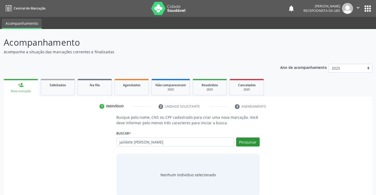
type input "jaildete [PERSON_NAME]"
click at [246, 144] on button "Pesquisar" at bounding box center [247, 141] width 23 height 9
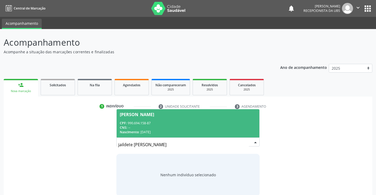
click at [218, 123] on div "CPF: 990.694.158-87" at bounding box center [188, 123] width 136 height 4
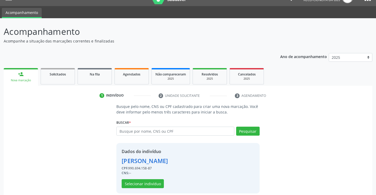
scroll to position [17, 0]
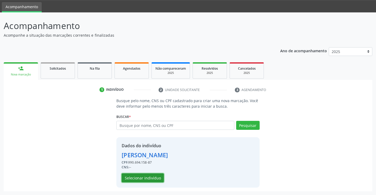
click at [146, 178] on button "Selecionar indivíduo" at bounding box center [143, 177] width 42 height 9
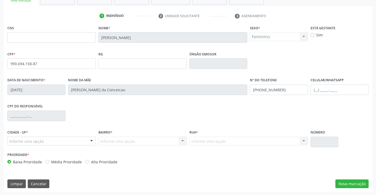
scroll to position [91, 0]
click at [359, 183] on button "Nova marcação" at bounding box center [351, 183] width 33 height 9
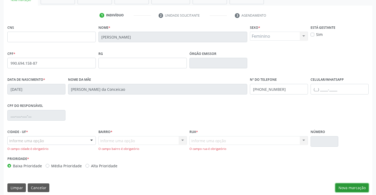
click at [356, 189] on button "Nova marcação" at bounding box center [351, 187] width 33 height 9
click at [355, 189] on button "Nova marcação" at bounding box center [351, 187] width 33 height 9
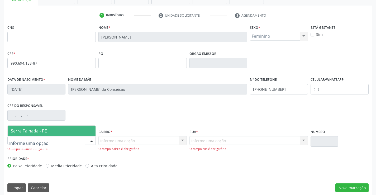
click at [92, 141] on div at bounding box center [92, 140] width 8 height 9
click at [69, 132] on span "Serra Talhada - PE" at bounding box center [52, 131] width 88 height 11
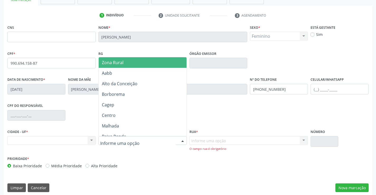
click at [165, 141] on div at bounding box center [142, 140] width 88 height 9
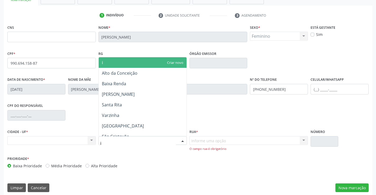
type input "ip"
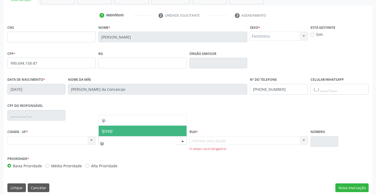
click at [161, 129] on span "Ipsep" at bounding box center [143, 131] width 88 height 11
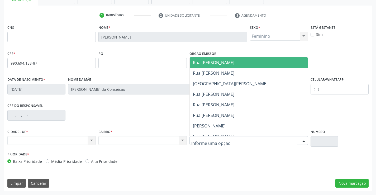
click at [201, 137] on div at bounding box center [248, 140] width 119 height 9
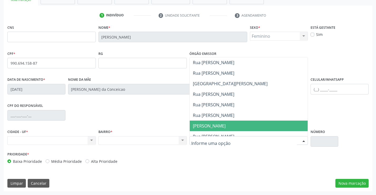
click at [202, 122] on span "Sebastião Ferreira da Silva" at bounding box center [249, 126] width 118 height 11
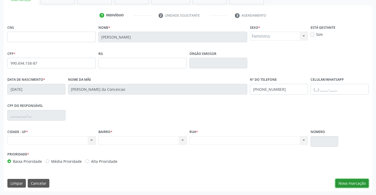
click at [359, 182] on button "Nova marcação" at bounding box center [351, 183] width 33 height 9
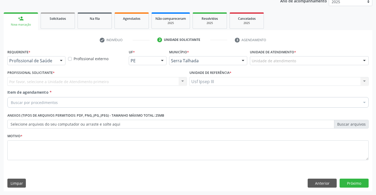
scroll to position [66, 0]
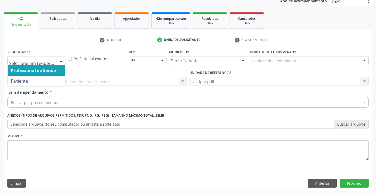
click at [60, 61] on div at bounding box center [61, 60] width 8 height 9
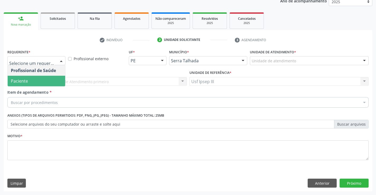
click at [52, 83] on span "Paciente" at bounding box center [36, 81] width 57 height 11
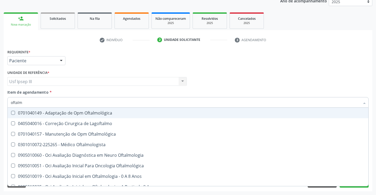
type input "oftalmo"
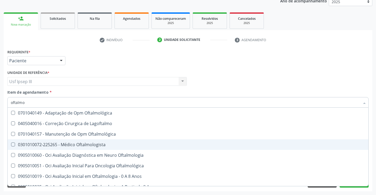
click at [45, 146] on div "0301010072-225265 - Médico Oftalmologista" at bounding box center [188, 144] width 354 height 4
checkbox Oftalmologista "true"
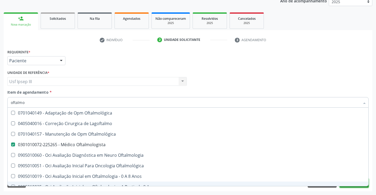
checkbox Lagoftalmo "true"
checkbox Oftalmologista "false"
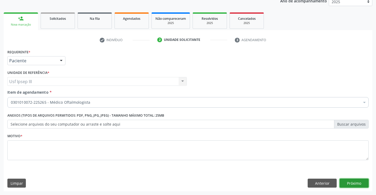
click at [353, 187] on button "Próximo" at bounding box center [353, 183] width 29 height 9
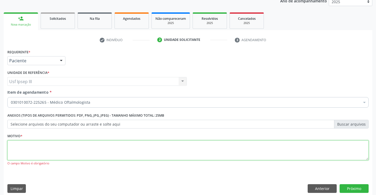
click at [156, 145] on textarea at bounding box center [187, 150] width 361 height 20
type textarea "."
click at [362, 191] on button "Próximo" at bounding box center [353, 188] width 29 height 9
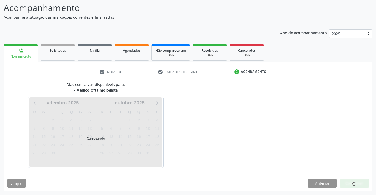
scroll to position [35, 0]
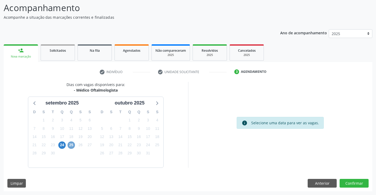
click at [70, 145] on span "25" at bounding box center [71, 144] width 7 height 7
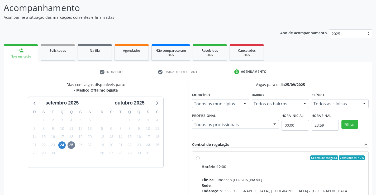
click at [253, 160] on label "Ordem de chegada Consumidos: 4 / 6 Horário: 12:00 Clínica: Fundacao Altino Vent…" at bounding box center [282, 195] width 163 height 81
click at [200, 160] on input "Ordem de chegada Consumidos: 4 / 6 Horário: 12:00 Clínica: Fundacao Altino Vent…" at bounding box center [198, 157] width 4 height 5
radio input "true"
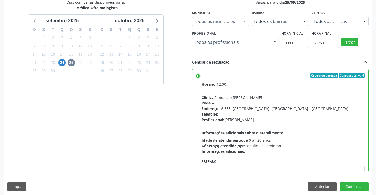
scroll to position [120, 0]
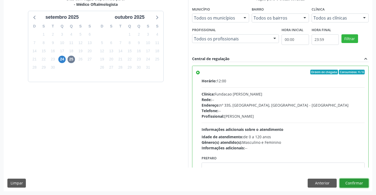
click at [355, 182] on button "Confirmar" at bounding box center [353, 183] width 29 height 9
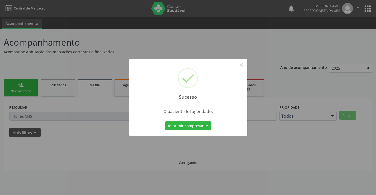
scroll to position [0, 0]
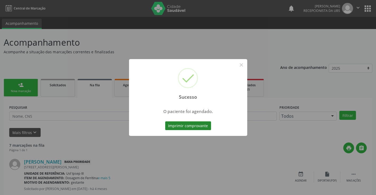
click at [183, 128] on button "Imprimir comprovante" at bounding box center [188, 125] width 46 height 9
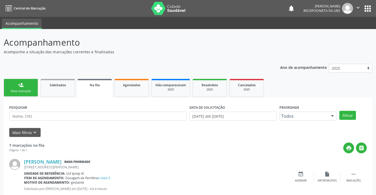
click at [28, 90] on div "Nova marcação" at bounding box center [21, 91] width 26 height 4
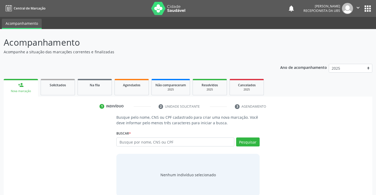
click at [153, 136] on div "Buscar * Busque por nome, CNS ou CPF Nenhum resultado encontrado para: " " Digi…" at bounding box center [187, 139] width 143 height 21
click at [150, 140] on input "text" at bounding box center [175, 141] width 118 height 9
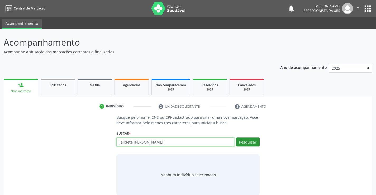
type input "jaildete maria da silva"
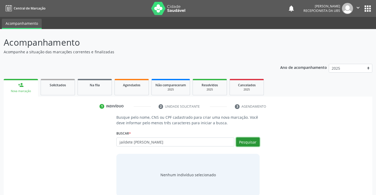
click at [249, 142] on button "Pesquisar" at bounding box center [247, 141] width 23 height 9
type input "jaildete maria da silva"
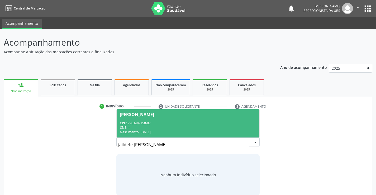
click at [202, 127] on div "CNS: --" at bounding box center [188, 127] width 136 height 4
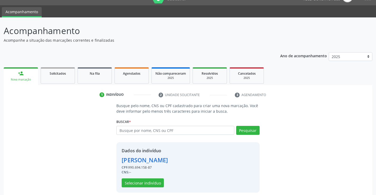
scroll to position [17, 0]
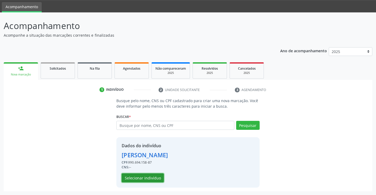
click at [154, 177] on button "Selecionar indivíduo" at bounding box center [143, 177] width 42 height 9
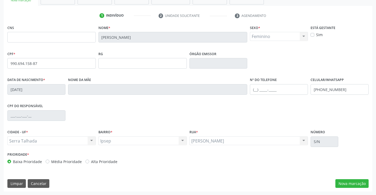
scroll to position [91, 0]
click at [15, 184] on button "Limpar" at bounding box center [16, 183] width 18 height 9
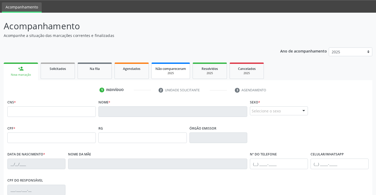
scroll to position [0, 0]
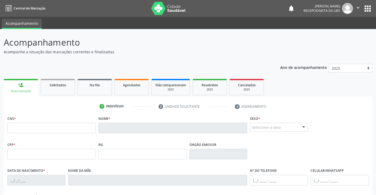
click at [22, 88] on link "person_add Nova marcação" at bounding box center [21, 88] width 34 height 18
click at [27, 92] on div "Nova marcação" at bounding box center [20, 91] width 27 height 4
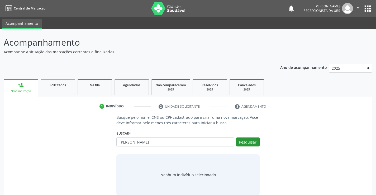
type input "[PERSON_NAME]"
click at [240, 139] on button "Pesquisar" at bounding box center [247, 141] width 23 height 9
type input "[PERSON_NAME]"
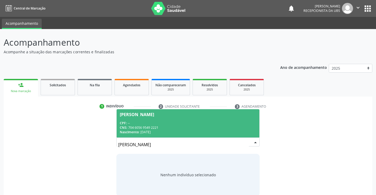
click at [214, 126] on div "CNS: 704 6056 9549 2221" at bounding box center [188, 127] width 136 height 4
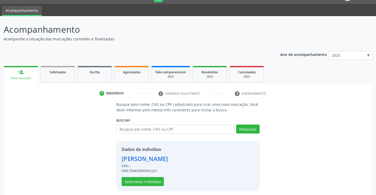
scroll to position [17, 0]
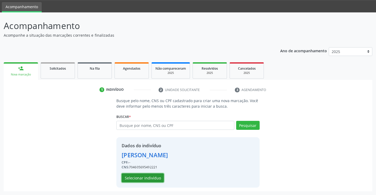
click at [150, 176] on button "Selecionar indivíduo" at bounding box center [143, 177] width 42 height 9
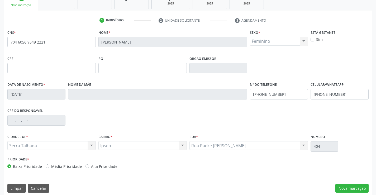
scroll to position [91, 0]
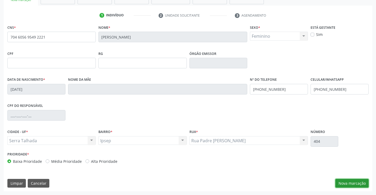
click at [346, 181] on button "Nova marcação" at bounding box center [351, 183] width 33 height 9
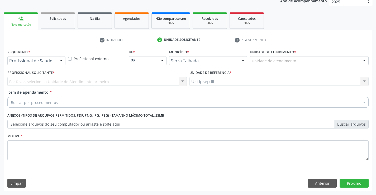
scroll to position [66, 0]
click at [62, 60] on div at bounding box center [61, 60] width 8 height 9
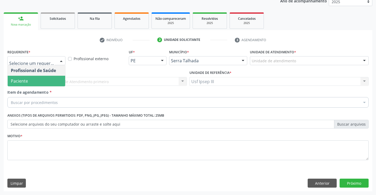
click at [54, 79] on span "Paciente" at bounding box center [36, 81] width 57 height 11
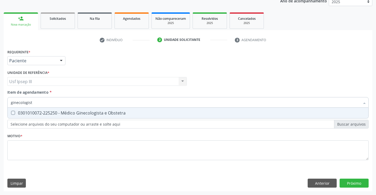
type input "ginecologista"
click at [71, 114] on div "0301010072-225250 - Médico Ginecologista e Obstetra" at bounding box center [188, 113] width 354 height 4
checkbox Obstetra "true"
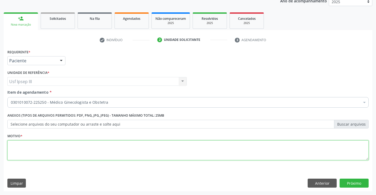
click at [45, 151] on div "Requerente * Paciente Profissional de Saúde Paciente Nenhum resultado encontrad…" at bounding box center [187, 107] width 361 height 119
type textarea "gestante"
click at [358, 183] on button "Próximo" at bounding box center [353, 183] width 29 height 9
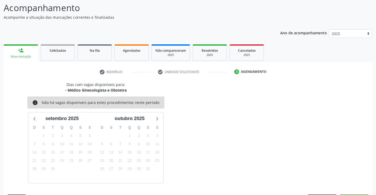
scroll to position [50, 0]
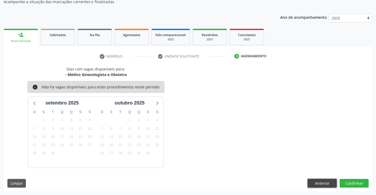
click at [324, 181] on button "Anterior" at bounding box center [321, 183] width 29 height 9
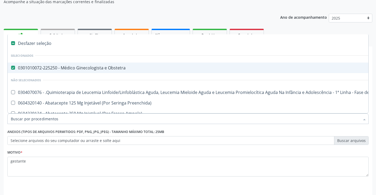
click at [366, 121] on div at bounding box center [364, 119] width 8 height 9
click at [118, 69] on div "0301010072-225250 - Médico Ginecologista e Obstetra" at bounding box center [216, 68] width 411 height 4
checkbox Obstetra "false"
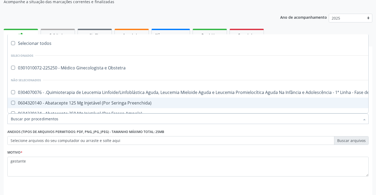
click at [99, 120] on input "Item de agendamento *" at bounding box center [185, 118] width 349 height 11
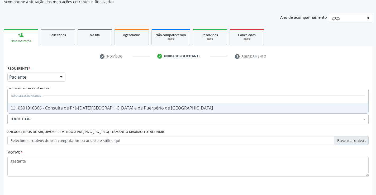
type input "0301010366"
click at [100, 109] on div "0301010366 - Consulta de Pré-[DATE][GEOGRAPHIC_DATA] e de Puerpério de [GEOGRAP…" at bounding box center [188, 108] width 354 height 4
checkbox Risco "true"
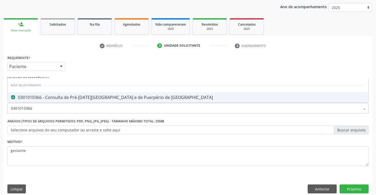
scroll to position [66, 0]
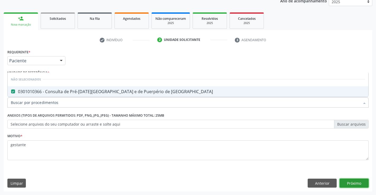
click at [356, 180] on button "Próximo" at bounding box center [353, 183] width 29 height 9
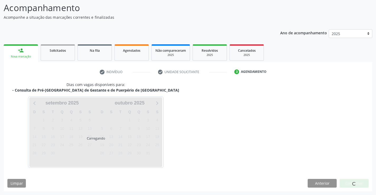
scroll to position [35, 0]
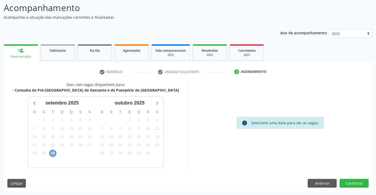
click at [51, 153] on span "30" at bounding box center [52, 153] width 7 height 7
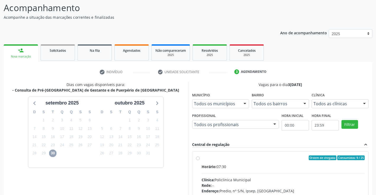
scroll to position [61, 0]
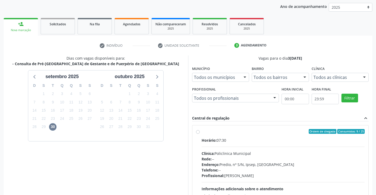
click at [265, 148] on div "Horário: 07:30 Clínica: Policlinica Municipal Rede: -- Endereço: Predio, nº S/N…" at bounding box center [282, 173] width 163 height 73
click at [200, 134] on input "Ordem de chegada Consumidos: 9 / 25 Horário: 07:30 Clínica: Policlinica Municip…" at bounding box center [198, 131] width 4 height 5
radio input "true"
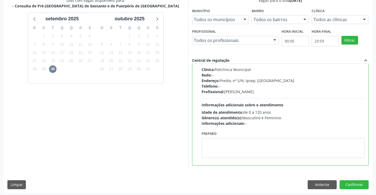
scroll to position [120, 0]
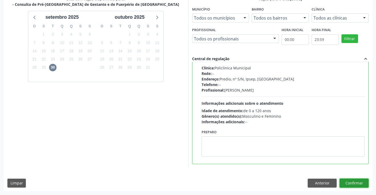
click at [355, 180] on button "Confirmar" at bounding box center [353, 183] width 29 height 9
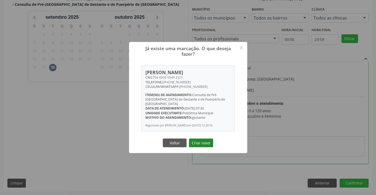
click at [202, 143] on button "Criar novo" at bounding box center [201, 142] width 24 height 9
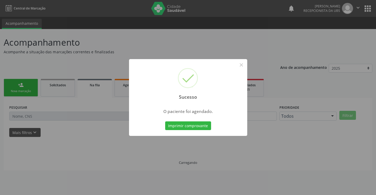
scroll to position [0, 0]
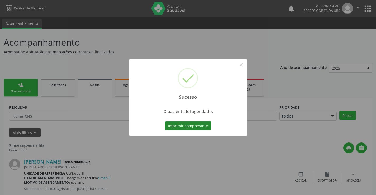
click at [194, 125] on button "Imprimir comprovante" at bounding box center [188, 125] width 46 height 9
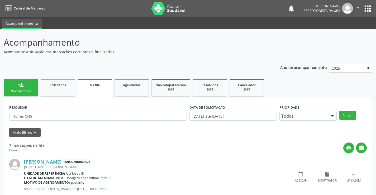
click at [25, 84] on link "person_add Nova marcação" at bounding box center [21, 88] width 34 height 18
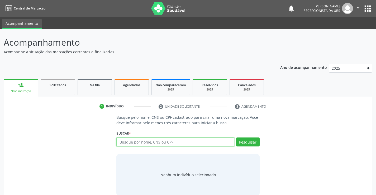
click at [135, 142] on input "text" at bounding box center [175, 141] width 118 height 9
type input "katia milena marques leite"
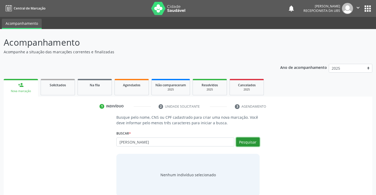
click at [241, 141] on button "Pesquisar" at bounding box center [247, 141] width 23 height 9
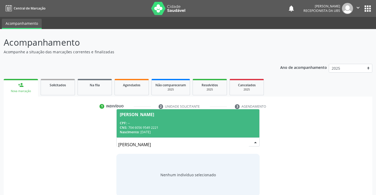
click at [224, 129] on div "CNS: 704 6056 9549 2221" at bounding box center [188, 127] width 136 height 4
click at [224, 129] on div "Busque pelo nome, CNS ou CPF cadastrado para criar uma nova marcação. Você deve…" at bounding box center [188, 154] width 150 height 81
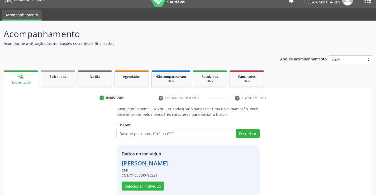
scroll to position [17, 0]
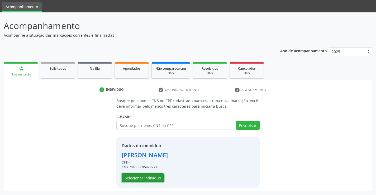
click at [146, 177] on button "Selecionar indivíduo" at bounding box center [143, 177] width 42 height 9
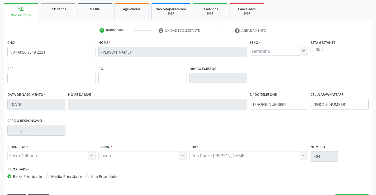
scroll to position [91, 0]
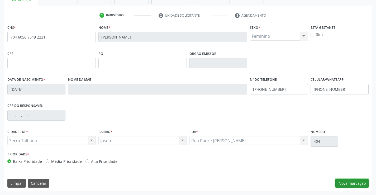
click at [348, 182] on button "Nova marcação" at bounding box center [351, 183] width 33 height 9
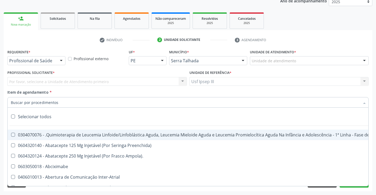
click at [138, 104] on div at bounding box center [187, 102] width 361 height 11
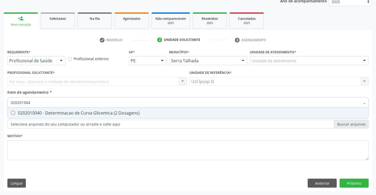
type input "0202010040"
click at [114, 111] on div "0202010040 - Determinacao de Curva Glicemica (2 Dosagens)" at bounding box center [188, 113] width 354 height 4
checkbox Dosagens\) "true"
type input "02020100"
checkbox Dosagens\) "false"
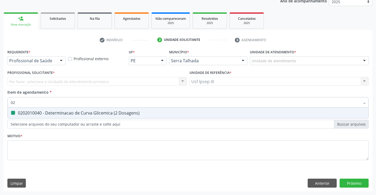
type input "0"
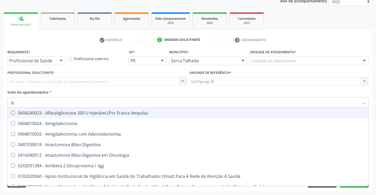
type input "igg"
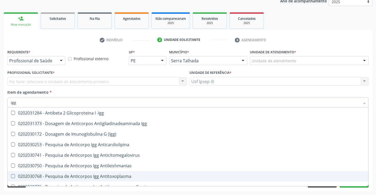
click at [73, 177] on div "0202030768 - Pesquisa de Anticorpos Igg Antitoxoplasma" at bounding box center [188, 176] width 354 height 4
checkbox Antitoxoplasma "true"
type input "ig"
checkbox Antitoxoplasma "false"
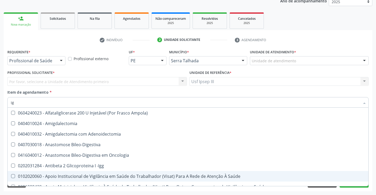
type input "igm"
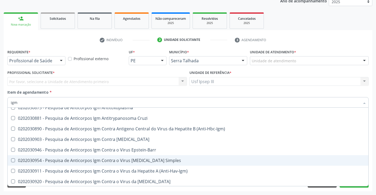
scroll to position [53, 0]
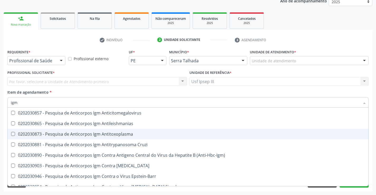
click at [49, 136] on div "0202030873 - Pesquisa de Anticorpos Igm Antitoxoplasma" at bounding box center [188, 134] width 354 height 4
checkbox Antitoxoplasma "true"
type input "ig"
checkbox Antitoxoplasma "false"
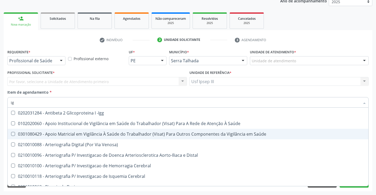
type input "i"
checkbox Antitoxoplasma "false"
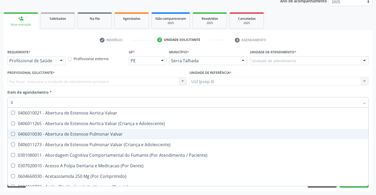
type input "02"
checkbox Próstata "true"
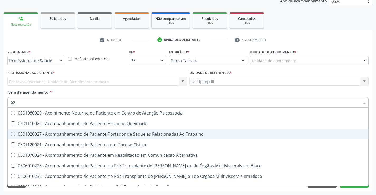
type input "020"
checkbox Captação "true"
checkbox Dosagens\) "false"
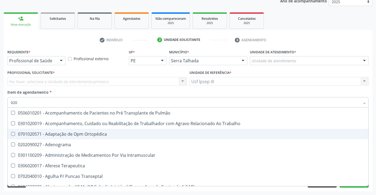
type input "0202"
checkbox Arquitetura "true"
checkbox Dosagens\) "false"
checkbox Dosagens\) "true"
checkbox Euglobulina "true"
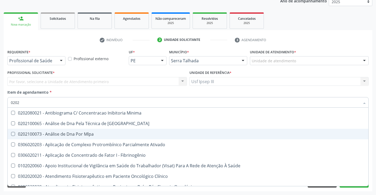
type input "02020"
checkbox Parceria\) "true"
checkbox Dosagens\) "false"
checkbox Carini "true"
checkbox Parceria\) "true"
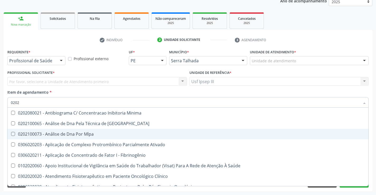
checkbox Antitoxoplasma "false"
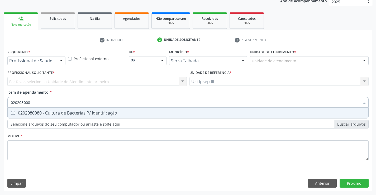
scroll to position [0, 0]
type input "0202080080"
click at [48, 111] on div "0202080080 - Cultura de Bactérias P/ Identificação" at bounding box center [188, 113] width 354 height 4
checkbox Identificação "true"
type input "020208"
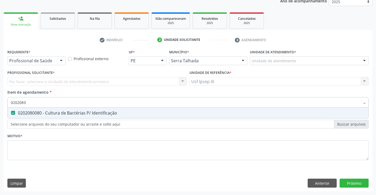
checkbox Identificação "false"
type input "0"
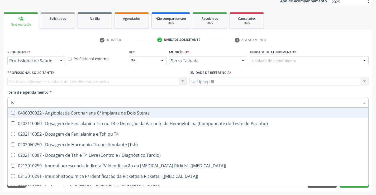
type input "tsh"
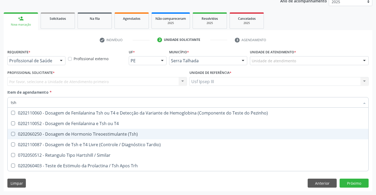
click at [47, 133] on div "0202060250 - Dosagem de Hormonio Tireoestimulante (Tsh)" at bounding box center [188, 134] width 354 height 4
checkbox \(Tsh\) "true"
type input "ts"
checkbox \(Tsh\) "false"
checkbox Tardio\) "true"
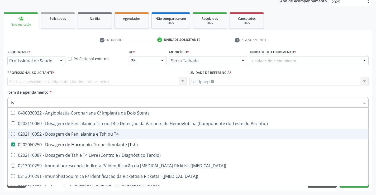
type input "t"
checkbox \(Tsh\) "false"
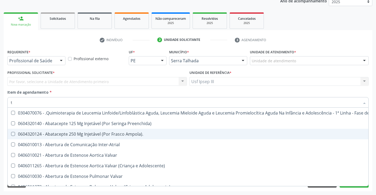
type input "t4"
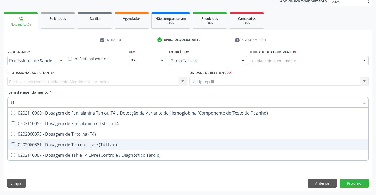
click at [50, 146] on div "0202060381 - Dosagem de Tiroxina Livre (T4 Livre)" at bounding box center [188, 144] width 354 height 4
checkbox Livre\) "true"
type input "t"
checkbox Livre\) "false"
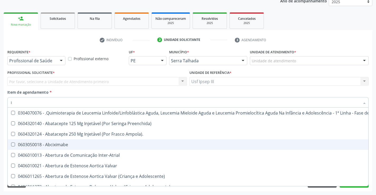
type input "ig"
checkbox Ml\) "true"
checkbox Frasco-Ampola\) "true"
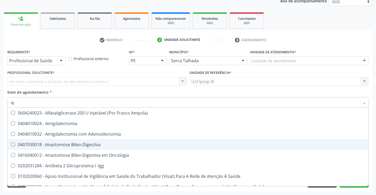
type input "igg"
checkbox Saúde "true"
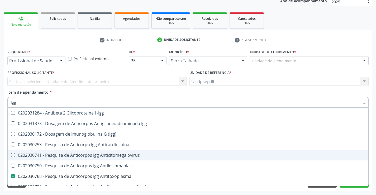
click at [51, 155] on div "0202030741 - Pesquisa de Anticorpos Igg Anticitomegalovirus" at bounding box center [188, 155] width 354 height 4
checkbox Anticitomegalovirus "true"
type input "ig"
checkbox Anticitomegalovirus "false"
checkbox Antitoxoplasma "false"
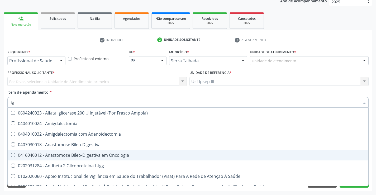
type input "igm"
checkbox Saúde "true"
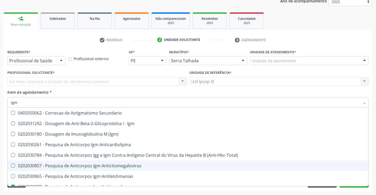
click at [53, 166] on div "0202030857 - Pesquisa de Anticorpos Igm Anticitomegalovirus" at bounding box center [188, 166] width 354 height 4
checkbox Anticitomegalovirus "true"
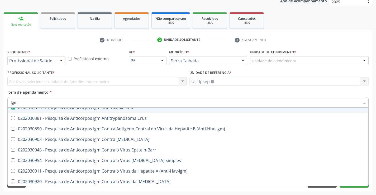
scroll to position [90, 0]
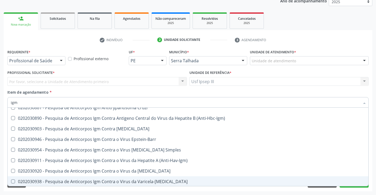
click at [356, 188] on div "Requerente * Profissional de Saúde Profissional de Saúde Paciente Nenhum result…" at bounding box center [188, 119] width 368 height 143
checkbox Igm "true"
checkbox \(Igm\) "true"
checkbox Anticardiolipina "true"
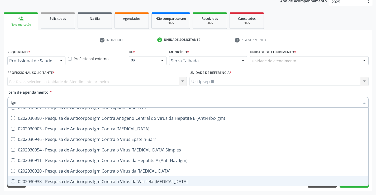
checkbox \(Anti-Hbc-Total\) "true"
checkbox Antileishmanias "true"
checkbox Cruzi "true"
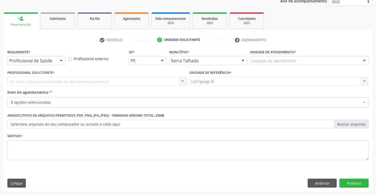
scroll to position [0, 0]
click at [354, 183] on button "Próximo" at bounding box center [353, 183] width 29 height 9
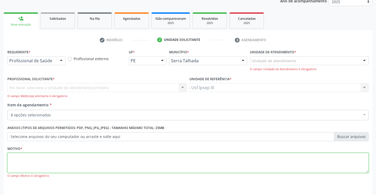
click at [150, 157] on textarea at bounding box center [187, 163] width 361 height 20
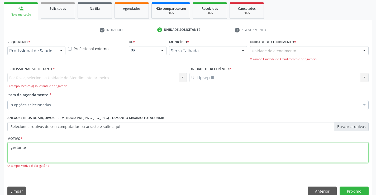
scroll to position [84, 0]
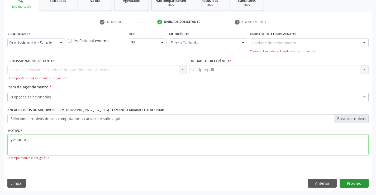
type textarea "gestante"
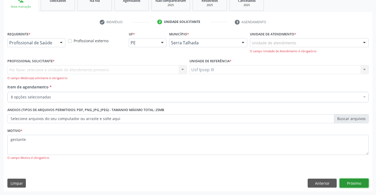
click at [348, 183] on button "Próximo" at bounding box center [353, 183] width 29 height 9
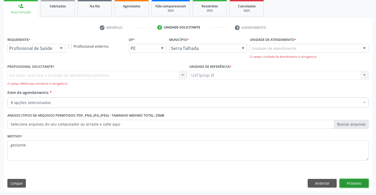
scroll to position [79, 0]
click at [347, 183] on button "Próximo" at bounding box center [353, 183] width 29 height 9
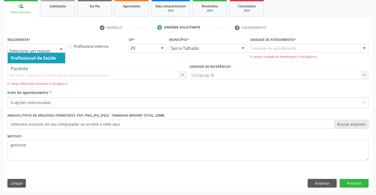
click at [61, 47] on div at bounding box center [61, 48] width 8 height 9
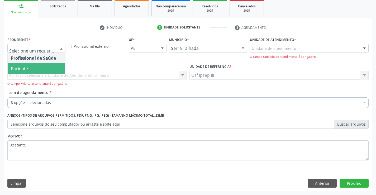
click at [50, 68] on span "Paciente" at bounding box center [36, 68] width 57 height 11
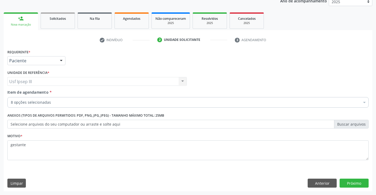
scroll to position [66, 0]
click at [343, 180] on button "Próximo" at bounding box center [353, 183] width 29 height 9
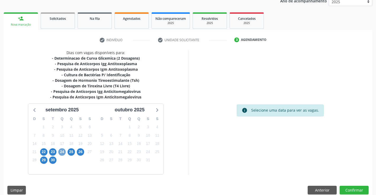
click at [62, 152] on span "24" at bounding box center [61, 151] width 7 height 7
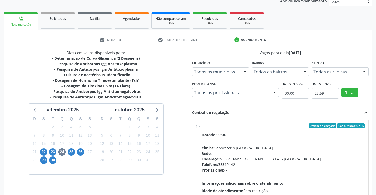
click at [257, 161] on div "Endereço: nº 384, Aabb, Serra Talhada - PE" at bounding box center [282, 159] width 163 height 6
click at [200, 128] on input "Ordem de chegada Consumidos: 0 / 26 Horário: 07:00 Clínica: Laboratorio Sao Fra…" at bounding box center [198, 125] width 4 height 5
radio input "true"
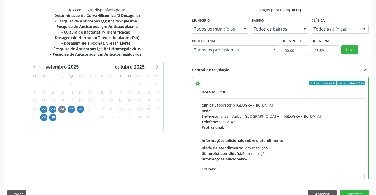
scroll to position [120, 0]
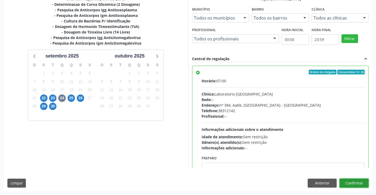
click at [356, 182] on button "Confirmar" at bounding box center [353, 183] width 29 height 9
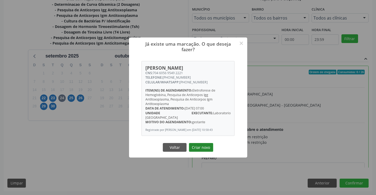
click at [200, 146] on button "Criar novo" at bounding box center [201, 147] width 24 height 9
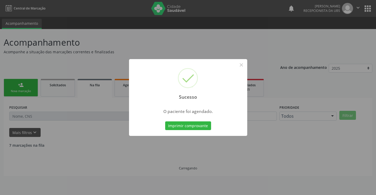
scroll to position [0, 0]
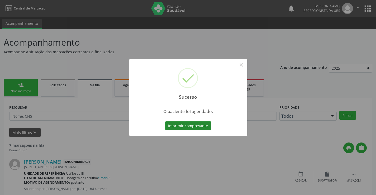
click at [184, 124] on button "Imprimir comprovante" at bounding box center [188, 125] width 46 height 9
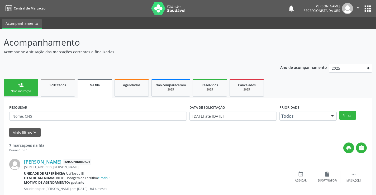
click at [20, 90] on div "Nova marcação" at bounding box center [21, 91] width 26 height 4
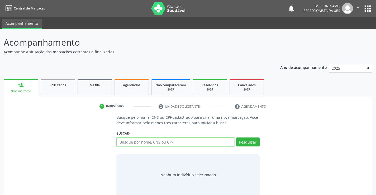
click at [129, 144] on input "text" at bounding box center [175, 141] width 118 height 9
type input "[PERSON_NAME]"
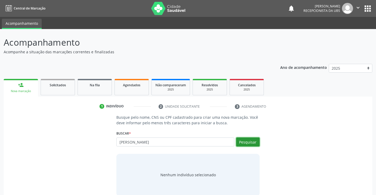
click at [244, 143] on button "Pesquisar" at bounding box center [247, 141] width 23 height 9
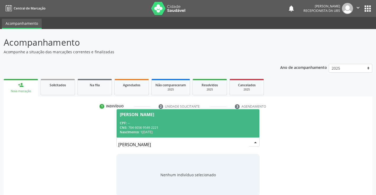
click at [207, 122] on div "CPF: --" at bounding box center [188, 123] width 136 height 4
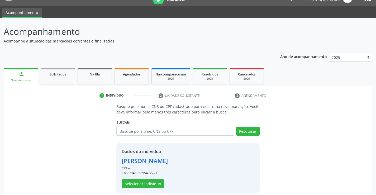
scroll to position [17, 0]
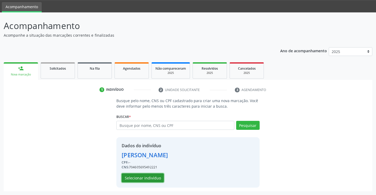
click at [161, 176] on button "Selecionar indivíduo" at bounding box center [143, 177] width 42 height 9
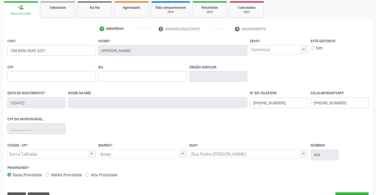
scroll to position [91, 0]
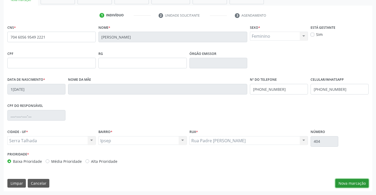
click at [352, 184] on button "Nova marcação" at bounding box center [351, 183] width 33 height 9
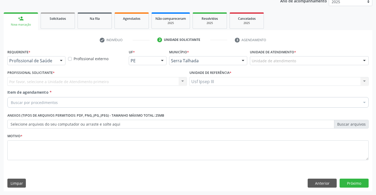
scroll to position [66, 0]
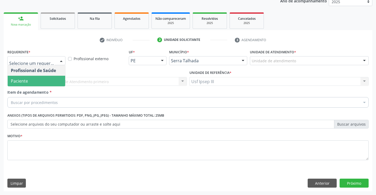
drag, startPoint x: 59, startPoint y: 59, endPoint x: 54, endPoint y: 78, distance: 20.3
click at [54, 65] on div "Profissional de Saúde Paciente Nenhum resultado encontrado para: " " Não há nen…" at bounding box center [36, 60] width 58 height 9
click at [54, 78] on span "Paciente" at bounding box center [36, 81] width 57 height 11
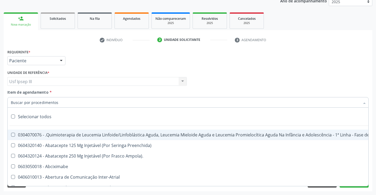
click at [69, 103] on div at bounding box center [187, 102] width 361 height 11
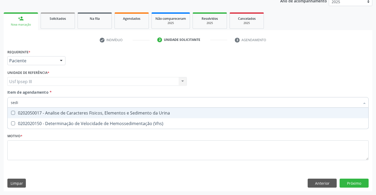
type input "sedim"
click at [72, 111] on div "0202050017 - Analise de Caracteres Fisicos, Elementos e Sedimento da Urina" at bounding box center [188, 113] width 354 height 4
checkbox Urina "true"
type input "s"
checkbox Urina "false"
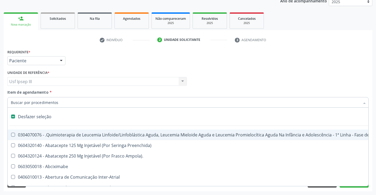
type input "h"
checkbox Urina "false"
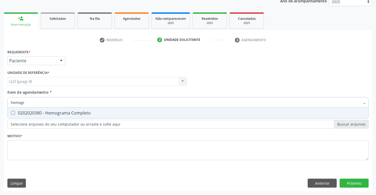
type input "hemogra"
click at [72, 111] on div "0202020380 - Hemograma Completo" at bounding box center [188, 113] width 354 height 4
checkbox Completo "true"
type input "hemog"
checkbox Completo "false"
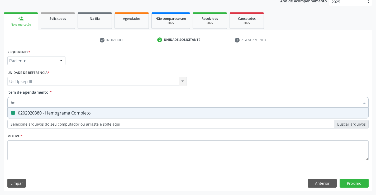
type input "h"
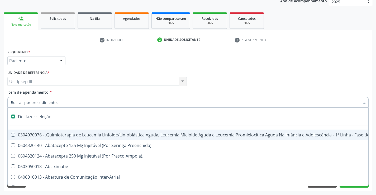
type input "c"
checkbox Punho "true"
checkbox Urina "false"
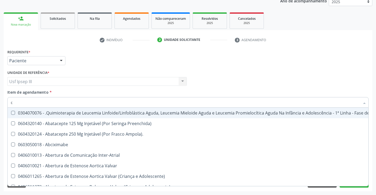
type input "co"
checkbox Injetável "true"
checkbox Urina "false"
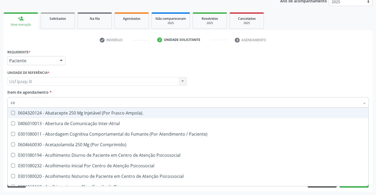
type input "col"
checkbox Urina "false"
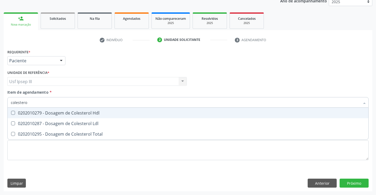
type input "colesterol"
click at [72, 111] on div "0202010279 - Dosagem de Colesterol Hdl" at bounding box center [188, 113] width 354 height 4
checkbox Hdl "true"
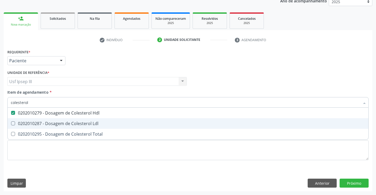
click at [73, 123] on div "0202010287 - Dosagem de Colesterol Ldl" at bounding box center [188, 123] width 354 height 4
checkbox Ldl "true"
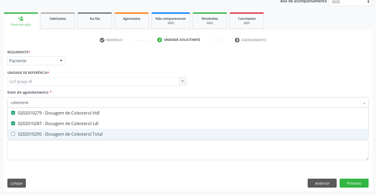
click at [74, 135] on div "0202010295 - Dosagem de Colesterol Total" at bounding box center [188, 134] width 354 height 4
checkbox Total "true"
type input "cole"
checkbox Hdl "false"
checkbox Ldl "false"
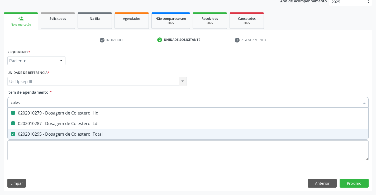
checkbox Total "false"
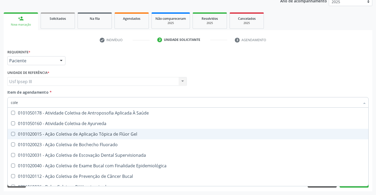
type input "col"
checkbox Hdl "false"
checkbox Ldl "false"
checkbox Total "false"
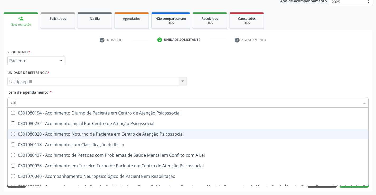
type input "co"
checkbox Hdl "false"
checkbox Ldl "false"
checkbox Total "false"
checkbox Colinesterase "true"
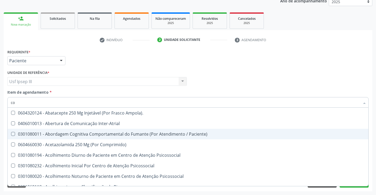
type input "c"
checkbox Urina "false"
checkbox Coluna "true"
checkbox Hdl "false"
checkbox Ldl "false"
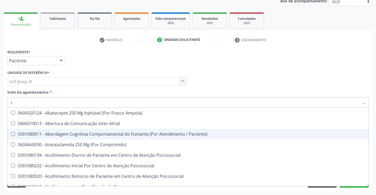
checkbox Total "false"
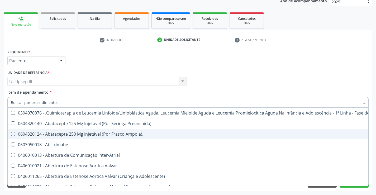
checkbox Urina "false"
checkbox Adolescente\) "true"
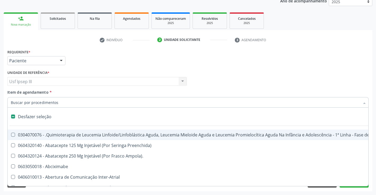
type input "t"
checkbox Reto "true"
checkbox Urina "false"
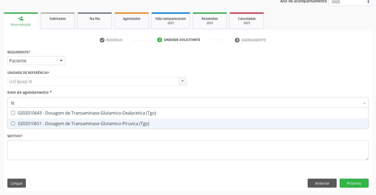
type input "tgo"
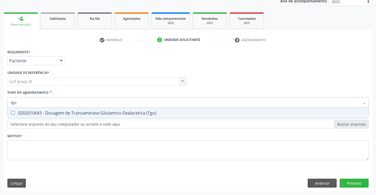
click at [71, 114] on div "0202010643 - Dosagem de Transaminase Glutamico-Oxalacetica (Tgo)" at bounding box center [188, 113] width 354 height 4
checkbox \(Tgo\) "true"
type input "tgp"
click at [71, 114] on div "0202010651 - Dosagem de Transaminase Glutamico-Piruvica (Tgp)" at bounding box center [188, 113] width 354 height 4
checkbox \(Tgp\) "true"
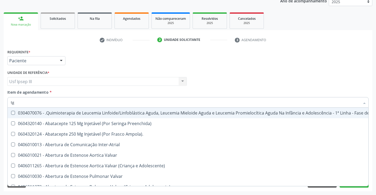
type input "t"
checkbox Manutenção "false"
checkbox Preenchida\) "false"
type input "tr"
checkbox Urina "false"
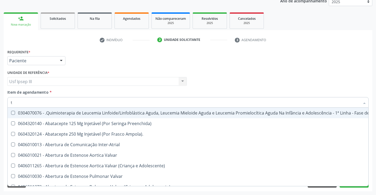
checkbox Visual "true"
checkbox Primária "true"
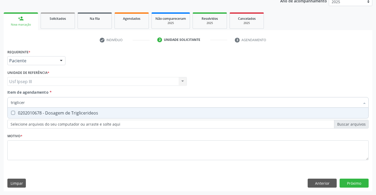
type input "trigliceri"
click at [71, 114] on div "0202010678 - Dosagem de Triglicerideos" at bounding box center [188, 113] width 354 height 4
checkbox Triglicerideos "true"
type input "t"
checkbox Triglicerideos "false"
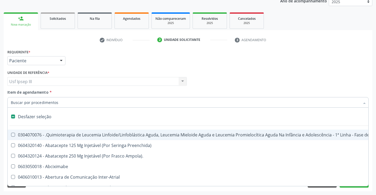
type input "g"
checkbox Urina "false"
checkbox Doses\) "true"
checkbox Inalante\) "true"
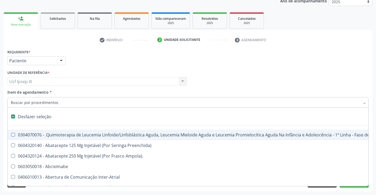
checkbox Ativa "true"
checkbox Inteiro "true"
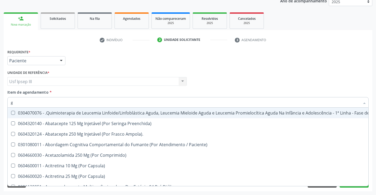
type input "gl"
checkbox 5Ml\) "true"
checkbox Miotendinoso "true"
checkbox Pé "true"
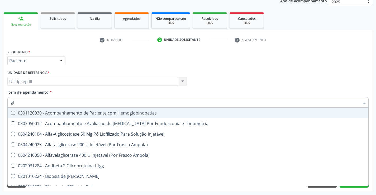
type input "gli"
checkbox Glomerular "true"
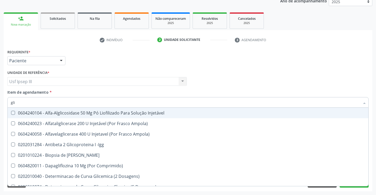
type input "glic"
checkbox Derrames "true"
checkbox Triglicerideos "false"
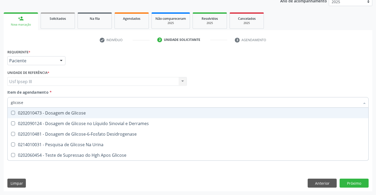
type input "glicose"
click at [71, 114] on div "0202010473 - Dosagem de Glicose" at bounding box center [188, 113] width 354 height 4
checkbox Glicose "true"
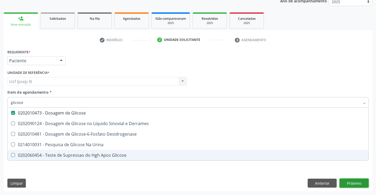
click at [352, 186] on div "Requerente * Paciente Profissional de Saúde Paciente Nenhum resultado encontrad…" at bounding box center [188, 119] width 368 height 143
click at [352, 161] on div "Desfazer seleção 0202010473 - Dosagem de Glicose 0202090124 - Dosagem de Glicos…" at bounding box center [187, 134] width 361 height 53
checkbox Derrames "true"
checkbox Desidrogenase "true"
checkbox Urina "true"
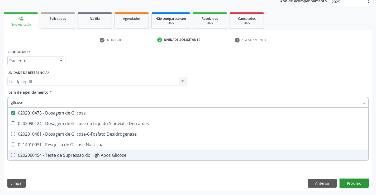
checkbox Glicose "true"
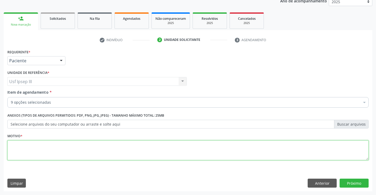
click at [72, 151] on textarea at bounding box center [187, 150] width 361 height 20
type textarea "gestante"
click at [353, 181] on button "Próximo" at bounding box center [353, 183] width 29 height 9
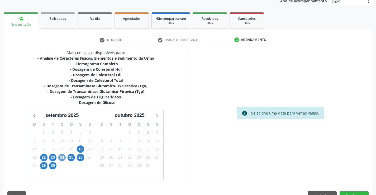
click at [60, 159] on span "24" at bounding box center [61, 157] width 7 height 7
click at [61, 159] on span "24" at bounding box center [61, 157] width 7 height 7
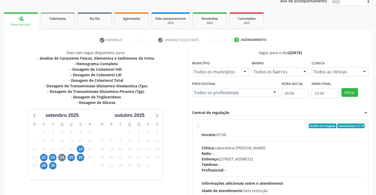
click at [281, 151] on div "Rede: --" at bounding box center [282, 154] width 163 height 6
click at [200, 128] on input "Ordem de chegada Consumidos: 0 / 14 Horário: 07:00 Clínica: Laboratorio Jose Pa…" at bounding box center [198, 125] width 4 height 5
radio input "true"
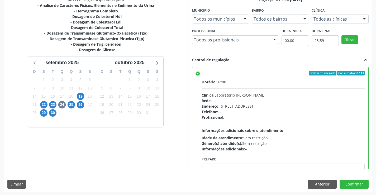
scroll to position [120, 0]
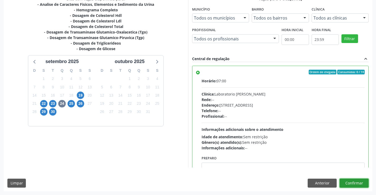
click at [348, 182] on button "Confirmar" at bounding box center [353, 183] width 29 height 9
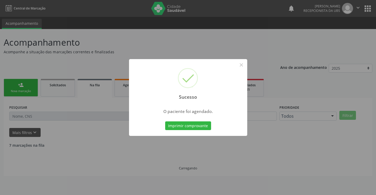
scroll to position [0, 0]
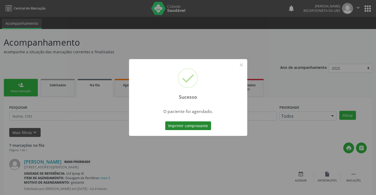
click at [182, 126] on button "Imprimir comprovante" at bounding box center [188, 125] width 46 height 9
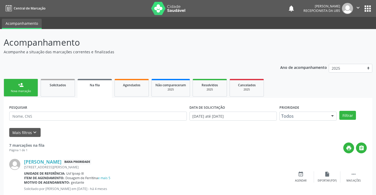
click at [26, 90] on div "Nova marcação" at bounding box center [21, 91] width 26 height 4
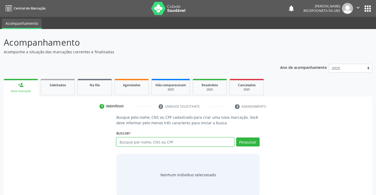
click at [154, 143] on input "text" at bounding box center [175, 141] width 118 height 9
type input "djane gomes da silva"
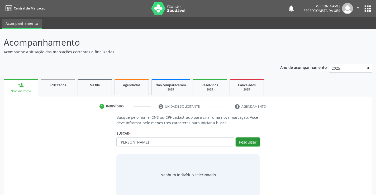
click at [240, 143] on button "Pesquisar" at bounding box center [247, 141] width 23 height 9
type input "djane gomes da silva"
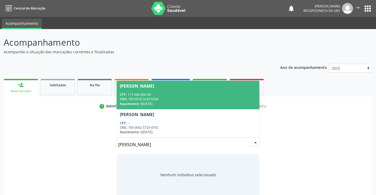
click at [199, 99] on div "CNS: 700 0078 0239 6004" at bounding box center [188, 99] width 136 height 4
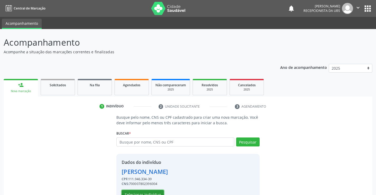
click at [160, 193] on button "Selecionar indivíduo" at bounding box center [143, 194] width 42 height 9
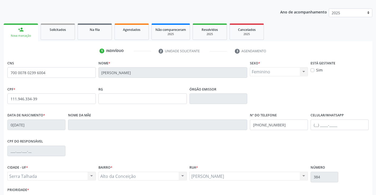
scroll to position [91, 0]
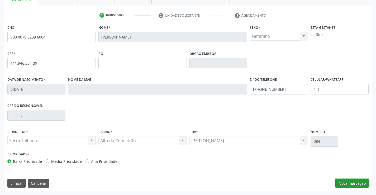
click at [355, 181] on button "Nova marcação" at bounding box center [351, 183] width 33 height 9
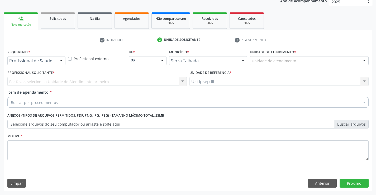
scroll to position [66, 0]
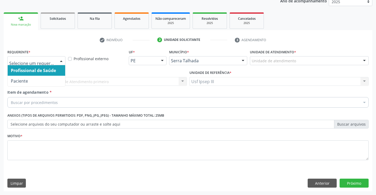
click at [60, 60] on div at bounding box center [61, 60] width 8 height 9
click at [61, 60] on div at bounding box center [61, 60] width 8 height 9
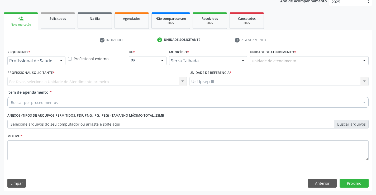
click at [62, 60] on div at bounding box center [61, 60] width 8 height 9
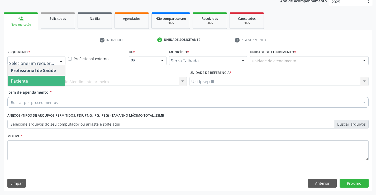
drag, startPoint x: 62, startPoint y: 60, endPoint x: 60, endPoint y: 84, distance: 24.4
click at [60, 65] on div "Profissional de Saúde Paciente Nenhum resultado encontrado para: " " Não há nen…" at bounding box center [36, 60] width 58 height 9
click at [60, 84] on span "Paciente" at bounding box center [36, 81] width 57 height 11
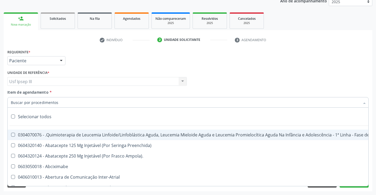
click at [72, 103] on div at bounding box center [187, 102] width 361 height 11
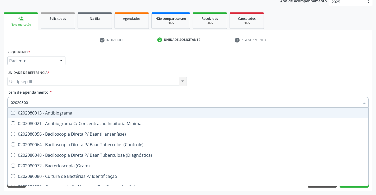
type input "020208008"
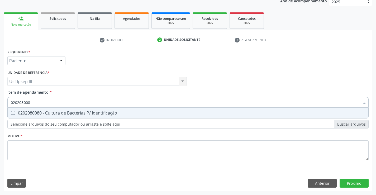
click at [68, 113] on div "0202080080 - Cultura de Bactérias P/ Identificação" at bounding box center [188, 113] width 354 height 4
checkbox Identificação "true"
type input "02020800"
checkbox Identificação "false"
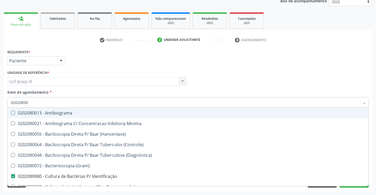
type input "0202080"
checkbox Identificação "false"
type input "0"
checkbox Identificação "false"
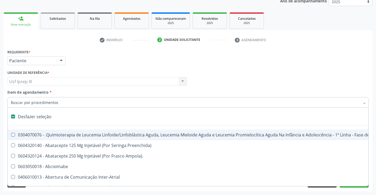
type input "t"
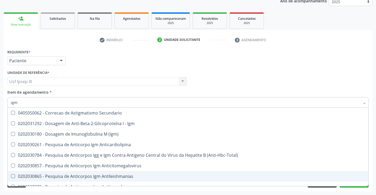
scroll to position [26, 0]
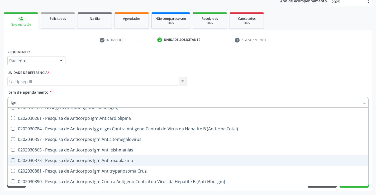
click at [48, 162] on div "0202030873 - Pesquisa de Anticorpos Igm Antitoxoplasma" at bounding box center [188, 160] width 354 height 4
checkbox Antitoxoplasma "true"
type input "ig"
checkbox Antitoxoplasma "false"
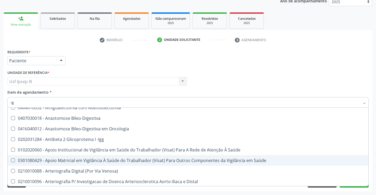
type input "i"
checkbox Antitoxoplasma "false"
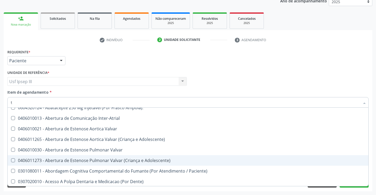
type input "t4"
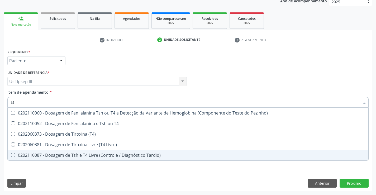
scroll to position [0, 0]
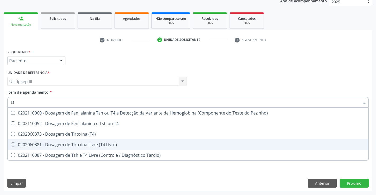
click at [56, 142] on div "0202060381 - Dosagem de Tiroxina Livre (T4 Livre)" at bounding box center [188, 144] width 354 height 4
checkbox Livre\) "true"
type input "t"
checkbox Livre\) "false"
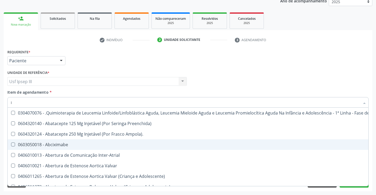
type input "ig"
checkbox Ml\) "true"
checkbox Frasco-Ampola\) "true"
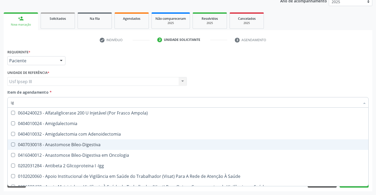
type input "igg"
checkbox Saúde "true"
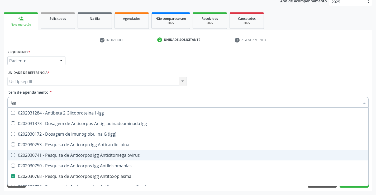
click at [56, 154] on div "0202030741 - Pesquisa de Anticorpos Igg Anticitomegalovirus" at bounding box center [188, 155] width 354 height 4
checkbox Anticitomegalovirus "false"
type input "ig"
checkbox Antitoxoplasma "false"
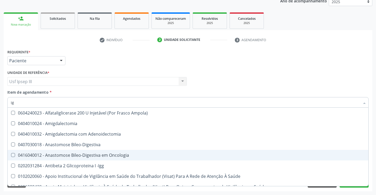
type input "igm"
checkbox Saúde "true"
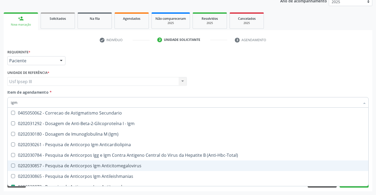
click at [59, 167] on div "0202030857 - Pesquisa de Anticorpos Igm Anticitomegalovirus" at bounding box center [188, 166] width 354 height 4
checkbox Anticitomegalovirus "true"
type input "ig"
checkbox Anticitomegalovirus "false"
checkbox Antitoxoplasma "false"
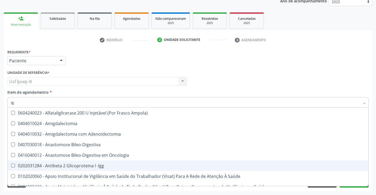
type input "i"
checkbox Antitoxoplasma "false"
checkbox Anticitomegalovirus "false"
checkbox Antitoxoplasma "false"
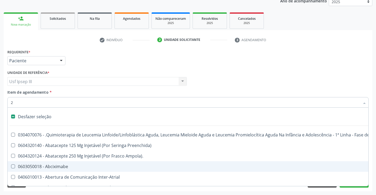
type input "20"
checkbox Comunidade "true"
checkbox \(Par\) "true"
checkbox Ejaculadores "false"
checkbox Cornea "true"
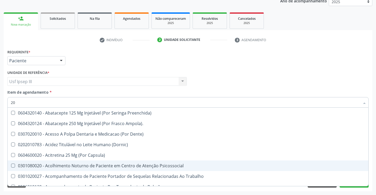
type input "2"
checkbox Identificação "false"
checkbox \(Tsh\) "false"
checkbox Tiocianato "true"
checkbox Livre\) "false"
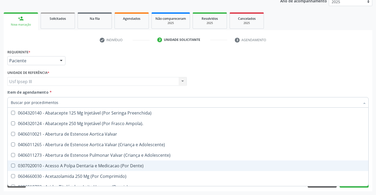
checkbox Identificação "false"
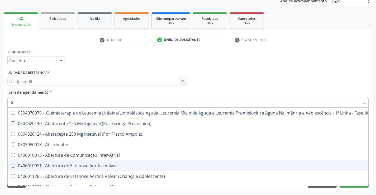
type input "02"
checkbox \(Unilateral\) "true"
checkbox Odontogeriatra "true"
checkbox Ml\) "true"
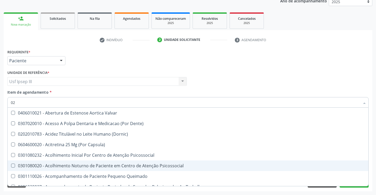
type input "020"
checkbox Gastro-Esofagico "true"
checkbox Identificação "false"
checkbox Hormonais "true"
checkbox Artéria "true"
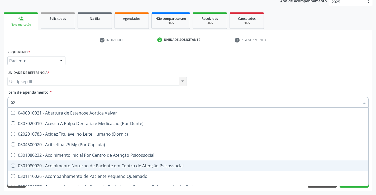
checkbox \(Tsh\) "false"
checkbox Livre\) "false"
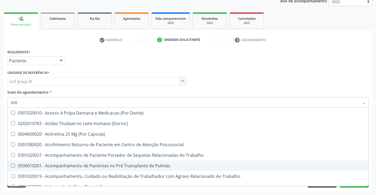
type input "0202"
checkbox Blot "true"
checkbox Drogas "true"
checkbox Paratireoides "true"
checkbox Identificação "false"
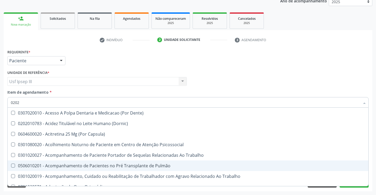
checkbox Dosagens\) "true"
checkbox Reverso "true"
checkbox Euglobulina "true"
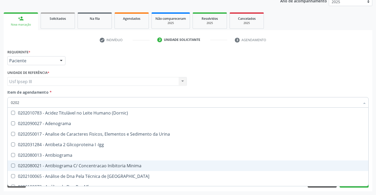
type input "02020"
checkbox Anaerobicas "true"
checkbox Identificação "false"
checkbox Esperma "true"
checkbox \(Tsh\) "false"
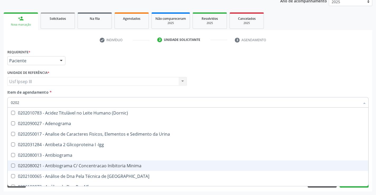
checkbox Progesterona "true"
checkbox Livre\) "false"
checkbox Carini "true"
checkbox Gestante "true"
checkbox Parceria\) "true"
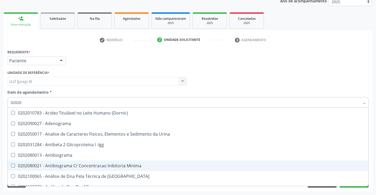
checkbox Antitoxoplasma "false"
checkbox Anticitomegalovirus "false"
checkbox Antitoxoplasma "false"
type input "020202"
checkbox Identificação "false"
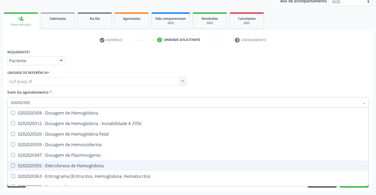
type input "0202020355"
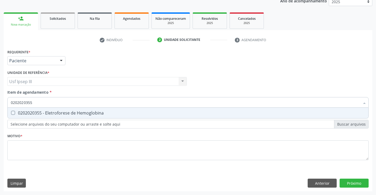
click at [48, 114] on div "0202020355 - Eletroforese de Hemoglobina" at bounding box center [188, 113] width 354 height 4
checkbox Hemoglobina "true"
click at [58, 145] on div "Requerente * Paciente Profissional de Saúde Paciente Nenhum resultado encontrad…" at bounding box center [187, 107] width 361 height 119
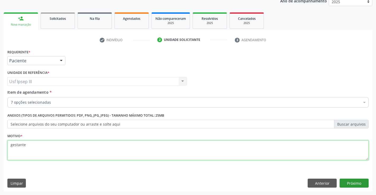
type textarea "gestante"
click at [356, 180] on button "Próximo" at bounding box center [353, 183] width 29 height 9
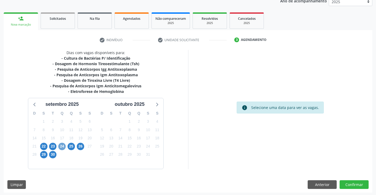
click at [61, 147] on span "24" at bounding box center [61, 146] width 7 height 7
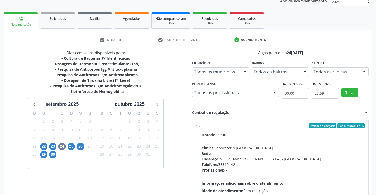
click at [210, 153] on span "Rede:" at bounding box center [206, 153] width 10 height 5
click at [200, 128] on input "Ordem de chegada Consumidos: 1 / 26 Horário: 07:00 Clínica: Laboratorio Sao Fra…" at bounding box center [198, 125] width 4 height 5
radio input "true"
click at [210, 153] on span "Rede:" at bounding box center [206, 153] width 10 height 5
click at [200, 128] on input "Ordem de chegada Consumidos: 1 / 26 Horário: 07:00 Clínica: Laboratorio Sao Fra…" at bounding box center [198, 125] width 4 height 5
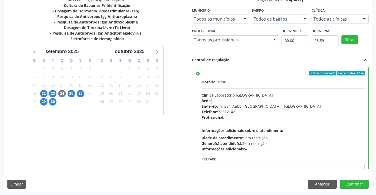
scroll to position [120, 0]
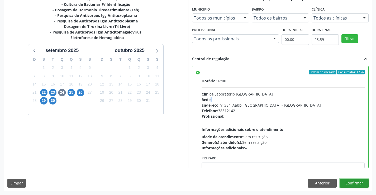
click at [353, 180] on button "Confirmar" at bounding box center [353, 183] width 29 height 9
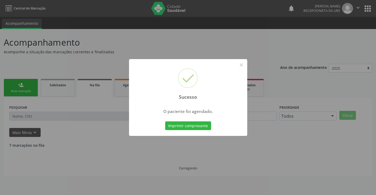
scroll to position [0, 0]
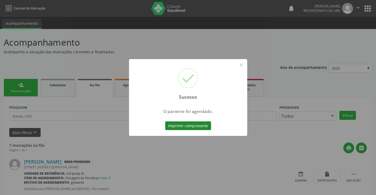
click at [190, 125] on button "Imprimir comprovante" at bounding box center [188, 125] width 46 height 9
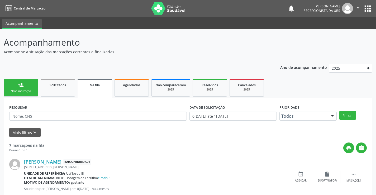
click at [19, 87] on div "person_add" at bounding box center [21, 85] width 6 height 6
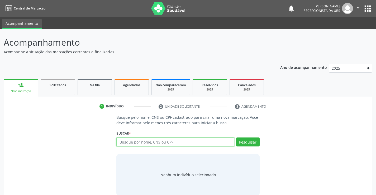
click at [134, 140] on input "text" at bounding box center [175, 141] width 118 height 9
type input "djane gomes da silva"
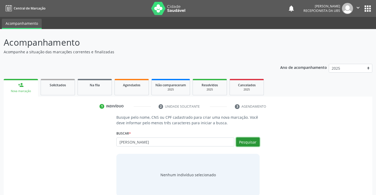
click at [253, 141] on button "Pesquisar" at bounding box center [247, 141] width 23 height 9
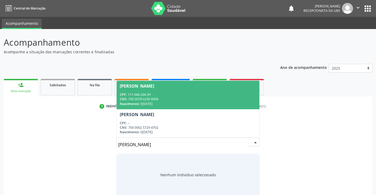
click at [199, 100] on div "CNS: 700 0078 0239 6004" at bounding box center [188, 99] width 136 height 4
click at [199, 100] on div "1 Indivíduo 2 Unidade solicitante 3 Agendamento Busque pelo nome, CNS ou CPF ca…" at bounding box center [188, 148] width 368 height 103
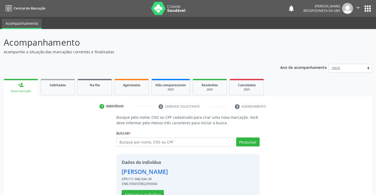
scroll to position [17, 0]
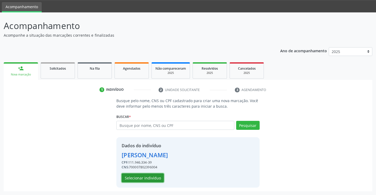
click at [162, 178] on button "Selecionar indivíduo" at bounding box center [143, 177] width 42 height 9
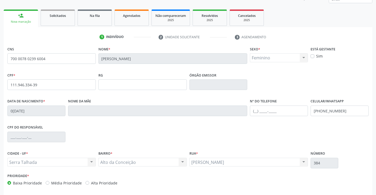
scroll to position [91, 0]
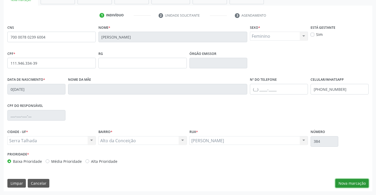
click at [348, 183] on button "Nova marcação" at bounding box center [351, 183] width 33 height 9
click at [0, 0] on button "Próximo" at bounding box center [0, 0] width 0 height 0
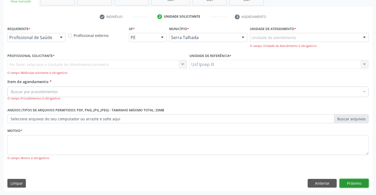
scroll to position [66, 0]
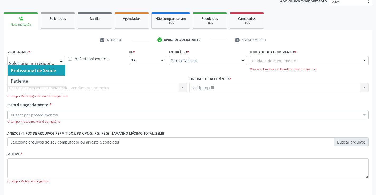
click at [60, 59] on div at bounding box center [61, 60] width 8 height 9
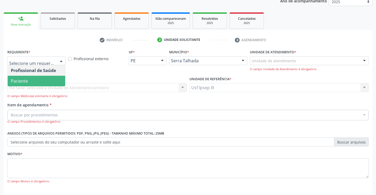
click at [39, 85] on span "Paciente" at bounding box center [36, 81] width 57 height 11
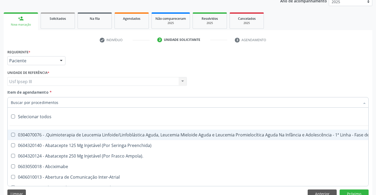
click at [45, 103] on input "Item de agendamento *" at bounding box center [185, 102] width 349 height 11
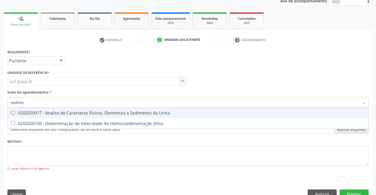
type input "sedimen"
click at [51, 111] on div "0202050017 - Analise de Caracteres Fisicos, Elementos e Sedimento da Urina" at bounding box center [188, 113] width 354 height 4
checkbox Urina "true"
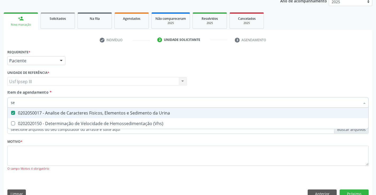
type input "s"
checkbox Urina "false"
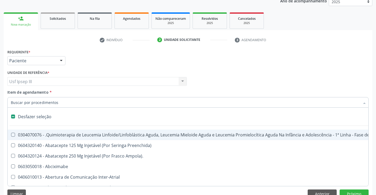
type input "h"
checkbox Urina "false"
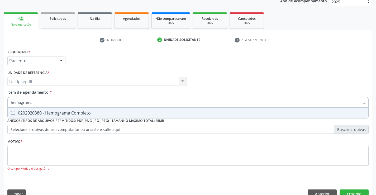
type input "hemograma"
click at [51, 111] on div "0202020380 - Hemograma Completo" at bounding box center [188, 113] width 354 height 4
checkbox Completo "true"
type input "hemog"
checkbox Completo "false"
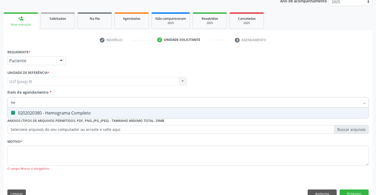
type input "h"
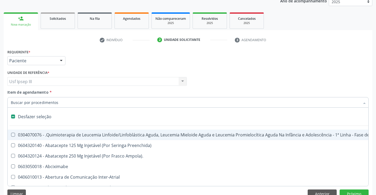
type input "c"
checkbox Punho "true"
checkbox Urina "false"
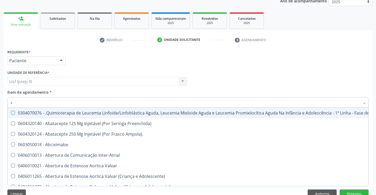
type input "co"
checkbox Injetável "true"
checkbox Urina "false"
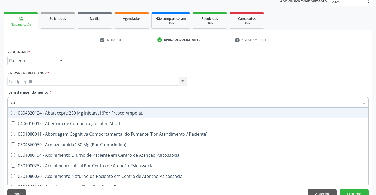
type input "col"
checkbox Urina "false"
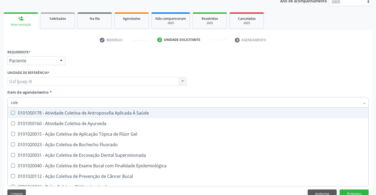
type input "coles"
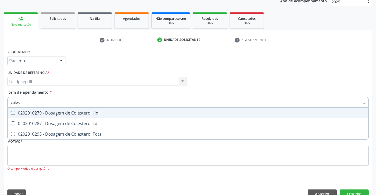
click at [51, 111] on div "0202010279 - Dosagem de Colesterol Hdl" at bounding box center [188, 113] width 354 height 4
checkbox Hdl "true"
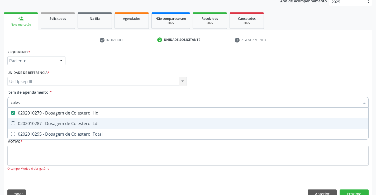
click at [47, 125] on div "0202010287 - Dosagem de Colesterol Ldl" at bounding box center [188, 123] width 354 height 4
checkbox Ldl "true"
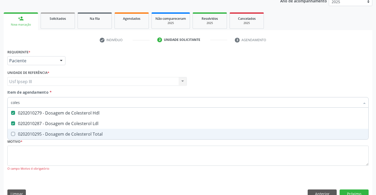
click at [46, 132] on div "0202010295 - Dosagem de Colesterol Total" at bounding box center [188, 134] width 354 height 4
checkbox Total "true"
type input "cole"
checkbox Hdl "false"
checkbox Ldl "false"
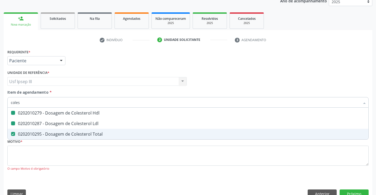
checkbox Total "false"
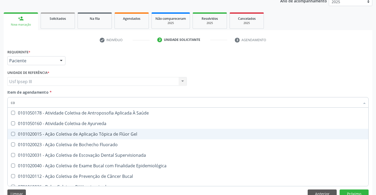
type input "c"
checkbox Hdl "false"
checkbox Ldl "false"
checkbox Total "false"
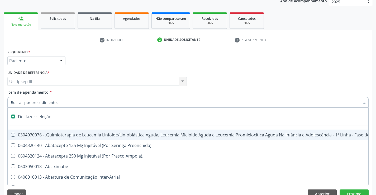
type input "t"
checkbox Reto "true"
checkbox Urina "false"
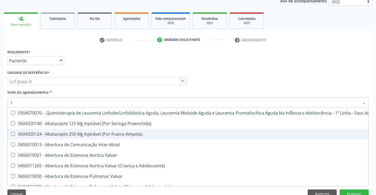
type input "tr"
checkbox Urina "false"
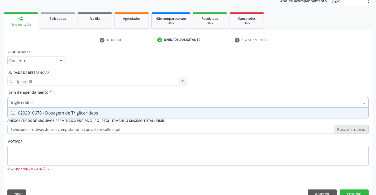
type input "triglicerideos"
click at [45, 112] on div "0202010678 - Dosagem de Triglicerideos" at bounding box center [188, 113] width 354 height 4
checkbox Triglicerideos "true"
type input "t"
checkbox Triglicerideos "false"
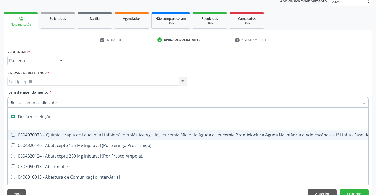
type input "t"
checkbox Reto "true"
checkbox Urina "false"
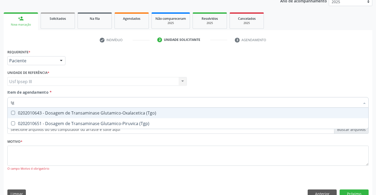
type input "tgo"
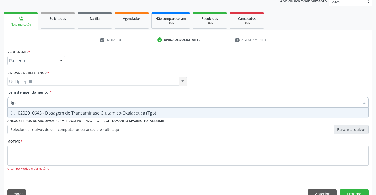
click at [45, 112] on div "0202010643 - Dosagem de Transaminase Glutamico-Oxalacetica (Tgo)" at bounding box center [188, 113] width 354 height 4
checkbox \(Tgo\) "true"
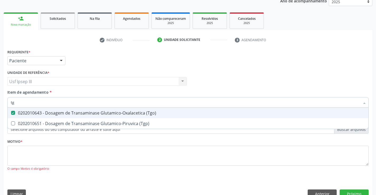
type input "tgp"
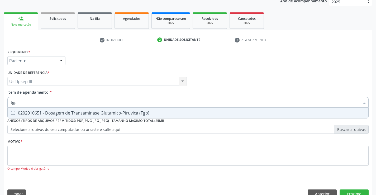
click at [45, 112] on div "0202010651 - Dosagem de Transaminase Glutamico-Piruvica (Tgp)" at bounding box center [188, 113] width 354 height 4
checkbox \(Tgp\) "true"
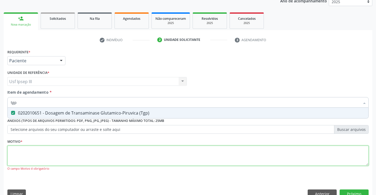
click at [25, 149] on div "Requerente * Paciente Profissional de Saúde Paciente Nenhum resultado encontrad…" at bounding box center [187, 113] width 361 height 130
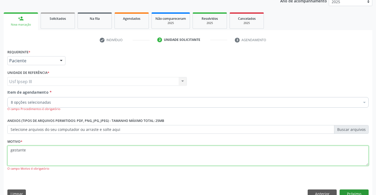
type textarea "gestante"
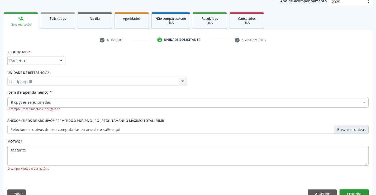
click at [356, 190] on button "Próximo" at bounding box center [353, 193] width 29 height 9
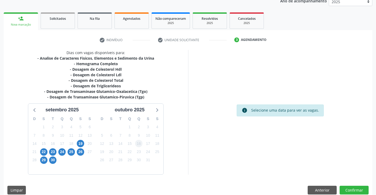
scroll to position [66, 0]
click at [62, 152] on span "24" at bounding box center [61, 151] width 7 height 7
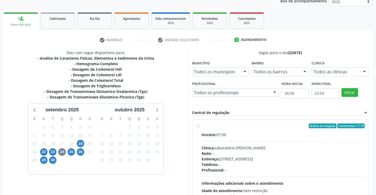
click at [239, 144] on div "Horário: 07:00 Clínica: Laboratorio [PERSON_NAME]: -- Endereço: [STREET_ADDRESS…" at bounding box center [282, 168] width 163 height 73
click at [200, 128] on input "Ordem de chegada Consumidos: 1 / 14 Horário: 07:00 Clínica: Laboratorio [PERSON…" at bounding box center [198, 125] width 4 height 5
radio input "true"
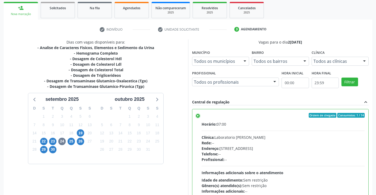
scroll to position [120, 0]
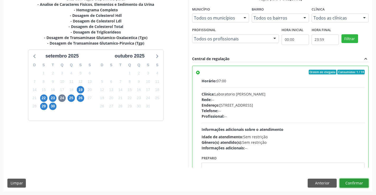
click at [349, 179] on button "Confirmar" at bounding box center [353, 183] width 29 height 9
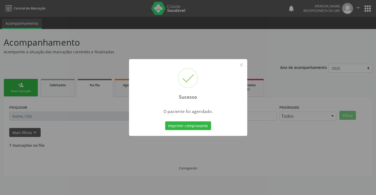
scroll to position [0, 0]
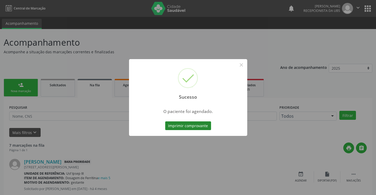
click at [192, 126] on button "Imprimir comprovante" at bounding box center [188, 125] width 46 height 9
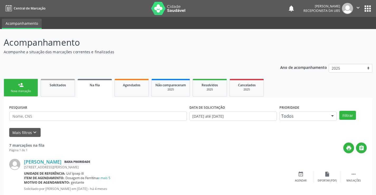
click at [23, 89] on div "Nova marcação" at bounding box center [21, 91] width 26 height 4
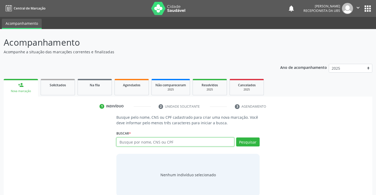
click at [136, 141] on input "text" at bounding box center [175, 141] width 118 height 9
click at [126, 142] on input "maaria do [PERSON_NAME]" at bounding box center [175, 141] width 118 height 9
type input "[PERSON_NAME]"
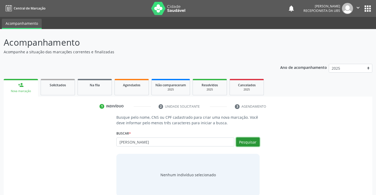
click at [244, 139] on button "Pesquisar" at bounding box center [247, 141] width 23 height 9
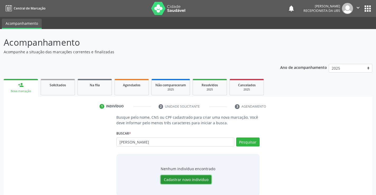
click at [189, 180] on button "Cadastrar novo indivíduo" at bounding box center [186, 179] width 51 height 9
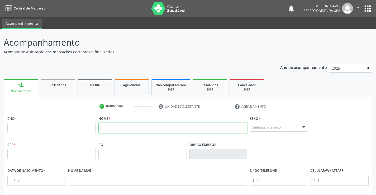
click at [140, 130] on input "text" at bounding box center [172, 128] width 149 height 11
type input "[PERSON_NAME]"
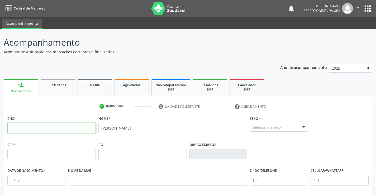
click at [52, 127] on input "text" at bounding box center [51, 128] width 88 height 11
type input "702 0013 7803 8984"
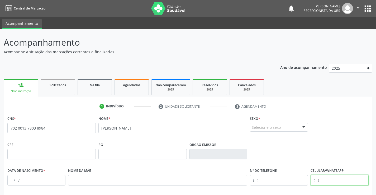
click at [327, 180] on input "text" at bounding box center [339, 180] width 58 height 11
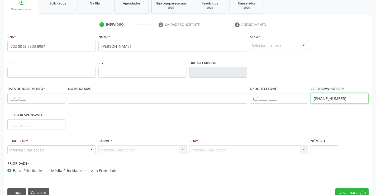
scroll to position [91, 0]
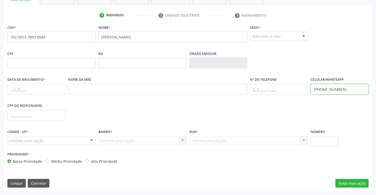
type input "[PHONE_NUMBER]"
click at [61, 86] on input "text" at bounding box center [36, 89] width 58 height 11
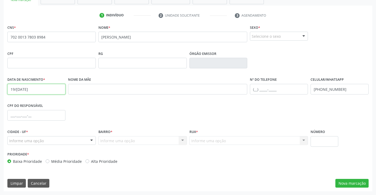
type input "19/[DATE]"
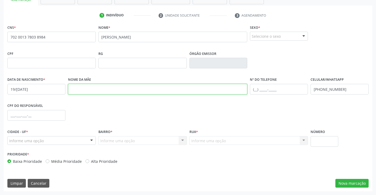
click at [81, 85] on input "text" at bounding box center [157, 89] width 179 height 11
type input "[PERSON_NAME]"
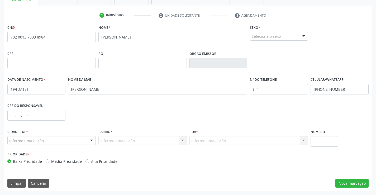
click at [88, 139] on div at bounding box center [92, 140] width 8 height 9
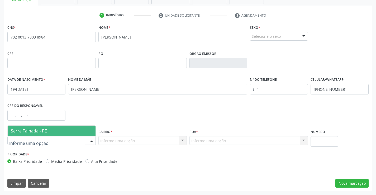
drag, startPoint x: 88, startPoint y: 139, endPoint x: 88, endPoint y: 134, distance: 4.2
click at [88, 136] on div "Serra Talhada - PE Nenhum resultado encontrado para: " " Nenhuma opção encontra…" at bounding box center [51, 140] width 88 height 9
click at [88, 133] on span "Serra Talhada - PE" at bounding box center [52, 131] width 88 height 11
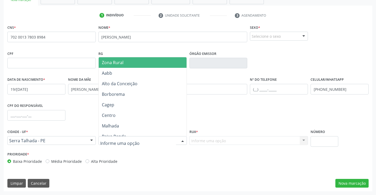
click at [120, 140] on input "text" at bounding box center [138, 143] width 76 height 11
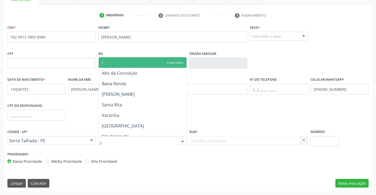
type input "ip"
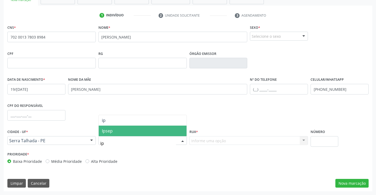
click at [117, 128] on span "Ipsep" at bounding box center [143, 131] width 88 height 11
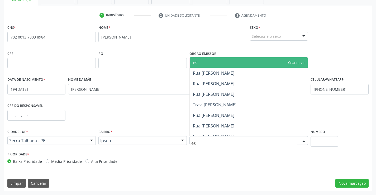
type input "est"
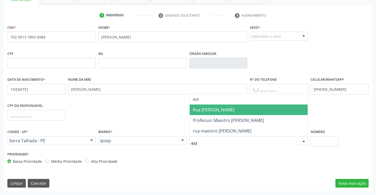
click at [214, 110] on span "Rua [PERSON_NAME]" at bounding box center [213, 110] width 41 height 6
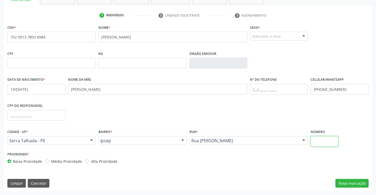
click at [323, 140] on input "text" at bounding box center [324, 141] width 28 height 11
type input "43"
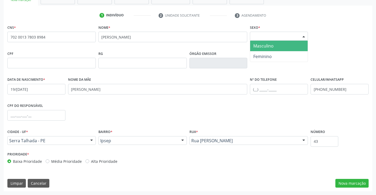
click at [299, 36] on div "Selecione o sexo" at bounding box center [279, 36] width 58 height 9
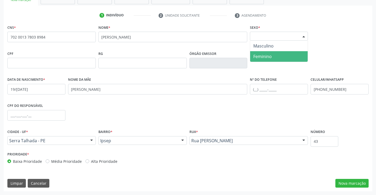
click at [286, 52] on span "Feminino" at bounding box center [278, 56] width 57 height 11
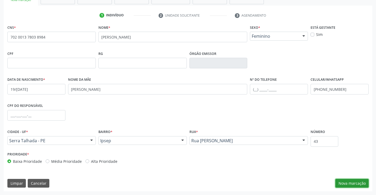
click at [350, 182] on button "Nova marcação" at bounding box center [351, 183] width 33 height 9
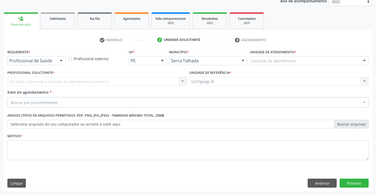
scroll to position [66, 0]
click at [60, 61] on div at bounding box center [61, 60] width 8 height 9
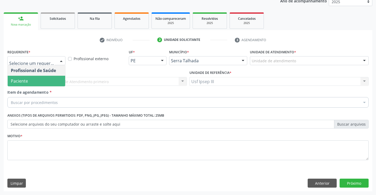
drag, startPoint x: 62, startPoint y: 58, endPoint x: 56, endPoint y: 80, distance: 22.3
click at [56, 65] on div "Profissional de Saúde Paciente Nenhum resultado encontrado para: " " Não há nen…" at bounding box center [36, 60] width 58 height 9
click at [56, 80] on span "Paciente" at bounding box center [36, 81] width 57 height 11
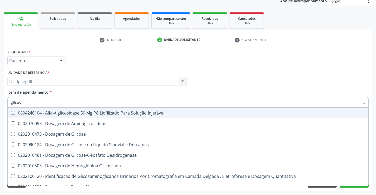
type input "glicose"
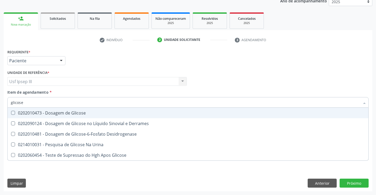
click at [51, 110] on span "0202010473 - Dosagem de Glicose" at bounding box center [188, 113] width 360 height 11
checkbox Glicose "true"
type input "glicos"
checkbox Glicose "false"
checkbox Desidrogenase "true"
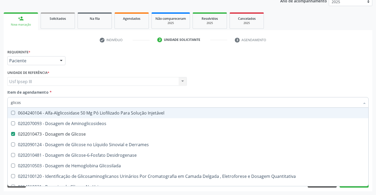
type input "glico"
checkbox Glicose "false"
checkbox Glicosilada "true"
type input "gli"
checkbox Glicosilada "false"
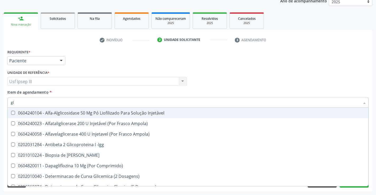
type input "g"
checkbox Glicose "false"
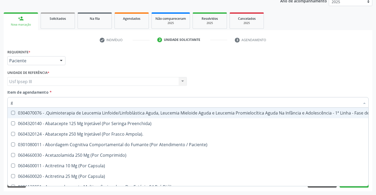
checkbox Glicose "false"
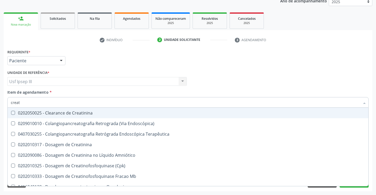
type input "creati"
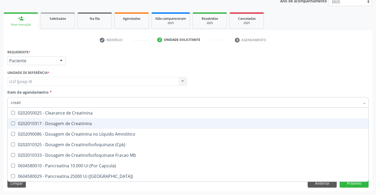
click at [57, 125] on div "0202010317 - Dosagem de Creatinina" at bounding box center [188, 123] width 354 height 4
checkbox Creatinina "true"
type input "creat"
checkbox Creatinina "false"
checkbox \(Cpk\) "true"
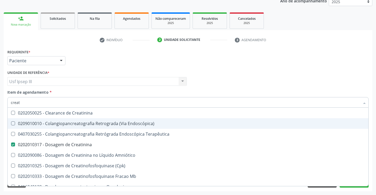
type input "crea"
checkbox Creatinina "false"
checkbox Mb "true"
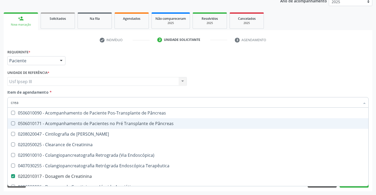
type input "cre"
checkbox Creatinina "false"
checkbox Oncologia "true"
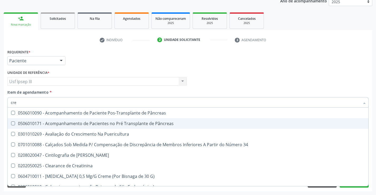
type input "cr"
checkbox Creatinina "false"
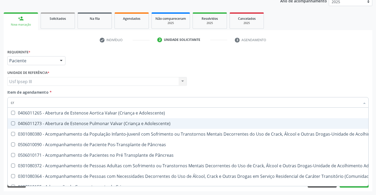
type input "c"
checkbox Creatinina "false"
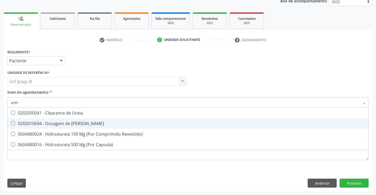
type input "ureia"
click at [57, 125] on div "0202010694 - Dosagem de [PERSON_NAME]" at bounding box center [188, 123] width 354 height 4
checkbox Ureia "true"
type input "ure"
checkbox Ureia "false"
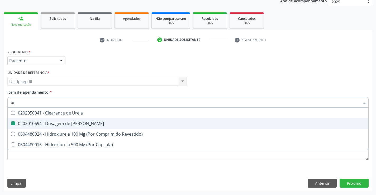
type input "u"
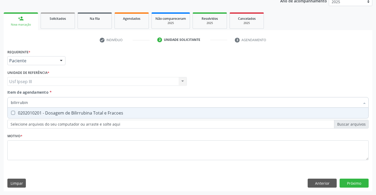
type input "bilirrubina"
click at [55, 114] on div "0202010201 - Dosagem de Bilirrubina Total e Fracoes" at bounding box center [188, 113] width 354 height 4
checkbox Fracoes "true"
type input "bil"
checkbox Fracoes "false"
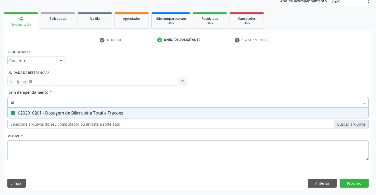
type input "b"
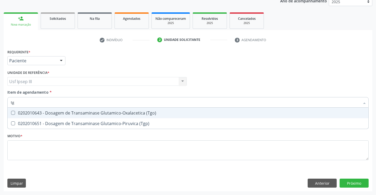
type input "tgo"
click at [55, 114] on div "0202010643 - Dosagem de Transaminase Glutamico-Oxalacetica (Tgo)" at bounding box center [188, 113] width 354 height 4
checkbox \(Tgo\) "true"
type input "tgp"
click at [55, 114] on div "0202010651 - Dosagem de Transaminase Glutamico-Piruvica (Tgp)" at bounding box center [188, 113] width 354 height 4
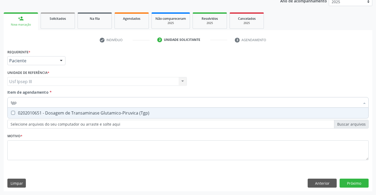
checkbox \(Tgp\) "true"
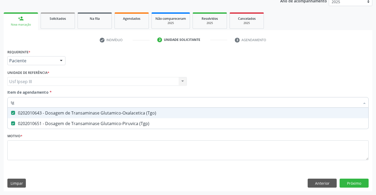
type input "t"
checkbox \(Tgo\) "false"
checkbox \(Tgp\) "false"
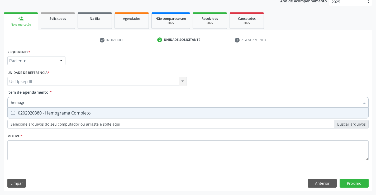
type input "hemogra"
click at [55, 114] on div "0202020380 - Hemograma Completo" at bounding box center [188, 113] width 354 height 4
checkbox Completo "true"
type input "hemo"
checkbox Completo "false"
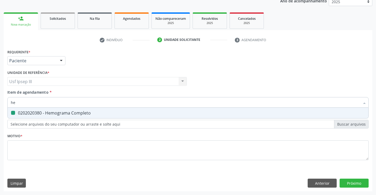
type input "h"
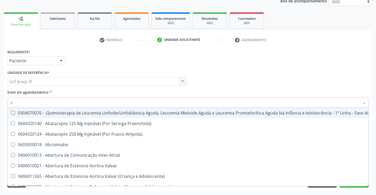
type input "co"
checkbox Especiais "true"
checkbox Tempo "true"
checkbox Vesical\) "true"
checkbox Cistorrafia "true"
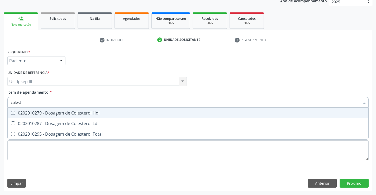
type input "coleste"
click at [55, 114] on div "0202010279 - Dosagem de Colesterol Hdl" at bounding box center [188, 113] width 354 height 4
checkbox Hdl "true"
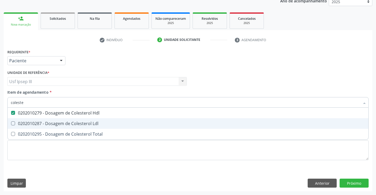
click at [52, 121] on div "0202010287 - Dosagem de Colesterol Ldl" at bounding box center [188, 123] width 354 height 4
checkbox Ldl "true"
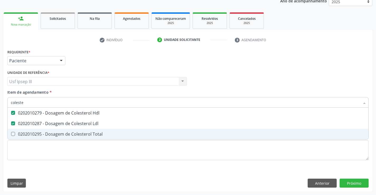
click at [49, 134] on div "0202010295 - Dosagem de Colesterol Total" at bounding box center [188, 134] width 354 height 4
checkbox Total "true"
type input "c"
checkbox Hdl "false"
checkbox Ldl "false"
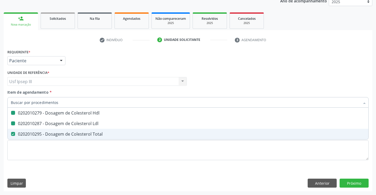
checkbox Total "false"
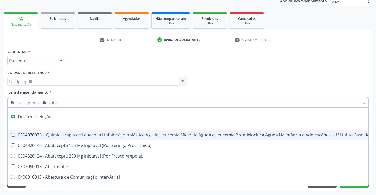
type input "h"
checkbox A "true"
checkbox Queimados\) "true"
type input "he"
checkbox Quadril "true"
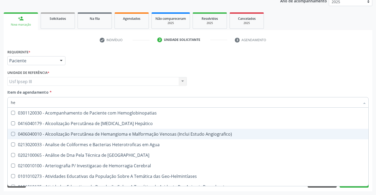
type input "hem"
checkbox II "true"
checkbox Completo "false"
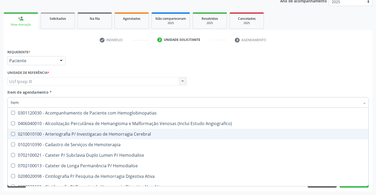
type input "hemo"
checkbox Retro-Retal "true"
checkbox Completo "false"
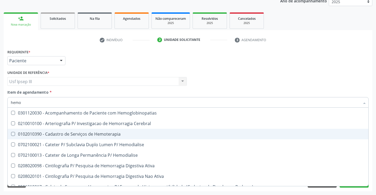
type input "hemog"
checkbox Carboxi-Hemoglobina "true"
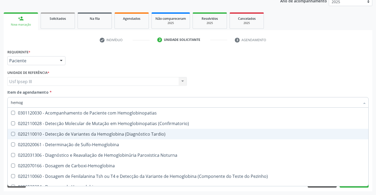
type input "hemogr"
checkbox Hemoglobinopatias "true"
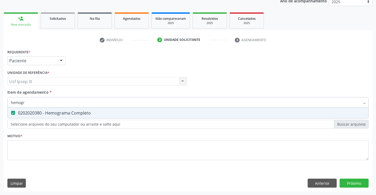
type input "hemogra"
click at [56, 149] on div "Requerente * Paciente Profissional de Saúde Paciente Nenhum resultado encontrad…" at bounding box center [187, 107] width 361 height 119
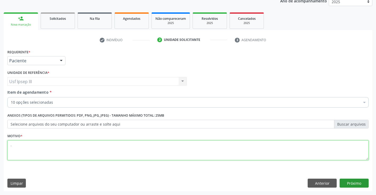
type textarea "."
click at [353, 185] on button "Próximo" at bounding box center [353, 183] width 29 height 9
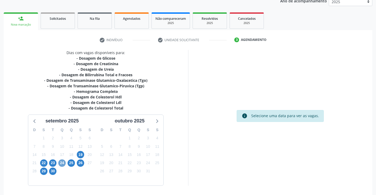
click at [61, 162] on span "24" at bounding box center [61, 162] width 7 height 7
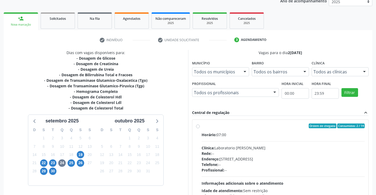
click at [226, 157] on div "Endereço: Casa, nº 409, N Senhora da Penha, Serra Talhada - PE" at bounding box center [282, 159] width 163 height 6
click at [200, 128] on input "Ordem de chegada Consumidos: 2 / 14 Horário: 07:00 Clínica: Laboratorio Jose Pa…" at bounding box center [198, 125] width 4 height 5
radio input "true"
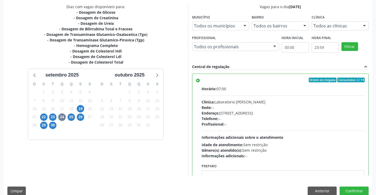
scroll to position [120, 0]
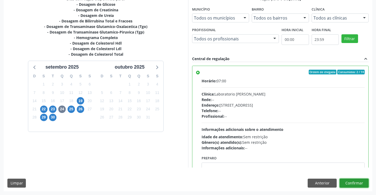
click at [354, 184] on button "Confirmar" at bounding box center [353, 183] width 29 height 9
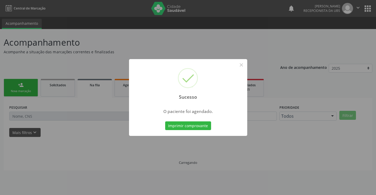
scroll to position [0, 0]
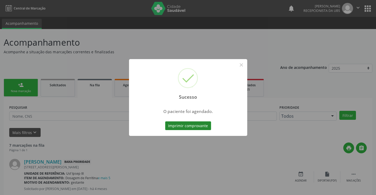
click at [185, 127] on button "Imprimir comprovante" at bounding box center [188, 125] width 46 height 9
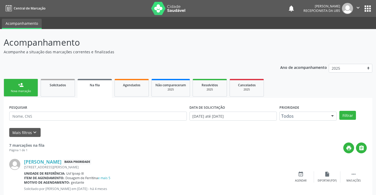
click at [23, 86] on div "person_add" at bounding box center [21, 85] width 6 height 6
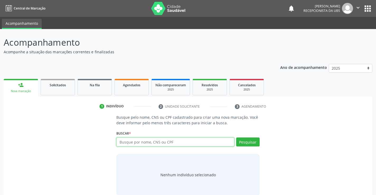
click at [156, 141] on input "text" at bounding box center [175, 141] width 118 height 9
type input "[PERSON_NAME]"
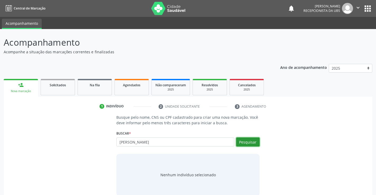
click at [247, 145] on button "Pesquisar" at bounding box center [247, 141] width 23 height 9
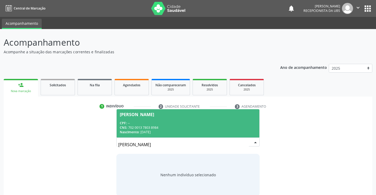
click at [235, 125] on div "CNS: 702 0013 7803 8984" at bounding box center [188, 127] width 136 height 4
click at [235, 125] on p "Busque pelo nome, CNS ou CPF cadastrado para criar uma nova marcação. Você deve…" at bounding box center [187, 119] width 143 height 11
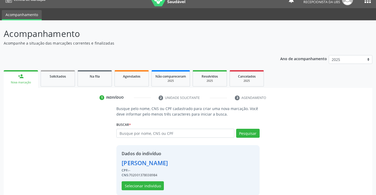
scroll to position [17, 0]
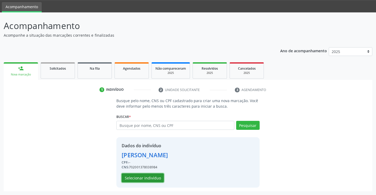
click at [155, 176] on button "Selecionar indivíduo" at bounding box center [143, 177] width 42 height 9
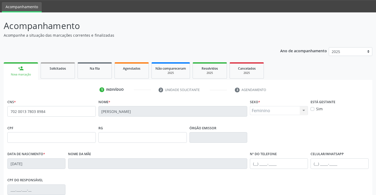
click at [324, 158] on label "Celular/WhatsApp" at bounding box center [326, 154] width 33 height 8
click at [321, 162] on input "text" at bounding box center [339, 163] width 58 height 11
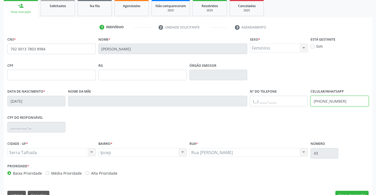
scroll to position [91, 0]
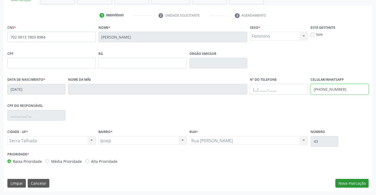
type input "[PHONE_NUMBER]"
click at [355, 184] on button "Nova marcação" at bounding box center [351, 183] width 33 height 9
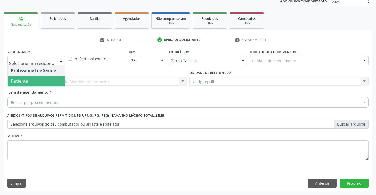
drag, startPoint x: 59, startPoint y: 59, endPoint x: 53, endPoint y: 81, distance: 22.9
click at [53, 65] on div "Profissional de Saúde Paciente Nenhum resultado encontrado para: " " Não há nen…" at bounding box center [36, 60] width 58 height 9
click at [53, 81] on span "Paciente" at bounding box center [36, 81] width 57 height 11
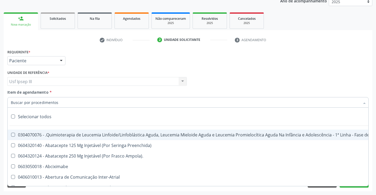
click at [58, 102] on div at bounding box center [187, 102] width 361 height 11
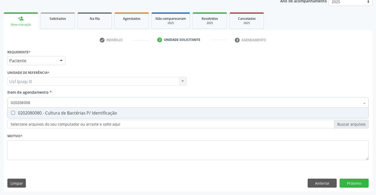
type input "0202080080"
click at [55, 112] on div "0202080080 - Cultura de Bactérias P/ Identificação" at bounding box center [188, 113] width 354 height 4
checkbox Identificação "true"
type input "0202080080"
click at [42, 145] on div "Requerente * Paciente Profissional de Saúde Paciente Nenhum resultado encontrad…" at bounding box center [187, 107] width 361 height 119
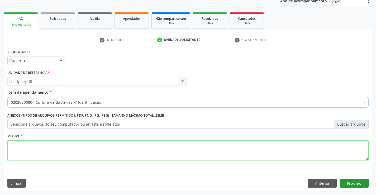
type textarea "."
click at [348, 182] on button "Próximo" at bounding box center [353, 183] width 29 height 9
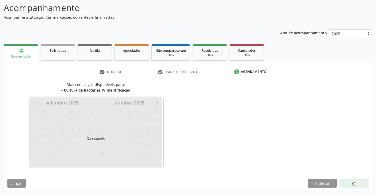
scroll to position [35, 0]
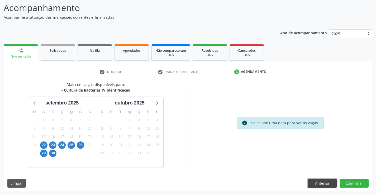
click at [329, 185] on button "Anterior" at bounding box center [321, 183] width 29 height 9
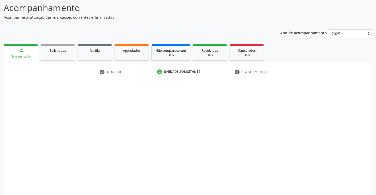
click at [329, 185] on textarea "." at bounding box center [187, 182] width 361 height 20
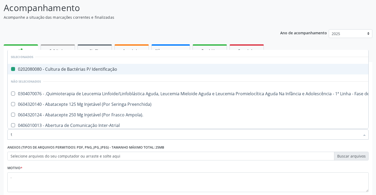
type input "t4"
checkbox Identificação "false"
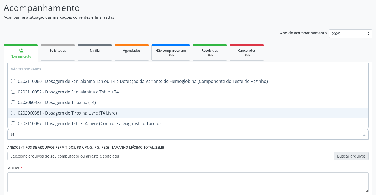
click at [103, 111] on div "0202060381 - Dosagem de Tiroxina Livre (T4 Livre)" at bounding box center [188, 113] width 354 height 4
checkbox Livre\) "true"
type input "t"
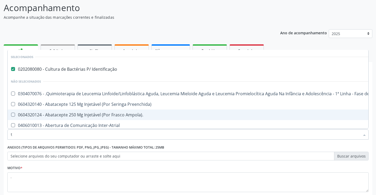
checkbox Identificação "true"
checkbox Preenchida\) "false"
type input "ts"
checkbox Identificação "false"
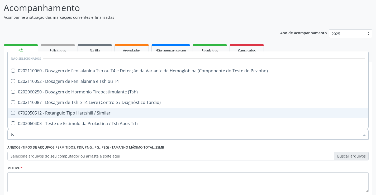
type input "tsh"
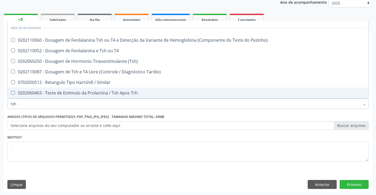
scroll to position [66, 0]
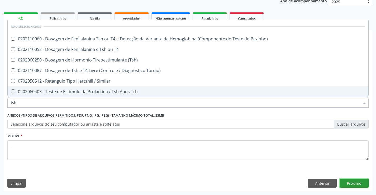
click at [352, 184] on button "Próximo" at bounding box center [353, 183] width 29 height 9
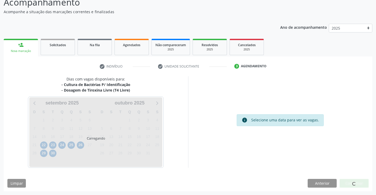
scroll to position [40, 0]
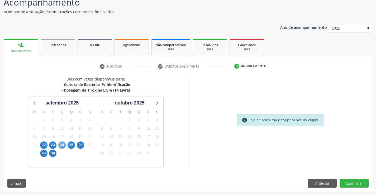
click at [60, 142] on span "24" at bounding box center [61, 144] width 7 height 7
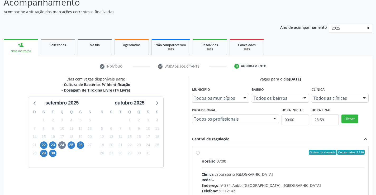
click at [222, 176] on div "Clínica: Laboratorio Sao Francisco" at bounding box center [282, 174] width 163 height 6
click at [200, 155] on input "Ordem de chegada Consumidos: 2 / 26 Horário: 07:00 Clínica: Laboratorio Sao Fra…" at bounding box center [198, 152] width 4 height 5
radio input "true"
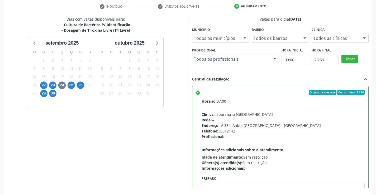
scroll to position [120, 0]
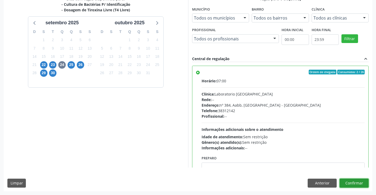
click at [354, 181] on button "Confirmar" at bounding box center [353, 183] width 29 height 9
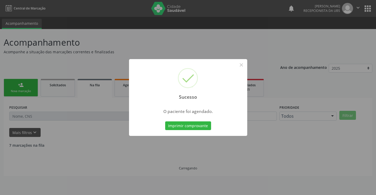
scroll to position [0, 0]
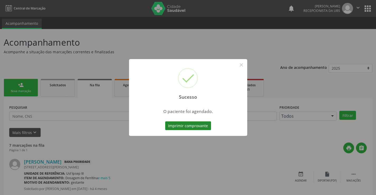
click at [190, 126] on button "Imprimir comprovante" at bounding box center [188, 125] width 46 height 9
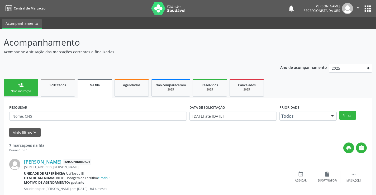
click at [34, 88] on link "person_add Nova marcação" at bounding box center [21, 88] width 34 height 18
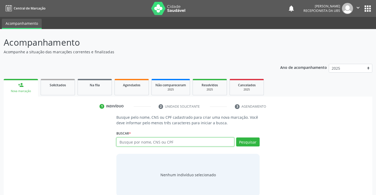
click at [124, 141] on input "text" at bounding box center [175, 141] width 118 height 9
type input "paulo targino de souza"
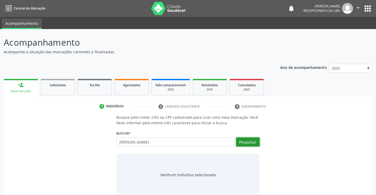
click at [251, 143] on button "Pesquisar" at bounding box center [247, 141] width 23 height 9
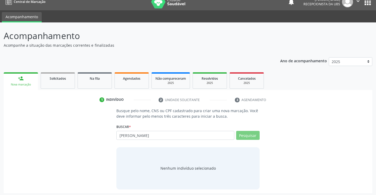
scroll to position [8, 0]
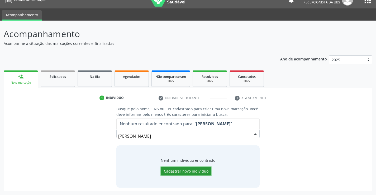
click at [183, 171] on button "Cadastrar novo indivíduo" at bounding box center [186, 171] width 51 height 9
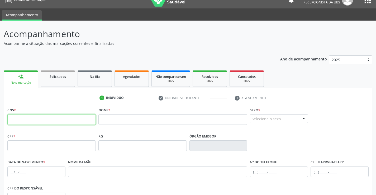
click at [61, 118] on input "text" at bounding box center [51, 119] width 88 height 11
type input "898 0029 9108 9077"
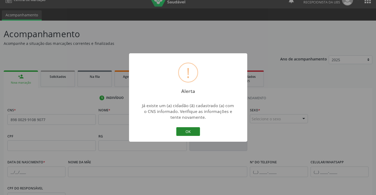
click at [193, 130] on button "OK" at bounding box center [188, 131] width 24 height 9
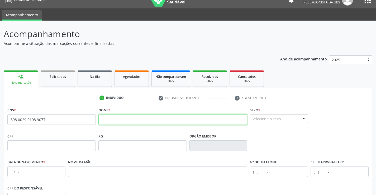
click at [118, 117] on input "text" at bounding box center [172, 119] width 149 height 11
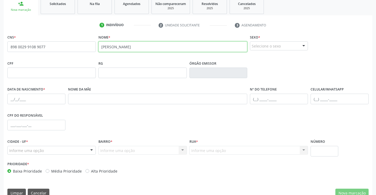
scroll to position [88, 0]
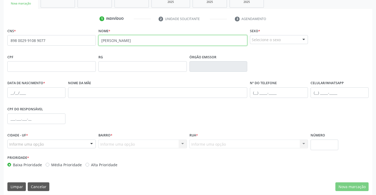
type input "paulo targino de souza"
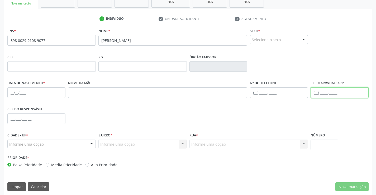
click at [321, 94] on input "text" at bounding box center [339, 92] width 58 height 11
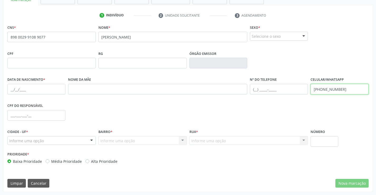
type input "(87) 99906-3718"
click at [40, 89] on input "text" at bounding box center [36, 89] width 58 height 11
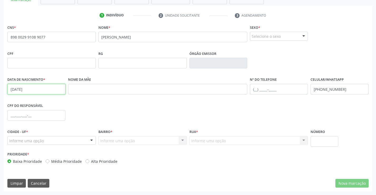
type input "[DATE]"
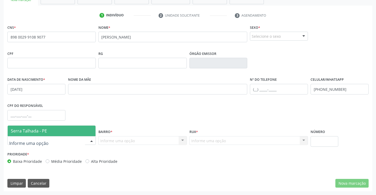
click at [93, 141] on div at bounding box center [92, 140] width 8 height 9
click at [83, 132] on span "Serra Talhada - PE" at bounding box center [52, 131] width 88 height 11
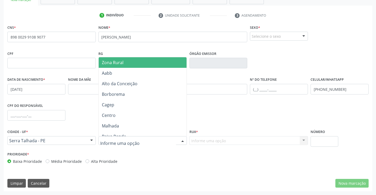
click at [182, 139] on div at bounding box center [183, 140] width 8 height 9
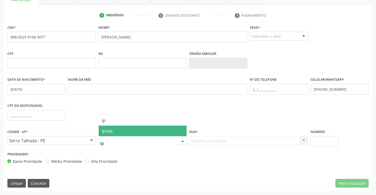
click at [171, 130] on span "Ipsep" at bounding box center [143, 131] width 88 height 11
type input "ip"
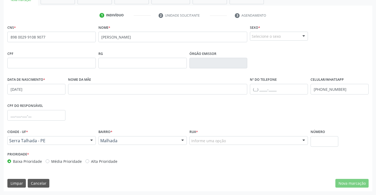
click at [172, 135] on div "Bairro * Malhada Zona Rural Aabb Alto da Conceição Borborema Cagep Centro Malha…" at bounding box center [142, 136] width 88 height 17
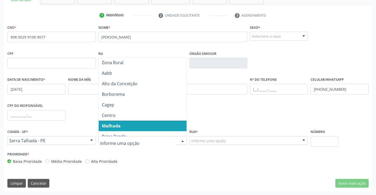
click at [179, 139] on div at bounding box center [183, 140] width 8 height 9
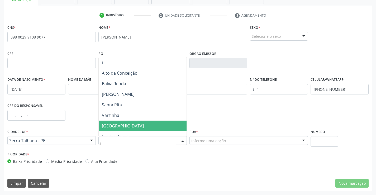
type input "ip"
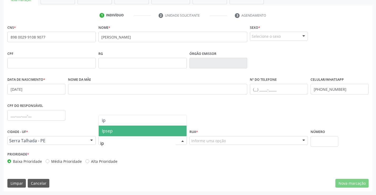
click at [172, 132] on span "Ipsep" at bounding box center [143, 131] width 88 height 11
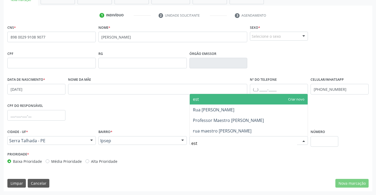
type input "este"
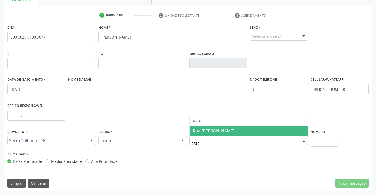
click at [204, 131] on span "Rua Estenio Juliano Pereira de Melo e Silva" at bounding box center [213, 131] width 41 height 6
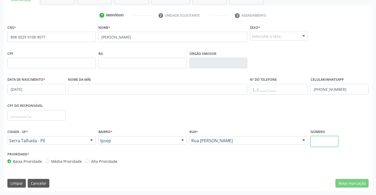
click at [328, 142] on input "text" at bounding box center [324, 141] width 28 height 11
type input "43"
click at [301, 36] on div at bounding box center [304, 36] width 8 height 9
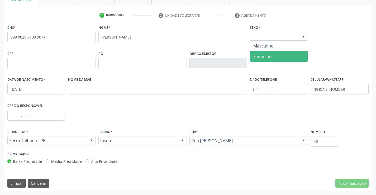
click at [289, 55] on span "Feminino" at bounding box center [278, 56] width 57 height 11
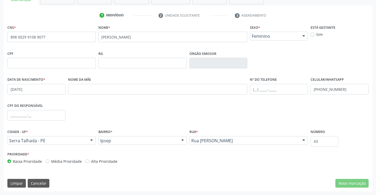
click at [289, 55] on span "Feminino" at bounding box center [278, 56] width 57 height 11
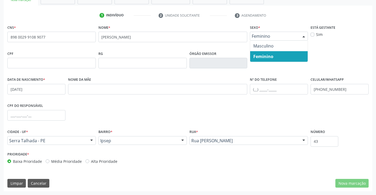
click at [304, 35] on div at bounding box center [304, 36] width 8 height 9
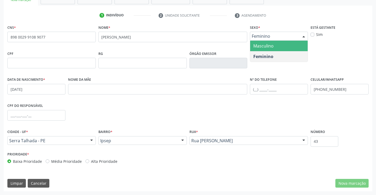
click at [288, 46] on span "Masculino" at bounding box center [278, 46] width 57 height 11
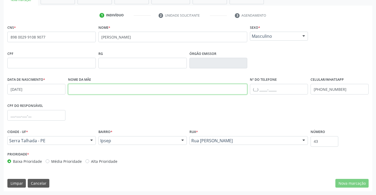
click at [86, 89] on input "text" at bounding box center [157, 89] width 179 height 11
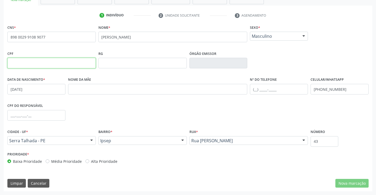
click at [40, 60] on input "text" at bounding box center [51, 63] width 88 height 11
type input "239.173.184-15"
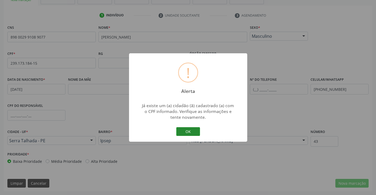
click at [184, 131] on button "OK" at bounding box center [188, 131] width 24 height 9
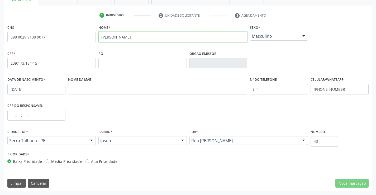
click at [138, 36] on input "paulo targino de souza" at bounding box center [172, 37] width 149 height 11
type input "paulo targino de sousa"
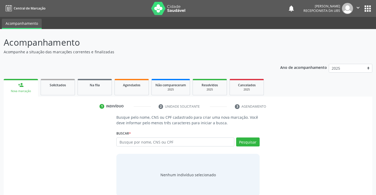
click at [157, 141] on input "text" at bounding box center [175, 141] width 118 height 9
type input "[PERSON_NAME]"
click at [243, 143] on button "Pesquisar" at bounding box center [247, 141] width 23 height 9
type input "paulo targino de sousa"
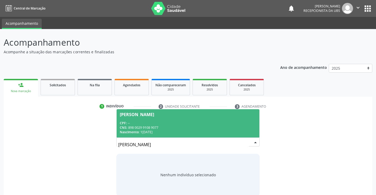
click at [188, 125] on div "CNS: 898 0029 9108 9077" at bounding box center [188, 127] width 136 height 4
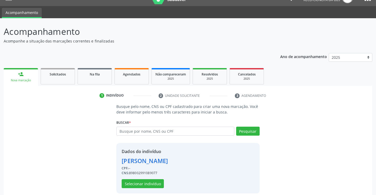
scroll to position [17, 0]
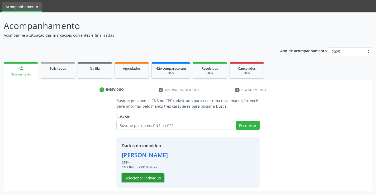
click at [149, 180] on button "Selecionar indivíduo" at bounding box center [143, 177] width 42 height 9
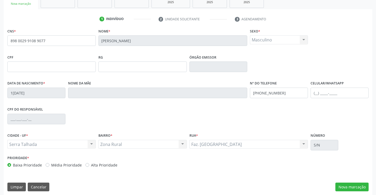
scroll to position [91, 0]
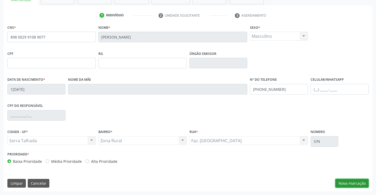
click at [355, 183] on button "Nova marcação" at bounding box center [351, 183] width 33 height 9
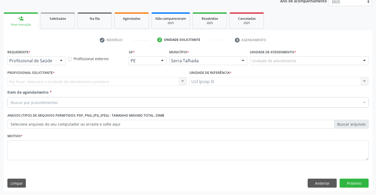
scroll to position [66, 0]
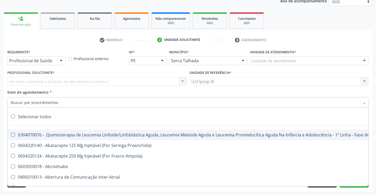
click at [88, 104] on div at bounding box center [187, 102] width 361 height 11
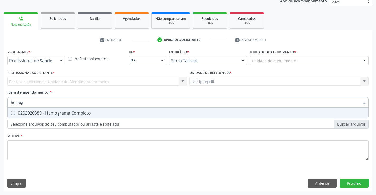
type input "hemogr"
click at [76, 112] on div "0202020380 - Hemograma Completo" at bounding box center [188, 113] width 354 height 4
checkbox Completo "true"
type input "hemog"
checkbox Completo "false"
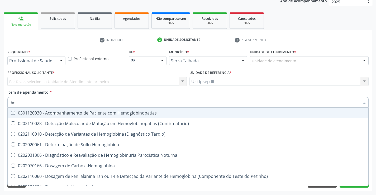
type input "h"
checkbox Completo "false"
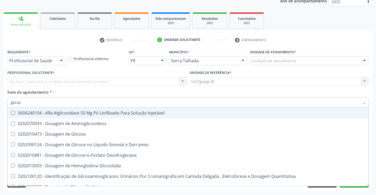
type input "glicose"
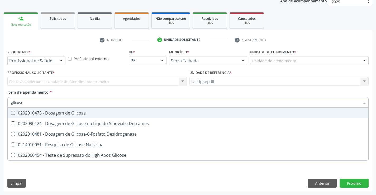
click at [76, 112] on div "0202010473 - Dosagem de Glicose" at bounding box center [188, 113] width 354 height 4
checkbox Glicose "true"
type input "glicos"
checkbox Glicose "false"
checkbox Desidrogenase "true"
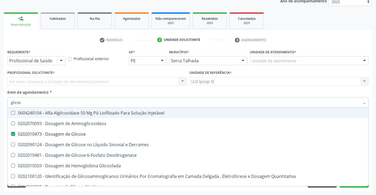
type input "glico"
checkbox Glicose "false"
checkbox Glicosilada "true"
type input "glic"
checkbox Glicosilada "false"
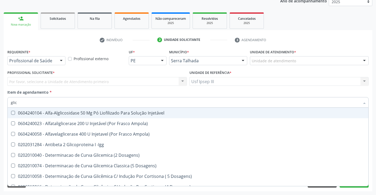
type input "gli"
checkbox Glicose "false"
checkbox Glicosilada "true"
type input "g"
checkbox Glicosilada "false"
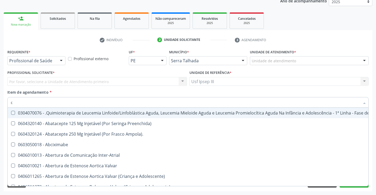
type input "co"
checkbox Tempo "true"
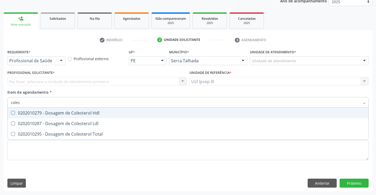
type input "colest"
click at [76, 112] on div "0202010279 - Dosagem de Colesterol Hdl" at bounding box center [188, 113] width 354 height 4
checkbox Hdl "true"
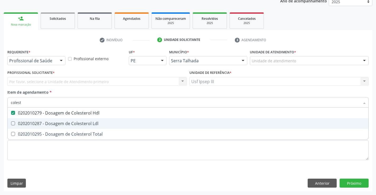
click at [66, 123] on div "0202010287 - Dosagem de Colesterol Ldl" at bounding box center [188, 123] width 354 height 4
checkbox Ldl "true"
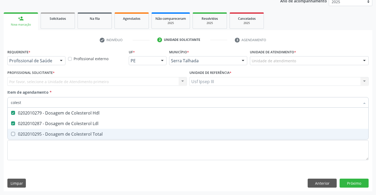
click at [56, 134] on div "0202010295 - Dosagem de Colesterol Total" at bounding box center [188, 134] width 354 height 4
checkbox Total "true"
type input "cole"
checkbox Hdl "false"
checkbox Ldl "false"
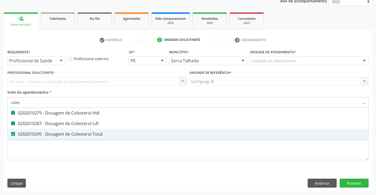
checkbox Total "false"
type input "c"
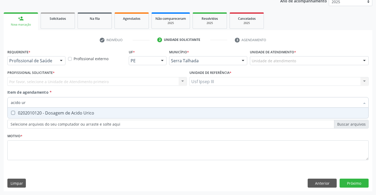
type input "acido uri"
click at [72, 113] on div "0202010120 - Dosagem de Acido Urico" at bounding box center [188, 113] width 354 height 4
checkbox Urico "true"
type input "acido"
checkbox Urico "false"
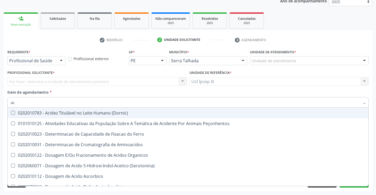
type input "a"
checkbox Urico "false"
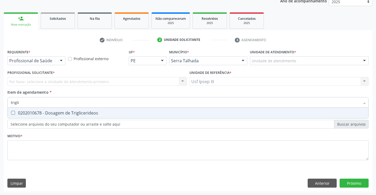
type input "triglic"
click at [72, 113] on div "0202010678 - Dosagem de Triglicerideos" at bounding box center [188, 113] width 354 height 4
checkbox Triglicerideos "true"
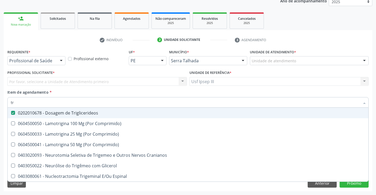
type input "t"
checkbox Triglicerideos "false"
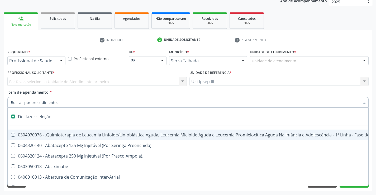
type input "u"
checkbox Cistometro "true"
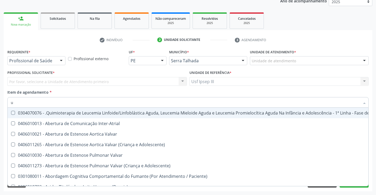
type input "ur"
checkbox Níveis "true"
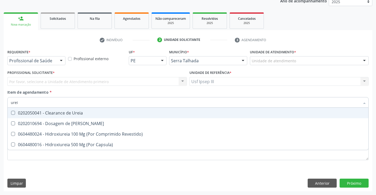
type input "ureia"
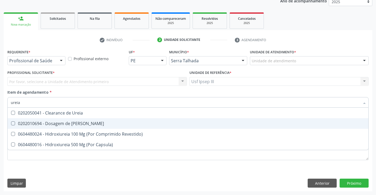
click at [59, 126] on div "0202010694 - Dosagem de [PERSON_NAME]" at bounding box center [188, 123] width 354 height 4
checkbox Ureia "true"
type input "ure"
checkbox Ureia "false"
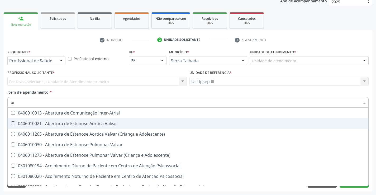
type input "u"
checkbox Urico "false"
checkbox Ureia "false"
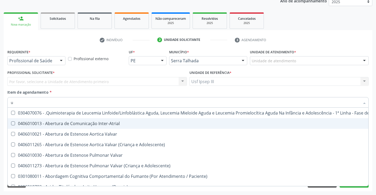
checkbox Urico "false"
checkbox Ureia "false"
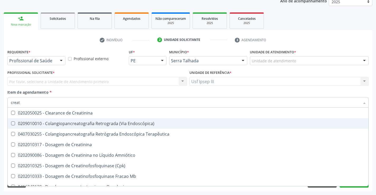
type input "creati"
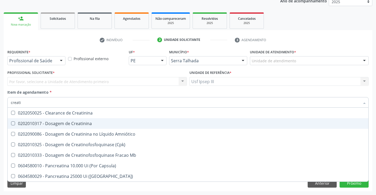
click at [57, 122] on div "0202010317 - Dosagem de Creatinina" at bounding box center [188, 123] width 354 height 4
checkbox Creatinina "true"
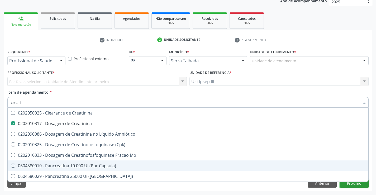
click at [348, 185] on div "Requerente * Profissional de Saúde Profissional de Saúde Paciente Nenhum result…" at bounding box center [188, 119] width 368 height 143
checkbox Amniótico "true"
checkbox \(Cpk\) "true"
checkbox Mb "true"
checkbox Capsula\) "true"
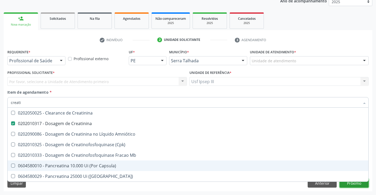
checkbox Capsula\) "true"
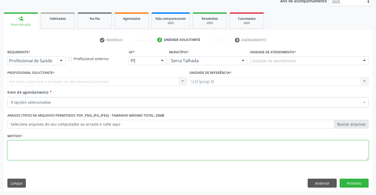
click at [122, 147] on textarea at bounding box center [187, 150] width 361 height 20
type textarea "."
click at [362, 185] on button "Próximo" at bounding box center [353, 183] width 29 height 9
click at [362, 185] on div "Requerente * Profissional de Saúde Profissional de Saúde Paciente Nenhum result…" at bounding box center [188, 119] width 368 height 143
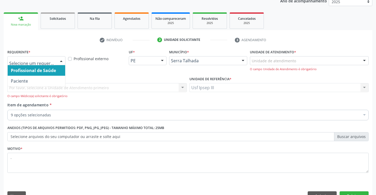
click at [62, 59] on div at bounding box center [61, 60] width 8 height 9
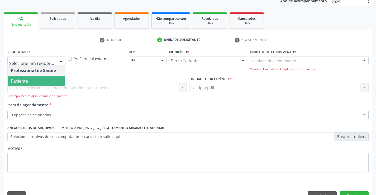
click at [47, 83] on span "Paciente" at bounding box center [36, 81] width 57 height 11
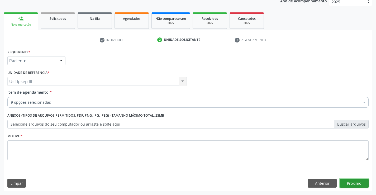
click at [358, 182] on button "Próximo" at bounding box center [353, 183] width 29 height 9
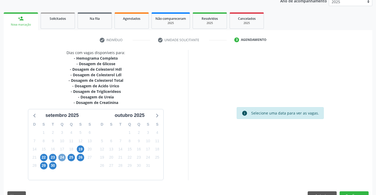
click at [63, 154] on span "24" at bounding box center [61, 157] width 7 height 7
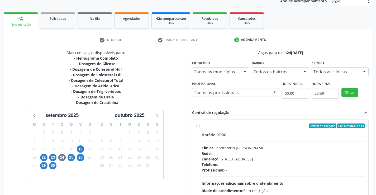
click at [324, 162] on div "Telefone: --" at bounding box center [282, 165] width 163 height 6
click at [200, 128] on input "Ordem de chegada Consumidos: 3 / 14 Horário: 07:00 Clínica: Laboratorio Jose Pa…" at bounding box center [198, 125] width 4 height 5
radio input "true"
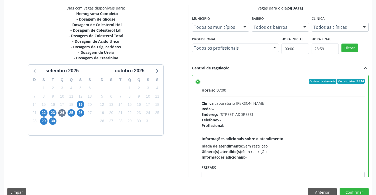
scroll to position [120, 0]
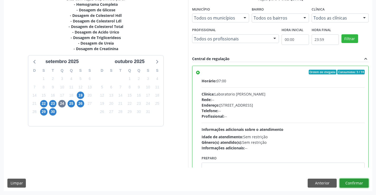
click at [351, 182] on button "Confirmar" at bounding box center [353, 183] width 29 height 9
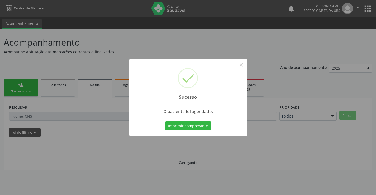
scroll to position [0, 0]
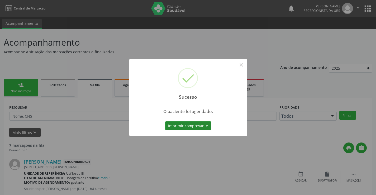
click at [193, 123] on button "Imprimir comprovante" at bounding box center [188, 125] width 46 height 9
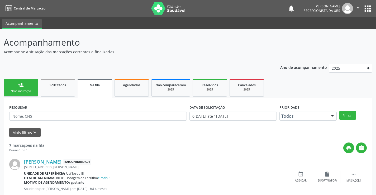
click at [32, 84] on link "person_add Nova marcação" at bounding box center [21, 88] width 34 height 18
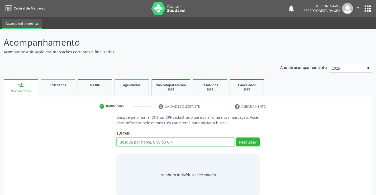
click at [160, 141] on input "text" at bounding box center [175, 141] width 118 height 9
type input "paulo targino de sousa"
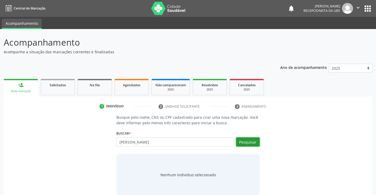
click at [244, 143] on button "Pesquisar" at bounding box center [247, 141] width 23 height 9
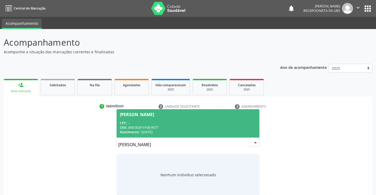
click at [208, 116] on div "Paulo Targino de Sousa" at bounding box center [188, 114] width 136 height 4
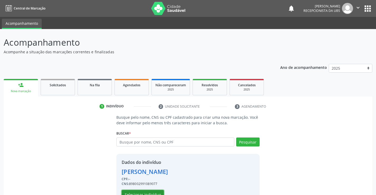
click at [151, 191] on button "Selecionar indivíduo" at bounding box center [143, 194] width 42 height 9
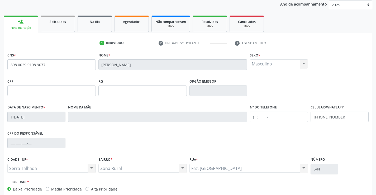
scroll to position [91, 0]
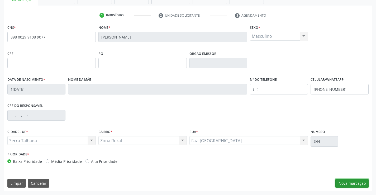
click at [349, 185] on button "Nova marcação" at bounding box center [351, 183] width 33 height 9
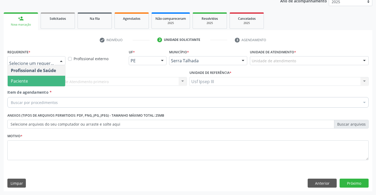
drag, startPoint x: 60, startPoint y: 59, endPoint x: 43, endPoint y: 82, distance: 28.6
click at [43, 65] on div "Profissional de Saúde Paciente Nenhum resultado encontrado para: " " Não há nen…" at bounding box center [36, 60] width 58 height 9
click at [43, 83] on span "Paciente" at bounding box center [36, 81] width 57 height 11
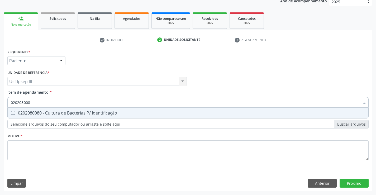
type input "0202080080"
click at [52, 114] on div "0202080080 - Cultura de Bactérias P/ Identificação" at bounding box center [188, 113] width 354 height 4
checkbox Identificação "true"
type input "02020800"
checkbox Identificação "false"
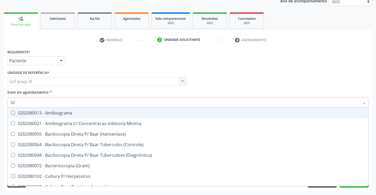
type input "0"
checkbox Identificação "false"
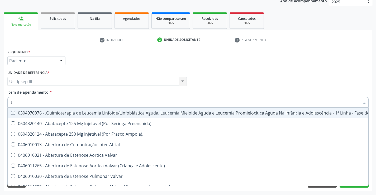
type input "t3"
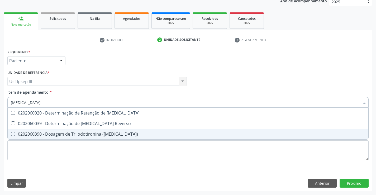
click div "0202060390 - Dosagem de Triiodotironina (T3)"
checkbox \(T3\) "true"
type input "t"
checkbox \(T3\) "false"
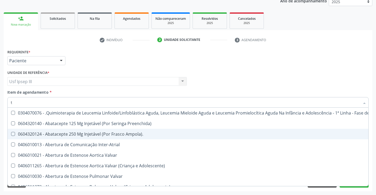
type input "t4"
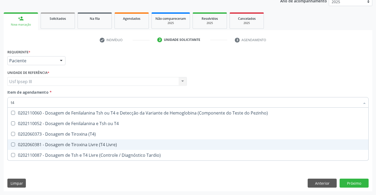
click div "0202060381 - Dosagem de Tiroxina Livre (T4 Livre)"
checkbox Livre\) "true"
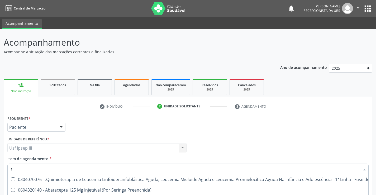
scroll to position [66, 0]
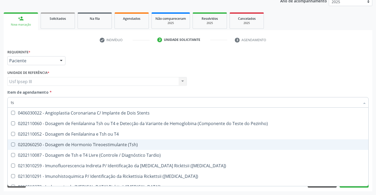
type input "tsh"
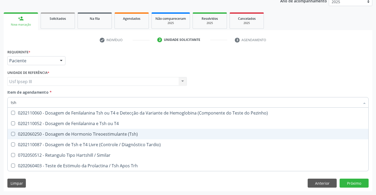
click at [58, 134] on div "0202060250 - Dosagem de Hormonio Tireoestimulante (Tsh)" at bounding box center [188, 134] width 354 height 4
checkbox \(Tsh\) "true"
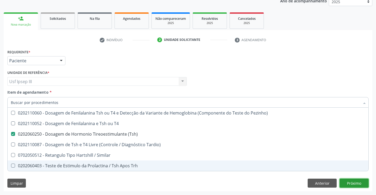
checkbox T4 "true"
checkbox Tardio\) "true"
checkbox Similar "true"
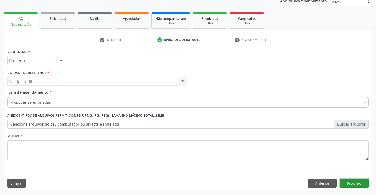
click at [352, 183] on div "Requerente * Paciente Profissional de Saúde Paciente Nenhum resultado encontrad…" at bounding box center [188, 119] width 368 height 143
click at [177, 151] on textarea at bounding box center [187, 150] width 361 height 20
type textarea "."
click at [345, 178] on div "Requerente * Paciente Profissional de Saúde Paciente Nenhum resultado encontrad…" at bounding box center [188, 119] width 368 height 143
click at [345, 181] on button "Próximo" at bounding box center [353, 183] width 29 height 9
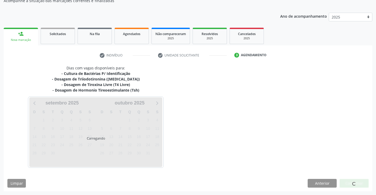
scroll to position [51, 0]
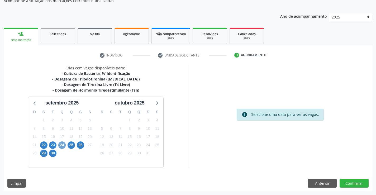
click at [63, 145] on span "24" at bounding box center [61, 144] width 7 height 7
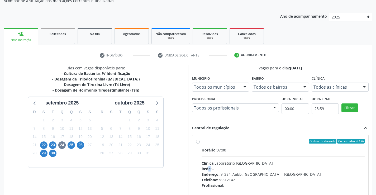
click at [210, 167] on span "Rede:" at bounding box center [206, 168] width 10 height 5
radio input "true"
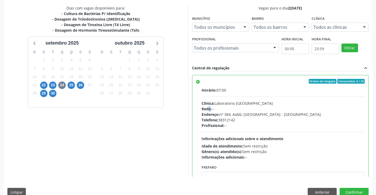
scroll to position [120, 0]
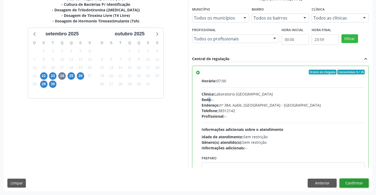
click at [353, 180] on button "Confirmar" at bounding box center [353, 183] width 29 height 9
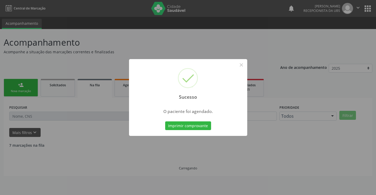
scroll to position [0, 0]
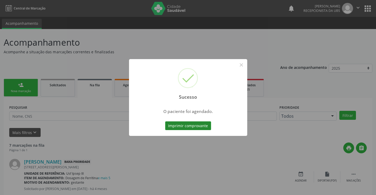
click at [182, 124] on button "Imprimir comprovante" at bounding box center [188, 125] width 46 height 9
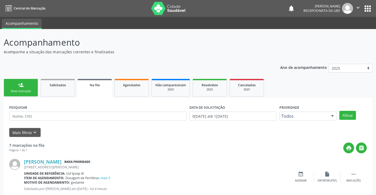
click at [27, 85] on link "person_add Nova marcação" at bounding box center [21, 88] width 34 height 18
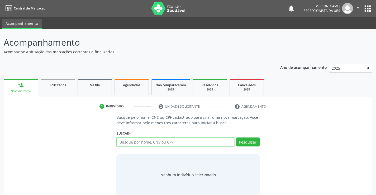
click at [122, 143] on input "text" at bounding box center [175, 141] width 118 height 9
type input "[PERSON_NAME]"
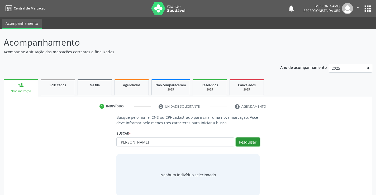
click at [245, 140] on button "Pesquisar" at bounding box center [247, 141] width 23 height 9
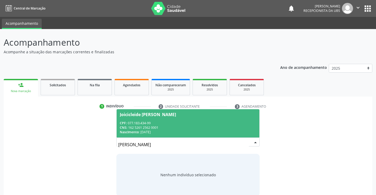
click at [191, 129] on div "CNS: 162 5261 2562 0001" at bounding box center [188, 127] width 136 height 4
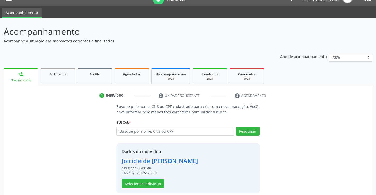
scroll to position [17, 0]
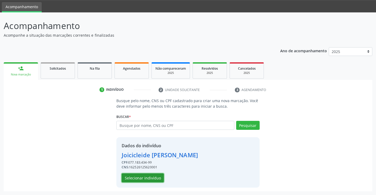
click at [158, 177] on button "Selecionar indivíduo" at bounding box center [143, 177] width 42 height 9
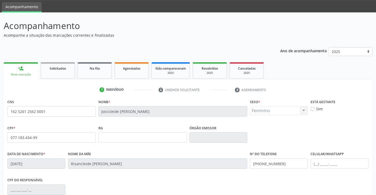
click at [316, 109] on label "Sim" at bounding box center [319, 109] width 7 height 6
click at [313, 109] on input "Sim" at bounding box center [312, 108] width 4 height 5
checkbox input "true"
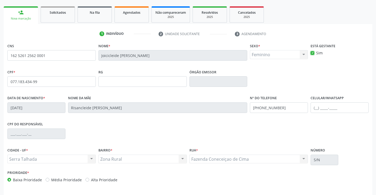
scroll to position [91, 0]
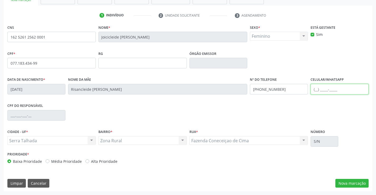
click at [323, 91] on input "text" at bounding box center [339, 89] width 58 height 11
drag, startPoint x: 286, startPoint y: 88, endPoint x: 239, endPoint y: 99, distance: 48.3
click at [239, 99] on div "Data de nascimento * 28/03/1996 Nome da mãe Risancleide Nunes da Silva Pereira …" at bounding box center [188, 89] width 364 height 26
click at [316, 85] on input "text" at bounding box center [339, 89] width 58 height 11
type input "(87) 98148-4358"
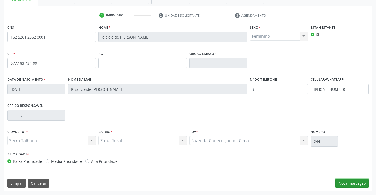
click at [356, 180] on button "Nova marcação" at bounding box center [351, 183] width 33 height 9
click at [0, 0] on button "Próximo" at bounding box center [0, 0] width 0 height 0
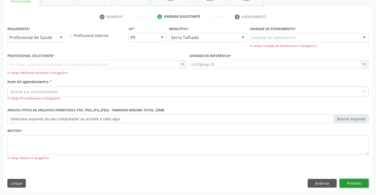
scroll to position [66, 0]
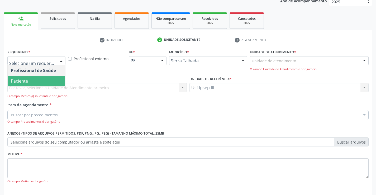
drag, startPoint x: 64, startPoint y: 59, endPoint x: 50, endPoint y: 80, distance: 25.3
click at [50, 65] on div "Profissional de Saúde Paciente Nenhum resultado encontrado para: " " Não há nen…" at bounding box center [36, 60] width 58 height 9
click at [50, 80] on span "Paciente" at bounding box center [36, 81] width 57 height 11
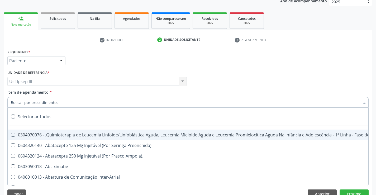
click at [72, 103] on div at bounding box center [187, 102] width 361 height 11
click at [72, 103] on input "Item de agendamento *" at bounding box center [185, 102] width 349 height 11
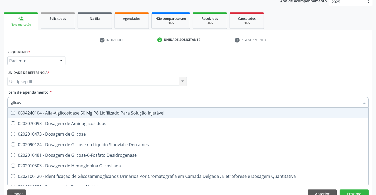
type input "glicose"
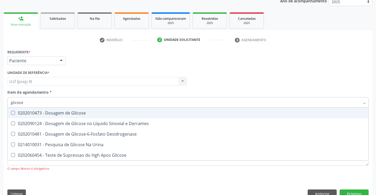
click at [70, 115] on div "0202010473 - Dosagem de Glicose" at bounding box center [188, 113] width 354 height 4
checkbox Glicose "true"
type input "glicos"
checkbox Glicose "false"
checkbox Desidrogenase "true"
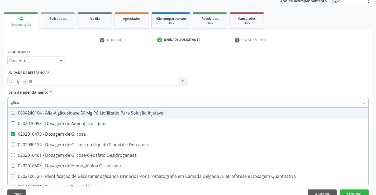
type input "glic"
checkbox Glicose "false"
checkbox Glicosilada "false"
type input "g"
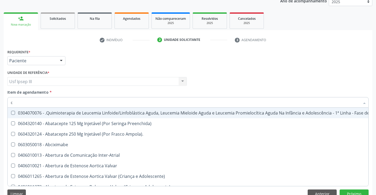
type input "co"
checkbox Tempo "true"
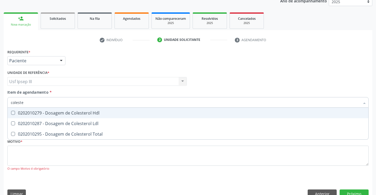
type input "colester"
click at [70, 115] on div "0202010279 - Dosagem de Colesterol Hdl" at bounding box center [188, 113] width 354 height 4
checkbox Hdl "true"
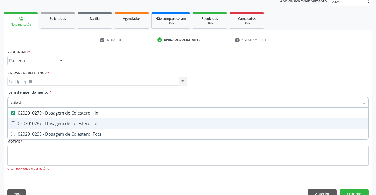
click at [66, 125] on div "0202010287 - Dosagem de Colesterol Ldl" at bounding box center [188, 123] width 354 height 4
checkbox Ldl "true"
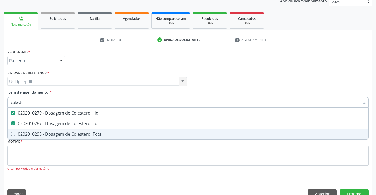
click at [64, 133] on div "0202010295 - Dosagem de Colesterol Total" at bounding box center [188, 134] width 354 height 4
checkbox Total "true"
type input "c"
checkbox Hdl "false"
checkbox Ldl "false"
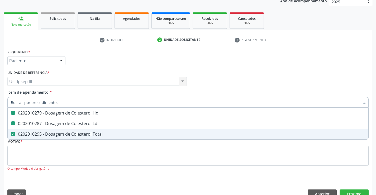
checkbox Total "false"
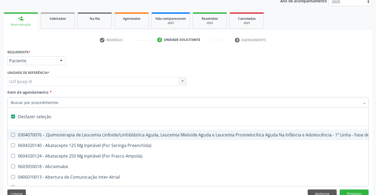
type input "h"
checkbox A "true"
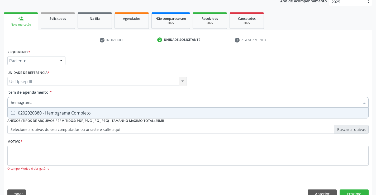
type input "hemograma"
click at [71, 113] on div "0202020380 - Hemograma Completo" at bounding box center [188, 113] width 354 height 4
checkbox Completo "true"
type input "hemog"
checkbox Completo "false"
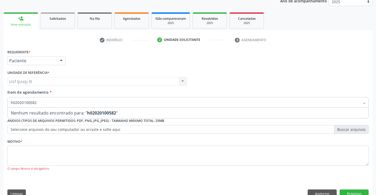
click at [89, 110] on span "Nenhum resultado encontrado para: " h02020100582 "" at bounding box center [188, 113] width 360 height 11
click at [89, 113] on strong "h02020100582" at bounding box center [101, 113] width 29 height 6
click at [13, 100] on input "h02020100582" at bounding box center [185, 102] width 349 height 11
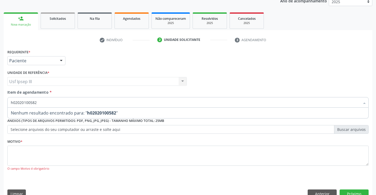
click at [16, 104] on input "h02020100582" at bounding box center [185, 102] width 349 height 11
click at [13, 103] on input "h02020100582" at bounding box center [185, 102] width 349 height 11
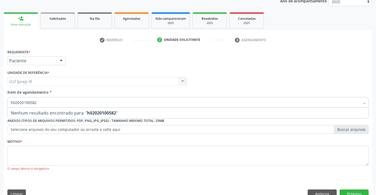
click at [33, 103] on input "h02020100582" at bounding box center [185, 102] width 349 height 11
click at [13, 100] on input "h02020100582" at bounding box center [185, 102] width 349 height 11
click at [39, 101] on input "h02020100582" at bounding box center [185, 102] width 349 height 11
click at [32, 102] on input "h02020100582" at bounding box center [185, 102] width 349 height 11
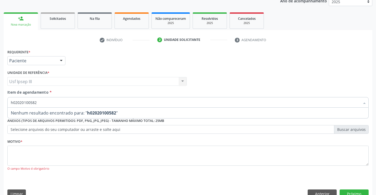
click at [13, 101] on input "h02020100582" at bounding box center [185, 102] width 349 height 11
type input "02020100582"
click at [20, 102] on input "02020100582" at bounding box center [185, 102] width 349 height 11
click at [22, 102] on input "02020100582" at bounding box center [185, 102] width 349 height 11
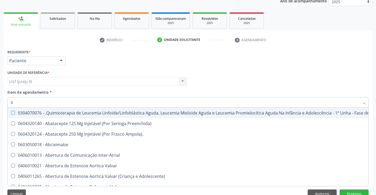
type input "02"
checkbox Dentária "true"
checkbox Antibiotico "true"
checkbox Coclear "true"
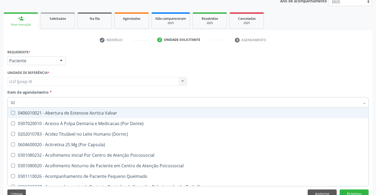
type input "020"
checkbox Epispádia "true"
checkbox Anos\) "true"
checkbox Congênita "true"
checkbox \(Qualitativo\) "true"
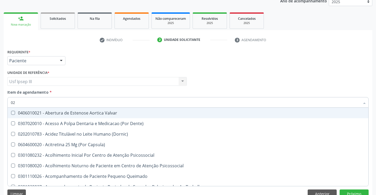
checkbox Hdl "false"
checkbox Ldl "false"
checkbox Total "false"
checkbox Glicose "false"
checkbox \(T3\) "true"
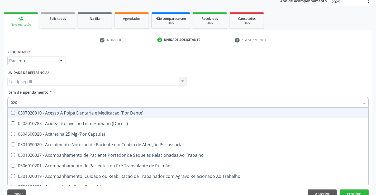
type input "0202"
checkbox Faringe\/Laringe "true"
checkbox Puncao "true"
checkbox Fragmento "true"
checkbox Laser "true"
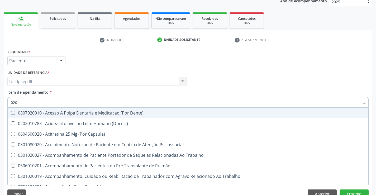
checkbox Biologica "true"
checkbox Hdl "false"
checkbox Ldl "false"
checkbox Total "false"
checkbox Glicose "false"
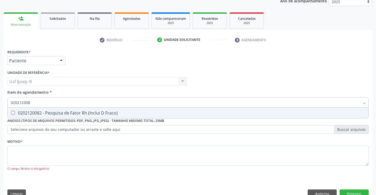
type input "0202120082"
click at [27, 113] on div "0202120082 - Pesquisa de Fator Rh (Inclui D Fraco)" at bounding box center [188, 113] width 354 height 4
checkbox Fraco\) "true"
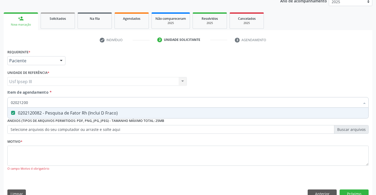
type input "0202120"
checkbox Fraco\) "false"
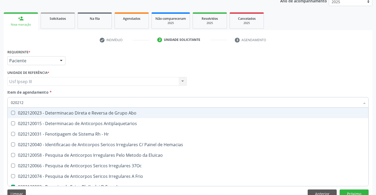
type input "02021"
checkbox Fraco\) "false"
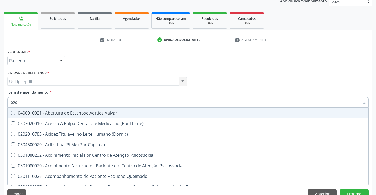
type input "02"
checkbox Epispádia "false"
checkbox Anos\) "false"
checkbox Congênita "false"
checkbox \(Qualitativo\) "false"
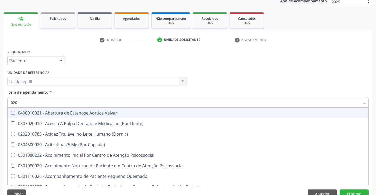
checkbox Hdl "true"
checkbox Ldl "true"
checkbox Total "true"
checkbox Glicose "true"
checkbox \(T3\) "false"
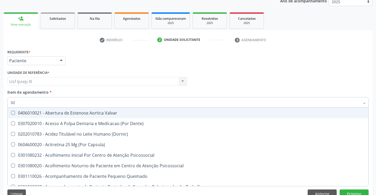
type input "0"
checkbox Hdl "false"
checkbox Ldl "false"
checkbox Total "false"
checkbox Glicose "false"
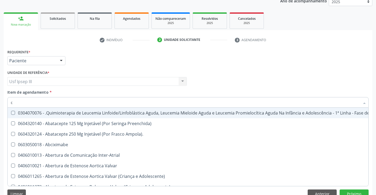
type input "co"
checkbox Odontopediatra "true"
checkbox Ortodontista "true"
checkbox Bucal "true"
checkbox Tempo "true"
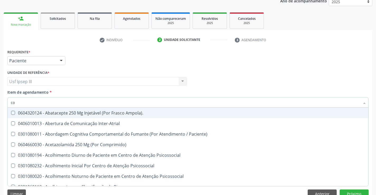
type input "col"
checkbox Oncologia "true"
checkbox Agua "true"
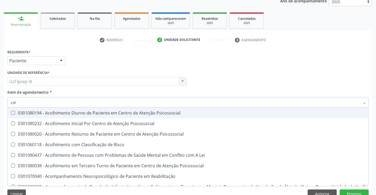
type input "cole"
checkbox Utero "true"
checkbox Coletiva "true"
checkbox Oncologia "true"
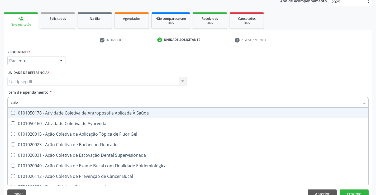
type input "coles"
checkbox Saúde "true"
checkbox Ayurveda "true"
checkbox Gel "true"
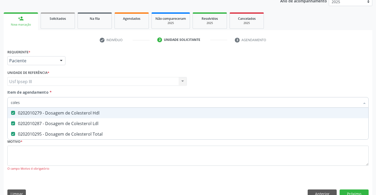
type input "cole"
checkbox Hdl "false"
checkbox Ldl "false"
checkbox Total "false"
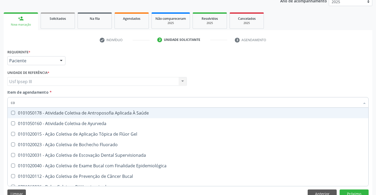
type input "c"
checkbox Hdl "false"
checkbox Ldl "false"
checkbox Total "false"
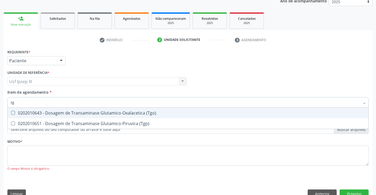
type input "tgo"
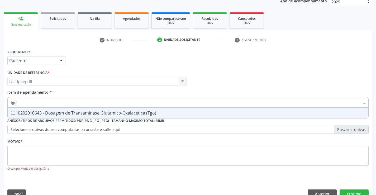
click at [27, 113] on div "0202010643 - Dosagem de Transaminase Glutamico-Oxalacetica (Tgo)" at bounding box center [188, 113] width 354 height 4
checkbox \(Tgo\) "true"
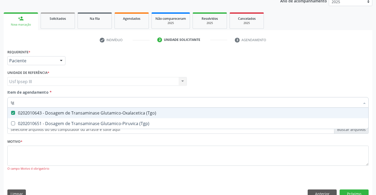
type input "tgp"
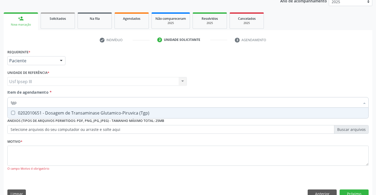
click at [27, 113] on div "0202010651 - Dosagem de Transaminase Glutamico-Piruvica (Tgp)" at bounding box center [188, 113] width 354 height 4
checkbox \(Tgp\) "true"
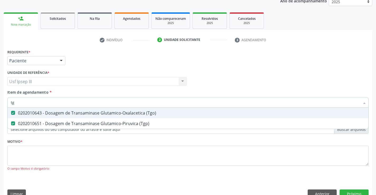
type input "t"
checkbox \(Tgo\) "false"
checkbox \(Tgp\) "false"
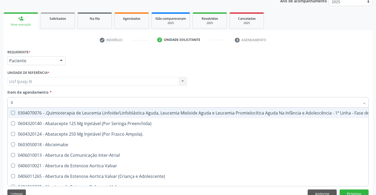
type input "02"
checkbox Dentária "true"
checkbox Antibiotico "true"
checkbox Coclear "true"
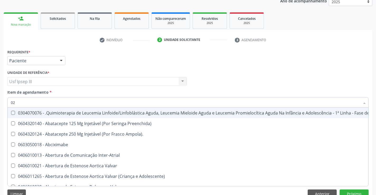
checkbox Comprimido\) "true"
checkbox Ml\) "true"
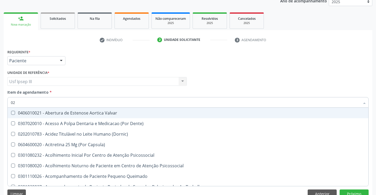
type input "020"
checkbox Epispádia "true"
checkbox Anos\) "true"
checkbox Congênita "true"
checkbox \(Qualitativo\) "true"
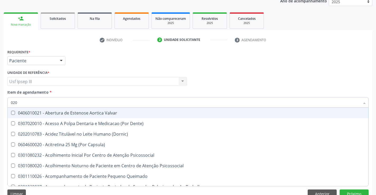
checkbox Semana\) "true"
checkbox Pediátrico "true"
checkbox Hdl "false"
checkbox Ldl "false"
checkbox Total "false"
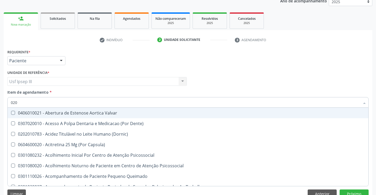
checkbox Glicose "false"
checkbox \(Tgo\) "false"
checkbox \(Tgp\) "false"
checkbox \(T3\) "true"
type input "0202"
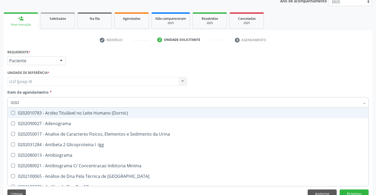
checkbox Hdl "true"
checkbox Ldl "true"
checkbox Total "true"
checkbox Glicose "true"
checkbox \(Tgo\) "true"
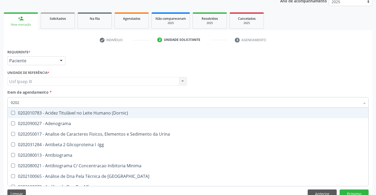
checkbox \(Tgp\) "true"
checkbox Completo "true"
checkbox Fraco\) "true"
checkbox Impactado\) "false"
checkbox Exostoses "false"
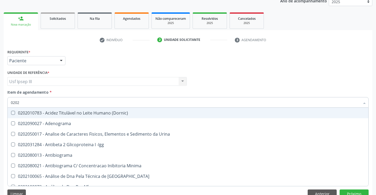
checkbox Bucomaxilofacial "false"
checkbox Boston "false"
type input "02020"
checkbox \(Psa\) "true"
checkbox III "true"
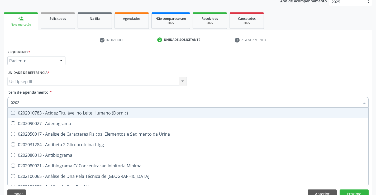
checkbox Barbituratos "true"
checkbox Hdl "false"
checkbox Ldl "false"
checkbox Total "false"
checkbox Xi "true"
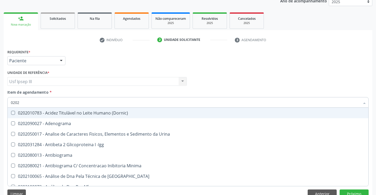
checkbox Glicose "false"
checkbox Prolactina "true"
checkbox Funcional "true"
checkbox \(Tgo\) "false"
checkbox \(Tgp\) "false"
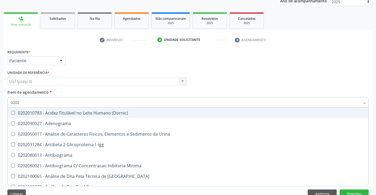
checkbox Zinco "true"
checkbox Completo "false"
checkbox Fraco\) "false"
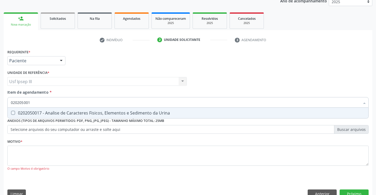
type input "0202050017"
click at [27, 113] on div "0202050017 - Analise de Caracteres Fisicos, Elementos e Sedimento da Urina" at bounding box center [188, 113] width 354 height 4
checkbox Urina "true"
type input "0202050017"
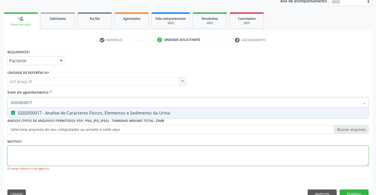
click at [27, 157] on div "Requerente * Paciente Profissional de Saúde Paciente Nenhum resultado encontrad…" at bounding box center [187, 113] width 361 height 130
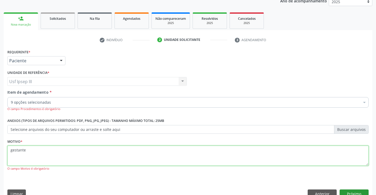
type textarea "gestante"
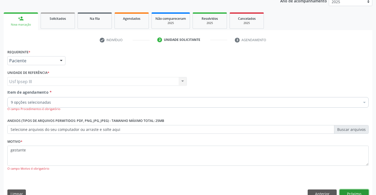
click at [353, 195] on button "Próximo" at bounding box center [353, 193] width 29 height 9
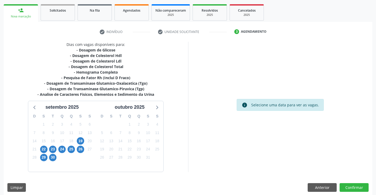
scroll to position [79, 0]
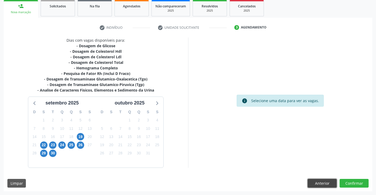
click at [321, 183] on button "Anterior" at bounding box center [321, 183] width 29 height 9
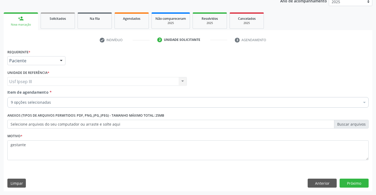
scroll to position [66, 0]
drag, startPoint x: 74, startPoint y: 96, endPoint x: 71, endPoint y: 100, distance: 4.9
click at [73, 99] on div "Item de agendamento * 9 opções selecionadas Desfazer seleção Selecionados 02020…" at bounding box center [187, 97] width 361 height 17
click at [72, 99] on div "9 opções selecionadas" at bounding box center [187, 102] width 361 height 11
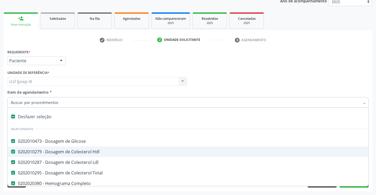
click at [71, 100] on input "Item de agendamento *" at bounding box center [185, 102] width 349 height 11
type input "t"
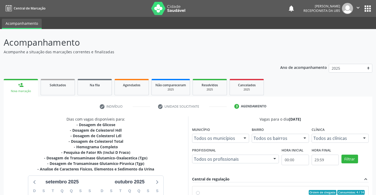
scroll to position [79, 0]
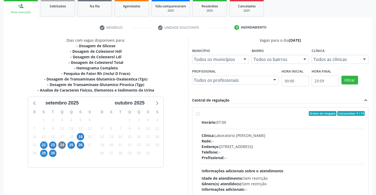
click at [277, 150] on div "Telefone: --" at bounding box center [282, 152] width 163 height 6
click at [200, 116] on input "Ordem de chegada Consumidos: 4 / 14 Horário: 07:00 Clínica: Laboratorio [PERSON…" at bounding box center [198, 113] width 4 height 5
radio input "true"
click at [277, 150] on div "Telefone: --" at bounding box center [282, 152] width 163 height 6
click at [200, 116] on input "Ordem de chegada Consumidos: 4 / 14 Horário: 07:00 Clínica: Laboratorio [PERSON…" at bounding box center [198, 113] width 4 height 5
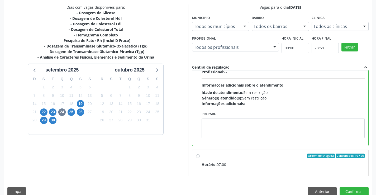
scroll to position [120, 0]
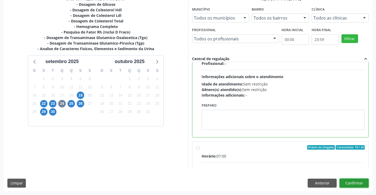
click at [361, 180] on button "Confirmar" at bounding box center [353, 183] width 29 height 9
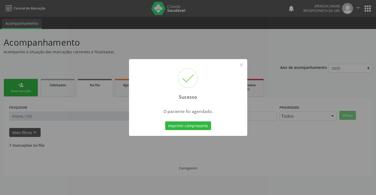
scroll to position [0, 0]
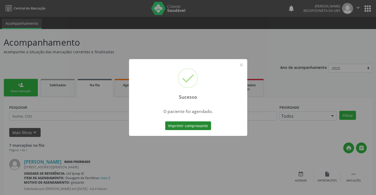
click at [172, 123] on button "Imprimir comprovante" at bounding box center [188, 125] width 46 height 9
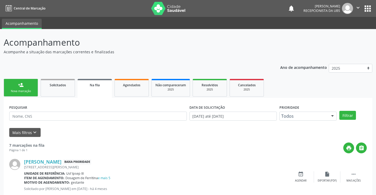
click at [30, 81] on link "person_add Nova marcação" at bounding box center [21, 88] width 34 height 18
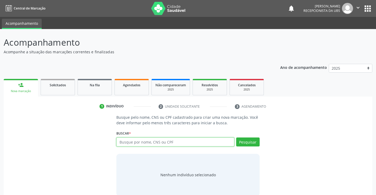
click at [127, 141] on input "text" at bounding box center [175, 141] width 118 height 9
type input "joicicleide nunes pereira"
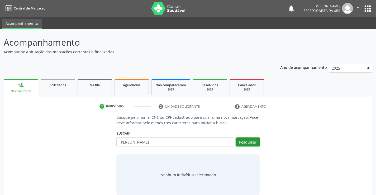
click at [238, 143] on button "Pesquisar" at bounding box center [247, 141] width 23 height 9
type input "joicicleide nunes pereira"
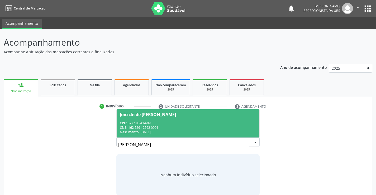
click at [203, 128] on div "CNS: 162 5261 2562 0001" at bounding box center [188, 127] width 136 height 4
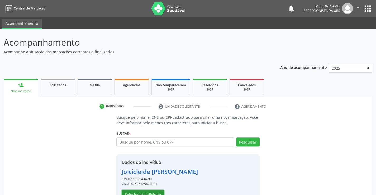
click at [157, 190] on button "Selecionar indivíduo" at bounding box center [143, 194] width 42 height 9
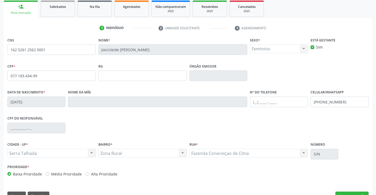
scroll to position [91, 0]
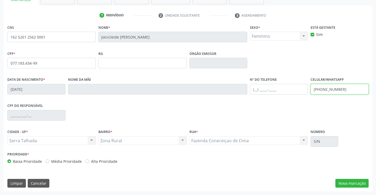
drag, startPoint x: 348, startPoint y: 90, endPoint x: 323, endPoint y: 92, distance: 24.6
click at [323, 92] on input "(87) 99999-9999" at bounding box center [339, 89] width 58 height 11
drag, startPoint x: 323, startPoint y: 92, endPoint x: 342, endPoint y: 96, distance: 19.1
click at [342, 96] on fieldset "Celular/WhatsApp (87) 99999-9999" at bounding box center [339, 87] width 58 height 22
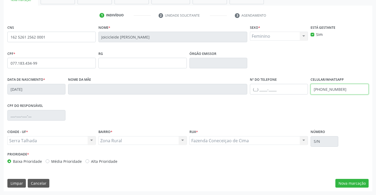
type input "(87) 98148-4358"
click at [352, 178] on div "CNS 162 5261 2562 0001 Nome * Joicicleide Nunes Pereira Sexo * Feminino Masculi…" at bounding box center [188, 107] width 368 height 168
click at [352, 182] on button "Nova marcação" at bounding box center [351, 183] width 33 height 9
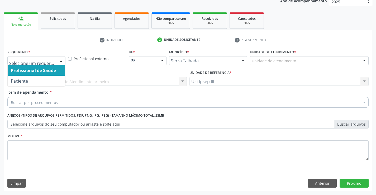
click at [61, 59] on div at bounding box center [61, 60] width 8 height 9
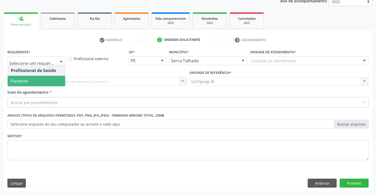
click at [32, 83] on span "Paciente" at bounding box center [36, 81] width 57 height 11
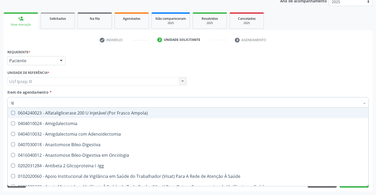
type input "igg"
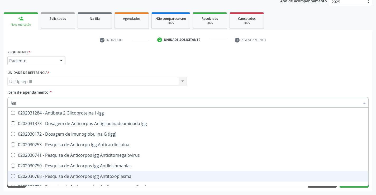
click at [57, 177] on div "0202030768 - Pesquisa de Anticorpos Igg Antitoxoplasma" at bounding box center [188, 176] width 354 height 4
checkbox Antitoxoplasma "true"
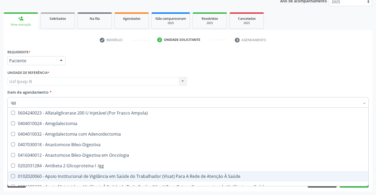
type input "ig"
checkbox Saúde "false"
type input "igm"
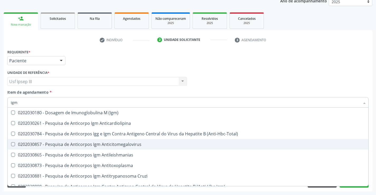
scroll to position [53, 0]
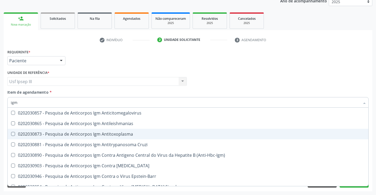
click at [52, 133] on div "0202030873 - Pesquisa de Anticorpos Igm Antitoxoplasma" at bounding box center [188, 134] width 354 height 4
checkbox Antitoxoplasma "true"
type input "ig"
checkbox Antitoxoplasma "false"
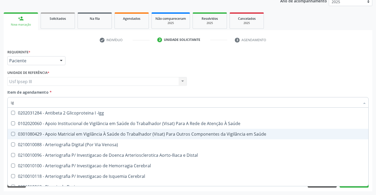
type input "i"
checkbox Antitoxoplasma "false"
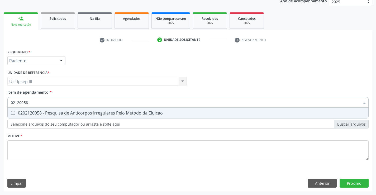
scroll to position [0, 0]
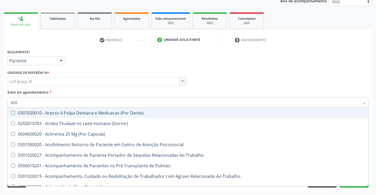
type input "0202"
checkbox Dosagens\) "true"
checkbox Euglobulina "true"
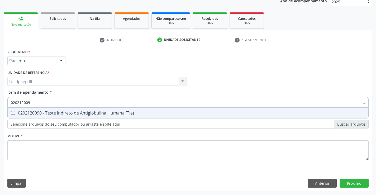
type input "0202120090"
click at [83, 113] on div "0202120090 - Teste Indireto de Antiglobulina Humana (Tia)" at bounding box center [188, 113] width 354 height 4
checkbox \(Tia\) "true"
type input "02021200"
checkbox \(Tia\) "false"
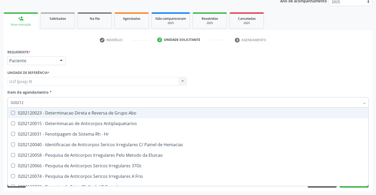
type input "02021"
checkbox \(Tia\) "false"
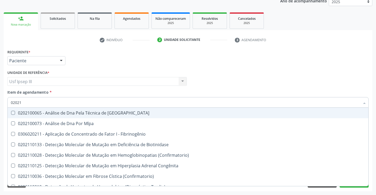
type input "0202"
checkbox \(Tia\) "false"
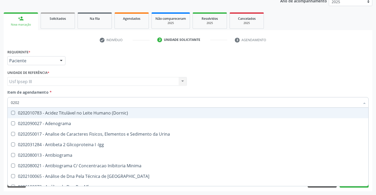
type input "02020"
checkbox Carini "true"
checkbox Parceria\) "true"
checkbox Antitoxoplasma "false"
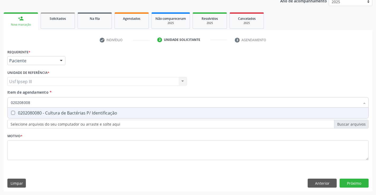
type input "0202080080"
click at [83, 113] on div "0202080080 - Cultura de Bactérias P/ Identificação" at bounding box center [188, 113] width 354 height 4
checkbox Identificação "true"
type input "02020800"
checkbox Identificação "false"
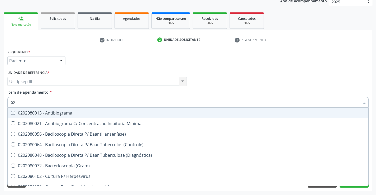
type input "0"
checkbox Identificação "false"
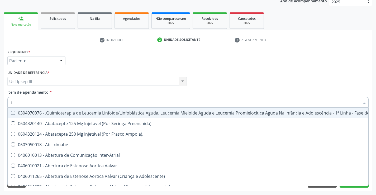
type input "ig"
checkbox Ml\) "true"
checkbox Frasco-Ampola\) "true"
checkbox Infra-Renal "true"
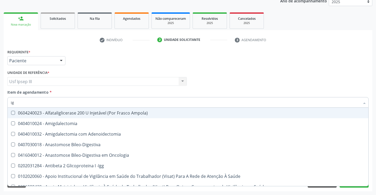
type input "igg"
checkbox Saúde "true"
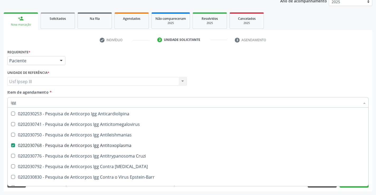
scroll to position [27, 0]
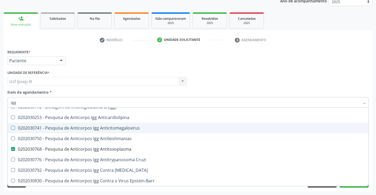
click at [68, 128] on div "0202030741 - Pesquisa de Anticorpos Igg Anticitomegalovirus" at bounding box center [188, 128] width 354 height 4
checkbox Anticitomegalovirus "true"
type input "ig"
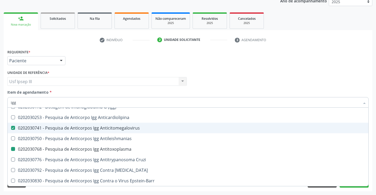
checkbox Anticitomegalovirus "false"
checkbox Antitoxoplasma "false"
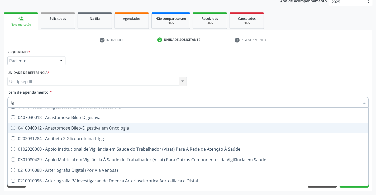
type input "igm"
checkbox Saúde "true"
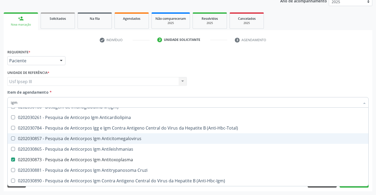
click at [68, 138] on div "0202030857 - Pesquisa de Anticorpos Igm Anticitomegalovirus" at bounding box center [188, 138] width 354 height 4
checkbox Anticitomegalovirus "true"
type input "ig"
checkbox Anticitomegalovirus "false"
checkbox Antitoxoplasma "false"
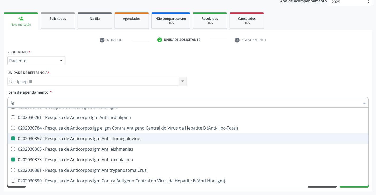
type input "i"
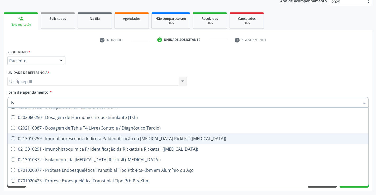
type input "tsh"
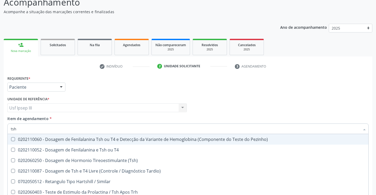
scroll to position [66, 0]
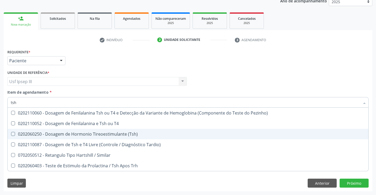
click at [58, 132] on div "0202060250 - Dosagem de Hormonio Tireoestimulante (Tsh)" at bounding box center [188, 134] width 354 height 4
checkbox \(Tsh\) "true"
type input "ts"
checkbox \(Tsh\) "false"
checkbox Tardio\) "true"
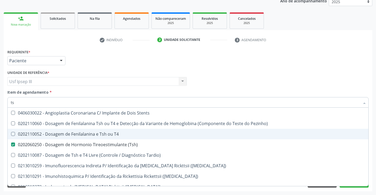
type input "t"
checkbox \(Tsh\) "false"
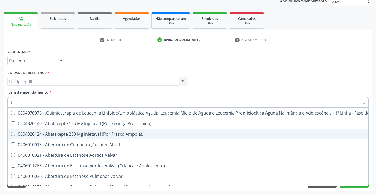
type input "t4"
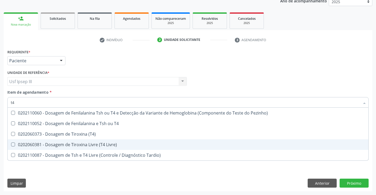
click at [61, 147] on span "0202060381 - Dosagem de Tiroxina Livre (T4 Livre)" at bounding box center [188, 144] width 360 height 11
checkbox Livre\) "true"
type input "t"
checkbox Livre\) "false"
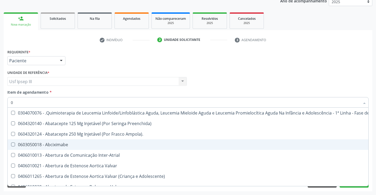
type input "02"
checkbox \(Unilateral\) "true"
checkbox Odontogeriatra "true"
checkbox Ml\) "true"
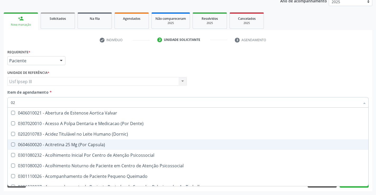
type input "020"
checkbox Gastro-Esofagico "true"
checkbox Identificação "false"
checkbox Hormonais "true"
checkbox Artéria "true"
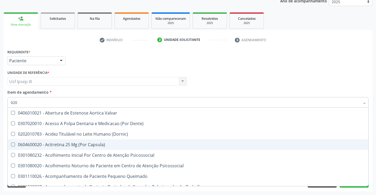
checkbox \(Tsh\) "false"
checkbox Livre\) "false"
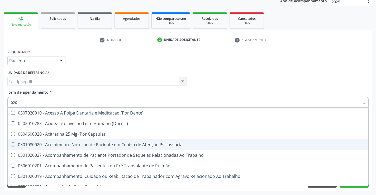
type input "0202"
checkbox Blot "true"
checkbox Drogas "true"
checkbox Paratireoides "true"
checkbox Identificação "false"
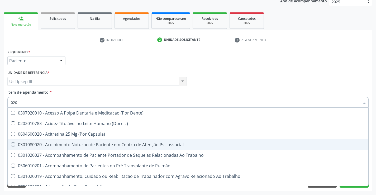
checkbox \(Ch50\) "true"
checkbox Dosagens\) "true"
checkbox Reverso "true"
checkbox Euglobulina "true"
checkbox \(Dht\) "true"
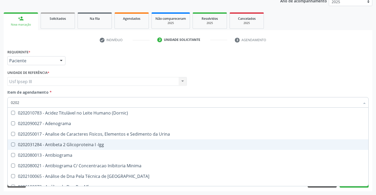
type input "02020"
checkbox Anaerobicas "true"
checkbox Identificação "false"
checkbox Esperma "true"
checkbox \(Tsh\) "false"
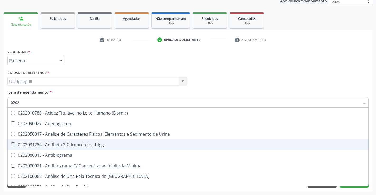
checkbox Progesterona "true"
checkbox Livre\) "false"
checkbox Trabalho "true"
checkbox Carini "true"
checkbox Gestante "true"
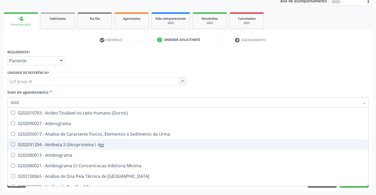
checkbox Parceria\) "true"
checkbox Anticitomegalovirus "false"
checkbox Antitoxoplasma "false"
checkbox Anticitomegalovirus "false"
checkbox Antitoxoplasma "false"
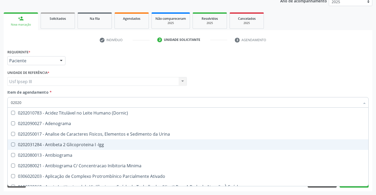
type input "020202"
checkbox Identificação "false"
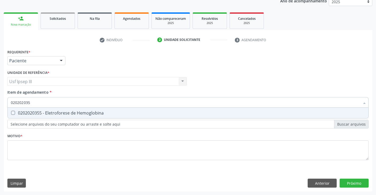
type input "0202020355"
click at [52, 112] on div "0202020355 - Eletroforese de Hemoglobina" at bounding box center [188, 113] width 354 height 4
checkbox Hemoglobina "false"
click at [36, 145] on div "Requerente * Paciente Profissional de Saúde Paciente Nenhum resultado encontrad…" at bounding box center [187, 107] width 361 height 119
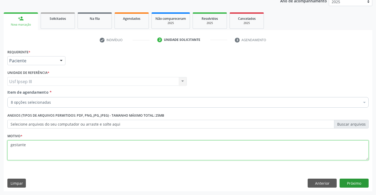
type textarea "gestante"
click at [346, 181] on button "Próximo" at bounding box center [353, 183] width 29 height 9
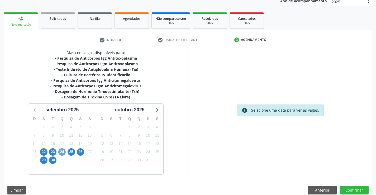
click at [61, 150] on span "24" at bounding box center [61, 151] width 7 height 7
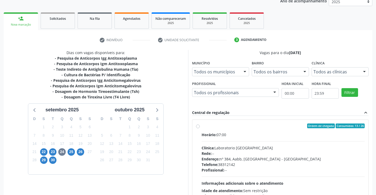
click at [239, 165] on div "Telefone: 38312142" at bounding box center [282, 165] width 163 height 6
click at [200, 128] on input "Ordem de chegada Consumidos: 13 / 26 Horário: 07:00 Clínica: Laboratorio Sao Fr…" at bounding box center [198, 125] width 4 height 5
radio input "true"
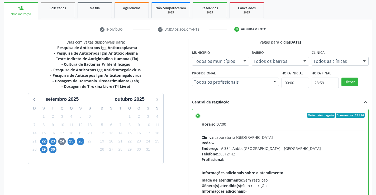
scroll to position [120, 0]
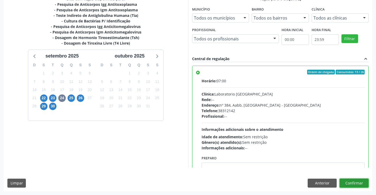
click at [345, 183] on button "Confirmar" at bounding box center [353, 183] width 29 height 9
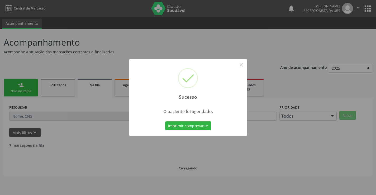
scroll to position [0, 0]
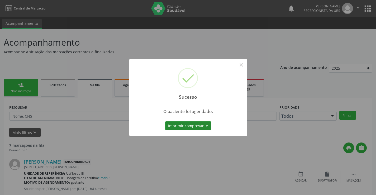
click at [183, 128] on button "Imprimir comprovante" at bounding box center [188, 125] width 46 height 9
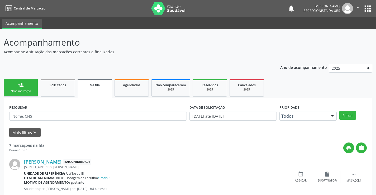
click at [23, 87] on div "person_add" at bounding box center [21, 85] width 6 height 6
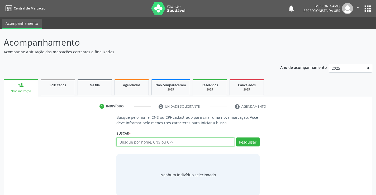
click at [127, 142] on input "text" at bounding box center [175, 141] width 118 height 9
type input "thaina ayanayana moura de souza"
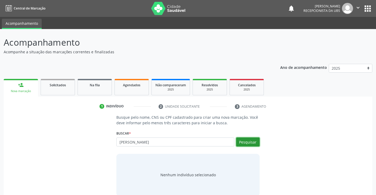
click at [243, 145] on button "Pesquisar" at bounding box center [247, 141] width 23 height 9
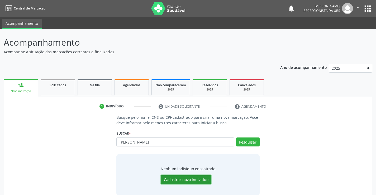
click at [183, 181] on button "Cadastrar novo indivíduo" at bounding box center [186, 179] width 51 height 9
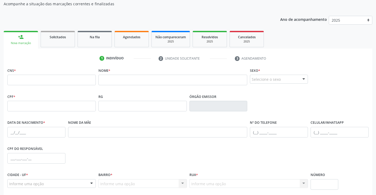
scroll to position [53, 0]
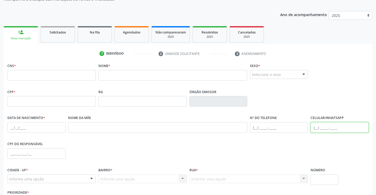
click at [326, 128] on input "text" at bounding box center [339, 127] width 58 height 11
type input "(87) 9928-9377"
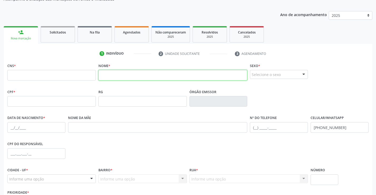
click at [126, 71] on input "text" at bounding box center [172, 75] width 149 height 11
type input "[PERSON_NAME]"
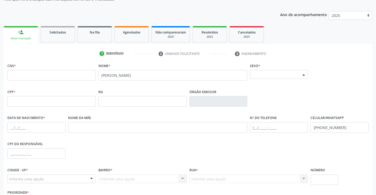
click at [304, 72] on div at bounding box center [304, 74] width 8 height 9
click at [289, 90] on span "Feminino" at bounding box center [278, 94] width 57 height 11
click at [45, 129] on input "text" at bounding box center [36, 127] width 58 height 11
type input "05/12/2005"
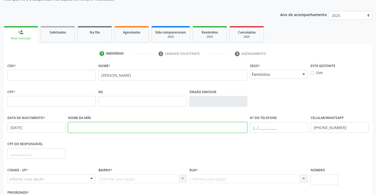
click at [76, 127] on input "text" at bounding box center [157, 127] width 179 height 11
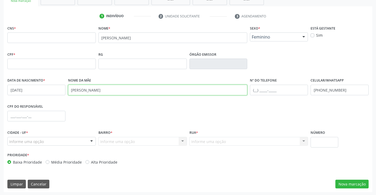
scroll to position [91, 0]
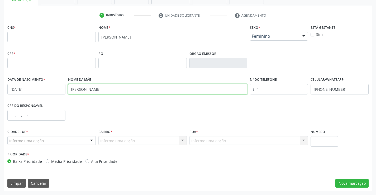
type input "gilmara de souza lima"
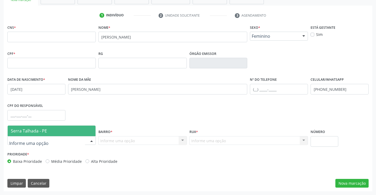
click at [90, 141] on div at bounding box center [92, 140] width 8 height 9
click at [85, 134] on span "Serra Talhada - PE" at bounding box center [52, 131] width 88 height 11
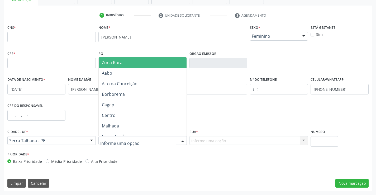
click at [135, 144] on div at bounding box center [142, 140] width 88 height 9
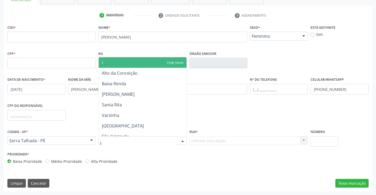
type input "ip"
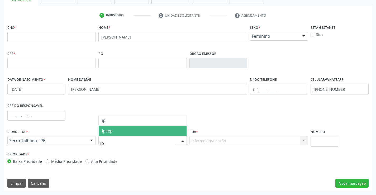
click at [129, 129] on span "Ipsep" at bounding box center [143, 131] width 88 height 11
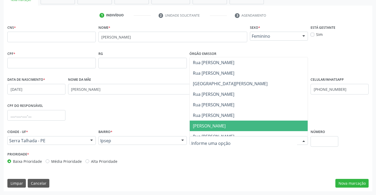
click at [224, 123] on span "Sebastião Ferreira da Silva" at bounding box center [209, 126] width 33 height 6
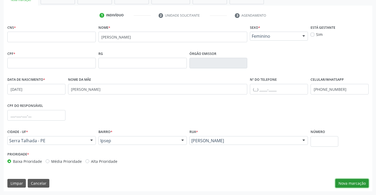
click at [338, 182] on button "Nova marcação" at bounding box center [351, 183] width 33 height 9
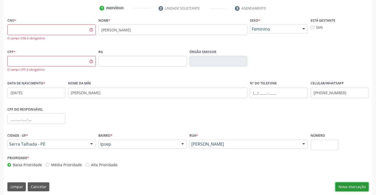
scroll to position [102, 0]
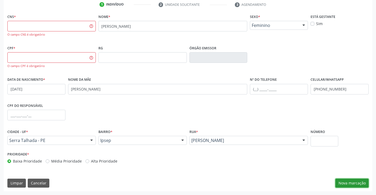
click at [356, 184] on button "Nova marcação" at bounding box center [351, 183] width 33 height 9
click at [34, 22] on input "text" at bounding box center [51, 26] width 88 height 11
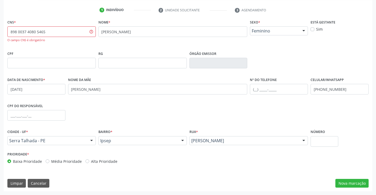
type input "898 0037 4080 5465"
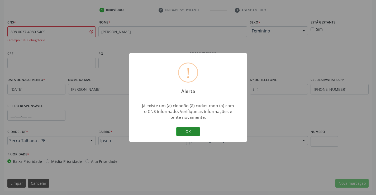
click at [180, 131] on button "OK" at bounding box center [188, 131] width 24 height 9
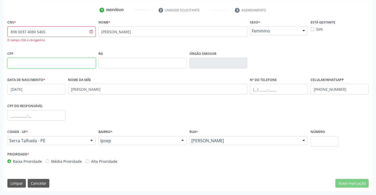
click at [52, 61] on input "text" at bounding box center [51, 63] width 88 height 11
click at [316, 29] on label "Sim" at bounding box center [319, 29] width 7 height 6
click at [312, 29] on input "Sim" at bounding box center [312, 28] width 4 height 5
checkbox input "true"
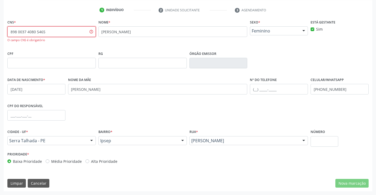
click at [57, 31] on input "898 0037 4080 5465" at bounding box center [51, 31] width 88 height 11
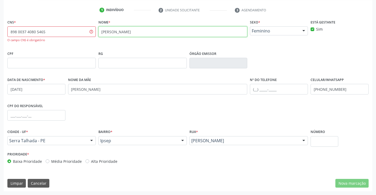
drag, startPoint x: 164, startPoint y: 30, endPoint x: 96, endPoint y: 33, distance: 67.3
click at [96, 33] on div "CNS * 898 0037 4080 5465 O campo CNS é obrigatório Nome * thaina ayanayna moura…" at bounding box center [188, 33] width 364 height 31
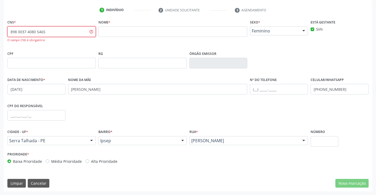
click at [53, 33] on input "898 0037 4080 5465" at bounding box center [51, 31] width 88 height 11
type input "898 0037 4080 5465"
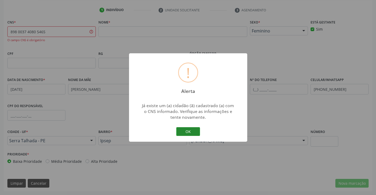
click at [185, 130] on button "OK" at bounding box center [188, 131] width 24 height 9
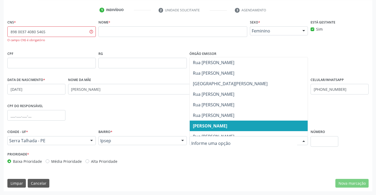
drag, startPoint x: 238, startPoint y: 140, endPoint x: 222, endPoint y: 141, distance: 15.8
click at [222, 141] on div at bounding box center [248, 140] width 119 height 9
drag, startPoint x: 223, startPoint y: 140, endPoint x: 228, endPoint y: 140, distance: 5.5
click at [223, 140] on input "text" at bounding box center [244, 143] width 106 height 11
click at [234, 143] on input "text" at bounding box center [244, 143] width 106 height 11
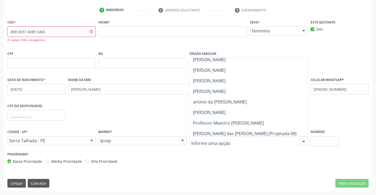
scroll to position [765, 0]
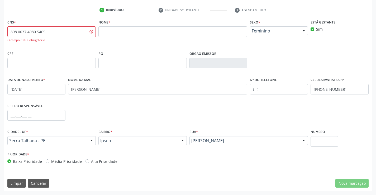
click at [298, 157] on div "Prioridade * Baixa Prioridade Média Prioridade Alta Prioridade" at bounding box center [188, 158] width 364 height 17
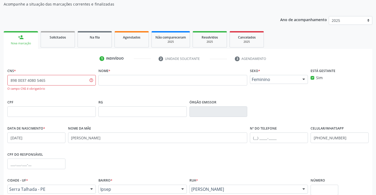
scroll to position [44, 0]
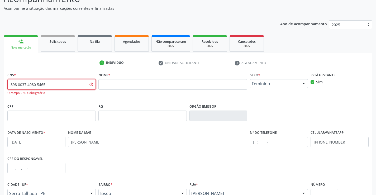
drag, startPoint x: 69, startPoint y: 85, endPoint x: 0, endPoint y: 83, distance: 68.6
click at [0, 83] on div "Acompanhamento Acompanhe a situação das marcações correntes e finalizadas Relat…" at bounding box center [188, 116] width 376 height 262
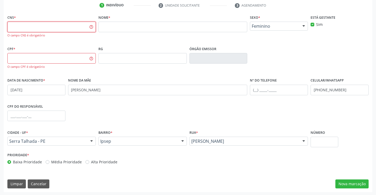
scroll to position [102, 0]
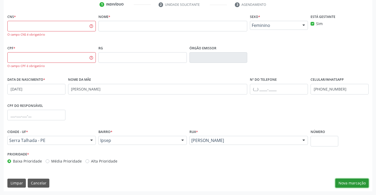
click at [354, 184] on button "Nova marcação" at bounding box center [351, 183] width 33 height 9
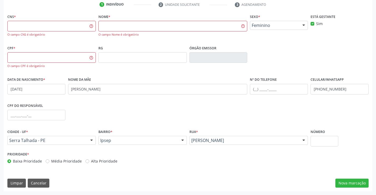
scroll to position [102, 0]
click at [91, 25] on input "text" at bounding box center [51, 26] width 88 height 11
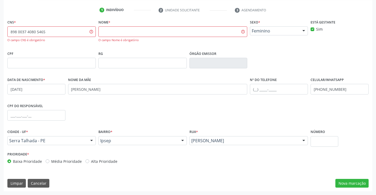
type input "898 0037 4080 5465"
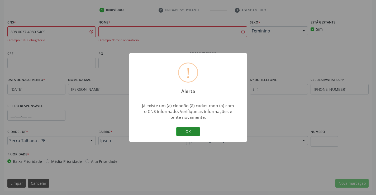
click at [193, 133] on button "OK" at bounding box center [188, 131] width 24 height 9
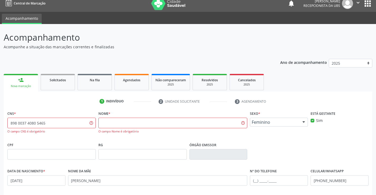
scroll to position [0, 0]
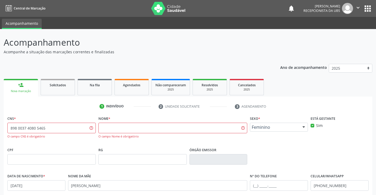
click at [21, 90] on div "Nova marcação" at bounding box center [20, 91] width 27 height 4
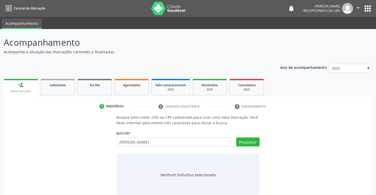
click at [169, 141] on input "[PERSON_NAME]" at bounding box center [175, 141] width 118 height 9
type input "[PERSON_NAME]"
click at [246, 145] on button "Pesquisar" at bounding box center [247, 141] width 23 height 9
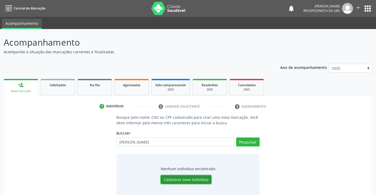
click at [186, 177] on button "Cadastrar novo indivíduo" at bounding box center [186, 179] width 51 height 9
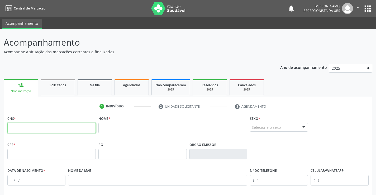
click at [84, 127] on input "text" at bounding box center [51, 128] width 88 height 11
type input "898 0037 4080 5465"
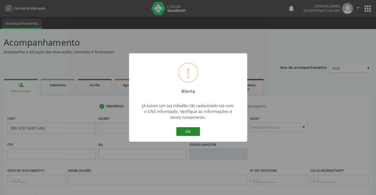
click at [190, 133] on button "OK" at bounding box center [188, 131] width 24 height 9
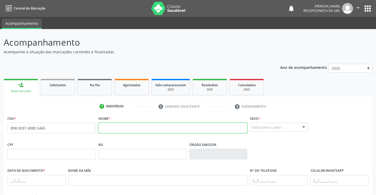
click at [157, 124] on input "text" at bounding box center [172, 128] width 149 height 11
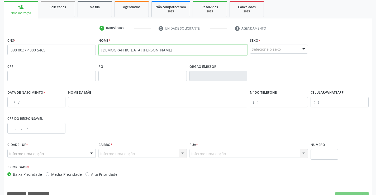
scroll to position [91, 0]
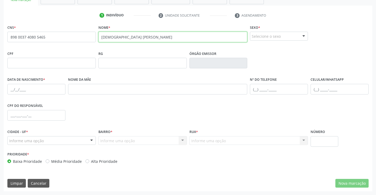
click at [123, 37] on input "[DEMOGRAPHIC_DATA] [PERSON_NAME]" at bounding box center [172, 37] width 149 height 11
click at [146, 36] on input "[PERSON_NAME]" at bounding box center [172, 37] width 149 height 11
type input "[PERSON_NAME]"
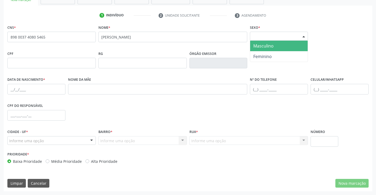
click at [298, 37] on div "Selecione o sexo" at bounding box center [279, 36] width 58 height 9
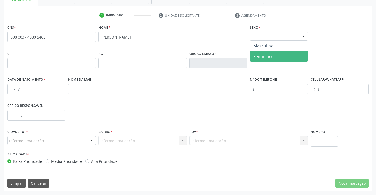
click at [273, 55] on span "Feminino" at bounding box center [278, 56] width 57 height 11
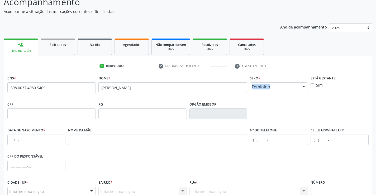
scroll to position [38, 0]
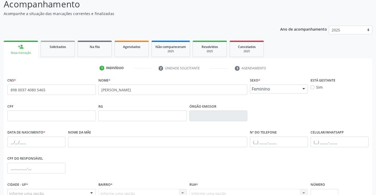
click at [316, 86] on label "Sim" at bounding box center [319, 87] width 7 height 6
click at [313, 86] on input "Sim" at bounding box center [312, 86] width 4 height 5
checkbox input "true"
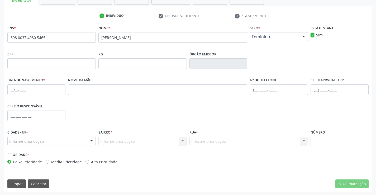
scroll to position [91, 0]
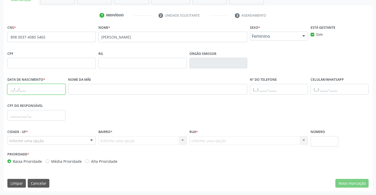
click at [32, 86] on input "text" at bounding box center [36, 89] width 58 height 11
type input "[DATE]"
click at [330, 89] on input "text" at bounding box center [339, 89] width 58 height 11
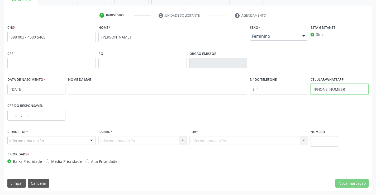
type input "[PHONE_NUMBER]"
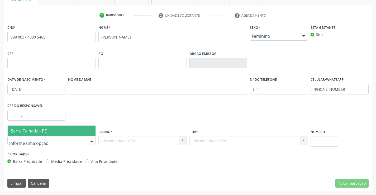
click at [93, 140] on div at bounding box center [92, 140] width 8 height 9
click at [50, 126] on span "Serra Talhada - PE" at bounding box center [52, 131] width 88 height 11
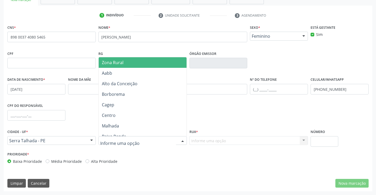
click at [183, 140] on div at bounding box center [183, 140] width 8 height 9
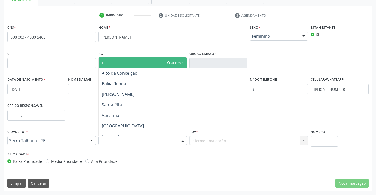
type input "ip"
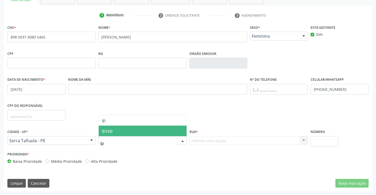
click at [133, 135] on span "Ipsep" at bounding box center [143, 131] width 88 height 11
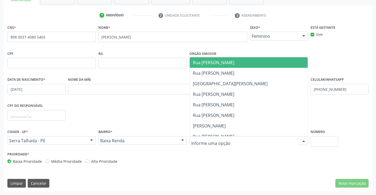
click at [246, 138] on div at bounding box center [248, 140] width 119 height 9
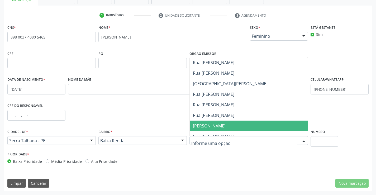
click at [225, 128] on span "[PERSON_NAME]" at bounding box center [209, 126] width 33 height 6
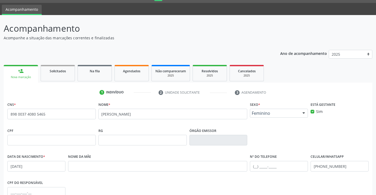
scroll to position [12, 0]
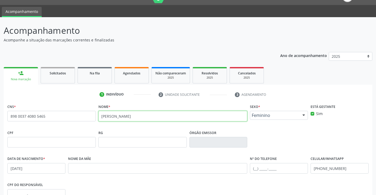
click at [112, 116] on input "[PERSON_NAME]" at bounding box center [172, 116] width 149 height 11
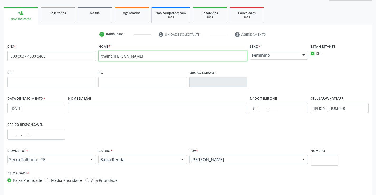
scroll to position [91, 0]
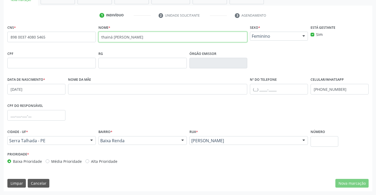
type input "thainá [PERSON_NAME]"
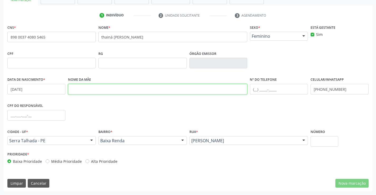
click at [77, 89] on input "text" at bounding box center [157, 89] width 179 height 11
type input "[PERSON_NAME]"
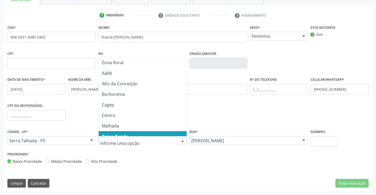
click at [181, 138] on div at bounding box center [183, 140] width 8 height 9
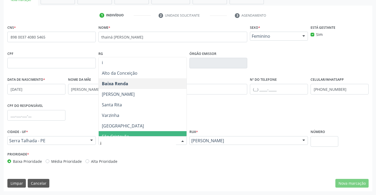
type input "ip"
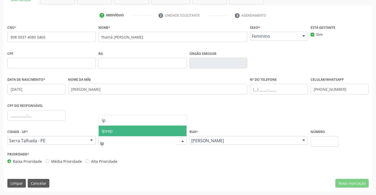
click at [166, 131] on span "Ipsep" at bounding box center [143, 131] width 88 height 11
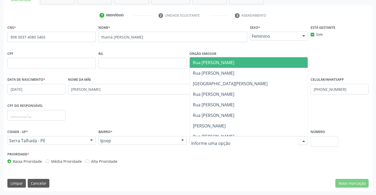
click at [248, 141] on div at bounding box center [248, 140] width 119 height 9
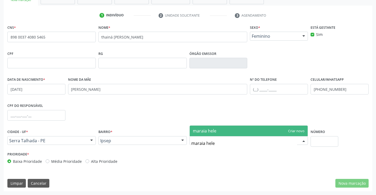
click at [202, 143] on input "maraia hele" at bounding box center [244, 143] width 106 height 11
type input "[PERSON_NAME]"
click at [223, 128] on span "Rua [PERSON_NAME]" at bounding box center [213, 131] width 41 height 6
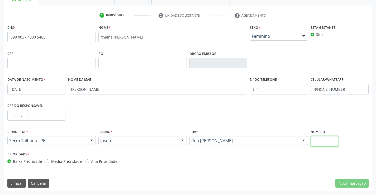
click at [321, 145] on input "text" at bounding box center [324, 141] width 28 height 11
type input "02"
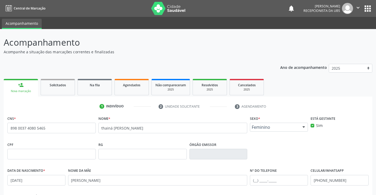
scroll to position [26, 0]
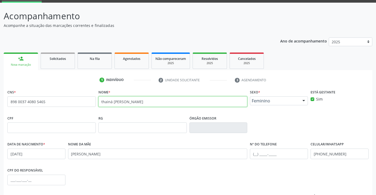
click at [125, 101] on input "thainá [PERSON_NAME]" at bounding box center [172, 101] width 149 height 11
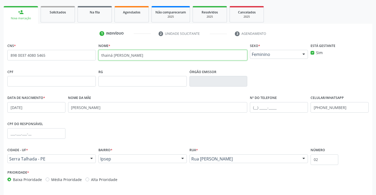
scroll to position [91, 0]
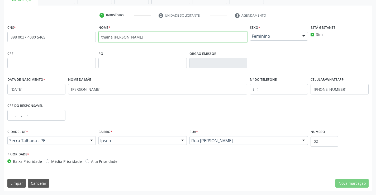
type input "thainá [PERSON_NAME]"
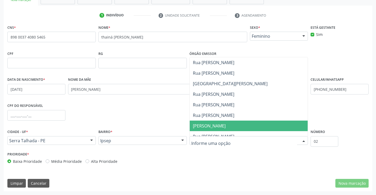
drag, startPoint x: 253, startPoint y: 141, endPoint x: 192, endPoint y: 129, distance: 62.6
click at [189, 128] on div "Rua * [GEOGRAPHIC_DATA] Lins [GEOGRAPHIC_DATA] [GEOGRAPHIC_DATA][PERSON_NAME][G…" at bounding box center [248, 139] width 121 height 22
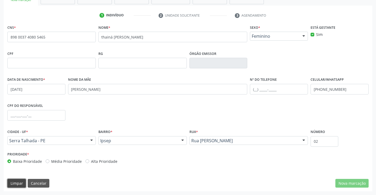
click at [17, 183] on button "Limpar" at bounding box center [16, 183] width 18 height 9
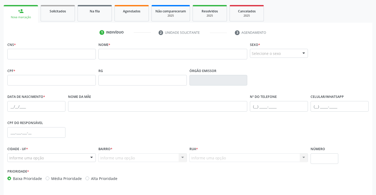
scroll to position [65, 0]
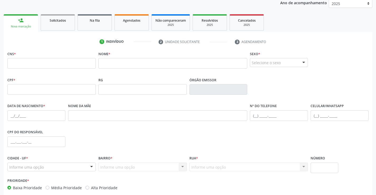
click at [23, 15] on link "person_add Nova marcação" at bounding box center [21, 23] width 34 height 18
click at [125, 62] on input "text" at bounding box center [172, 63] width 149 height 11
type input "0"
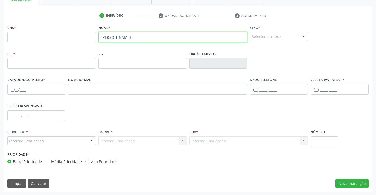
scroll to position [91, 0]
type input "[PERSON_NAME]"
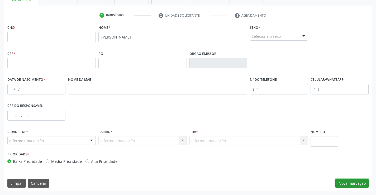
click at [353, 179] on button "Nova marcação" at bounding box center [351, 183] width 33 height 9
click at [353, 168] on div "Prioridade * Baixa Prioridade Média Prioridade Alta Prioridade" at bounding box center [188, 158] width 364 height 17
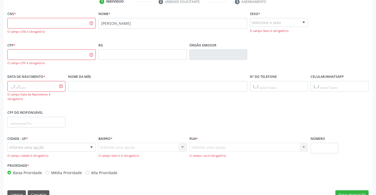
scroll to position [116, 0]
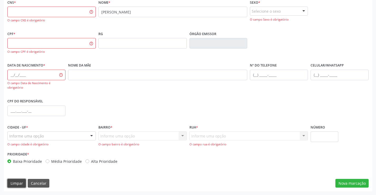
click at [17, 184] on button "Limpar" at bounding box center [16, 183] width 18 height 9
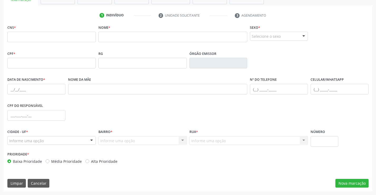
scroll to position [0, 0]
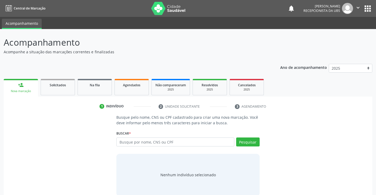
click at [132, 140] on input "text" at bounding box center [175, 141] width 118 height 9
type input "[PERSON_NAME]"
click at [238, 141] on button "Pesquisar" at bounding box center [247, 141] width 23 height 9
type input "[PERSON_NAME]"
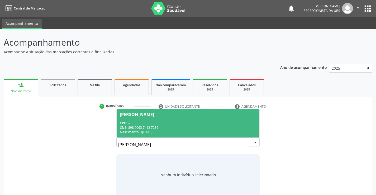
click at [203, 121] on div "CPF: --" at bounding box center [188, 123] width 136 height 4
click at [203, 121] on p "Busque pelo nome, CNS ou CPF cadastrado para criar uma nova marcação. Você deve…" at bounding box center [187, 119] width 143 height 11
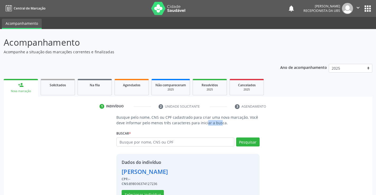
scroll to position [17, 0]
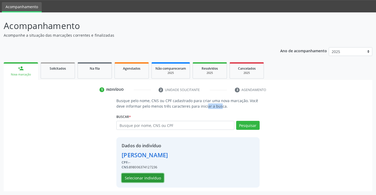
click at [148, 176] on button "Selecionar indivíduo" at bounding box center [143, 177] width 42 height 9
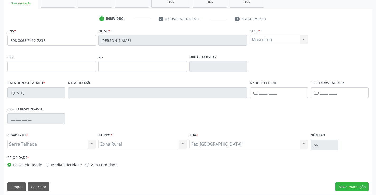
scroll to position [91, 0]
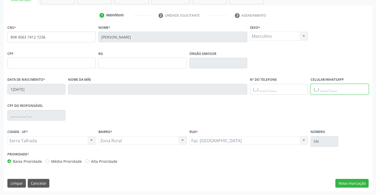
click at [324, 91] on input "text" at bounding box center [339, 89] width 58 height 11
type input "[PHONE_NUMBER]"
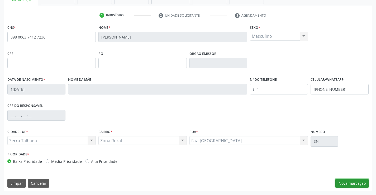
click at [359, 185] on button "Nova marcação" at bounding box center [351, 183] width 33 height 9
click at [0, 0] on button "Próximo" at bounding box center [0, 0] width 0 height 0
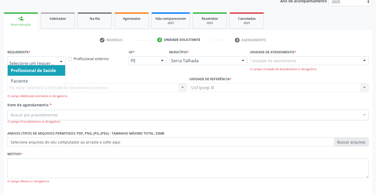
click at [60, 59] on div at bounding box center [61, 60] width 8 height 9
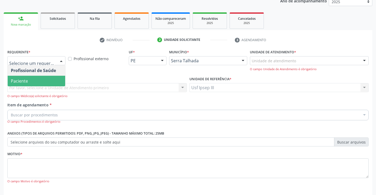
drag, startPoint x: 60, startPoint y: 64, endPoint x: 56, endPoint y: 86, distance: 23.2
click at [56, 88] on div "Requerente * Profissional de Saúde Paciente Nenhum resultado encontrado para: "…" at bounding box center [187, 119] width 361 height 143
drag, startPoint x: 55, startPoint y: 81, endPoint x: 55, endPoint y: 84, distance: 2.7
click at [55, 81] on span "Paciente" at bounding box center [36, 81] width 57 height 11
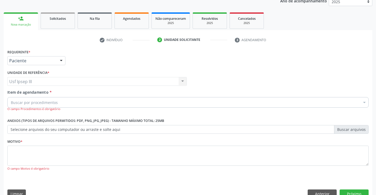
click at [65, 97] on div "Item de agendamento * Buscar por procedimentos Selecionar todos 0304070076 - .Q…" at bounding box center [187, 100] width 361 height 22
click at [64, 101] on div "Buscar por procedimentos" at bounding box center [187, 102] width 361 height 11
click at [11, 101] on input "Item de agendamento *" at bounding box center [11, 102] width 0 height 11
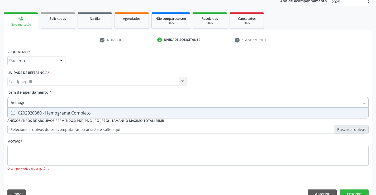
type input "hemogra"
click at [80, 111] on div "0202020380 - Hemograma Completo" at bounding box center [188, 113] width 354 height 4
checkbox Completo "true"
type input "hemog"
checkbox Completo "false"
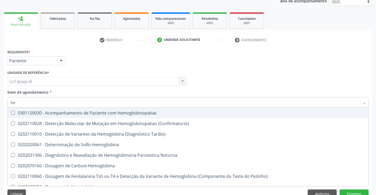
type input "h"
checkbox Completo "false"
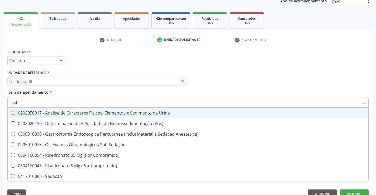
type input "sedi"
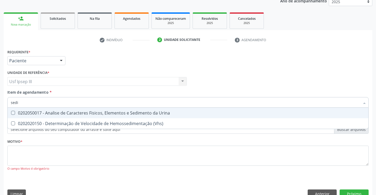
click at [80, 111] on div "0202050017 - Analise de Caracteres Fisicos, Elementos e Sedimento da Urina" at bounding box center [188, 113] width 354 height 4
checkbox Urina "true"
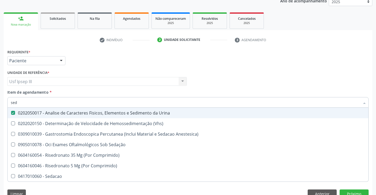
type input "se"
checkbox Urina "false"
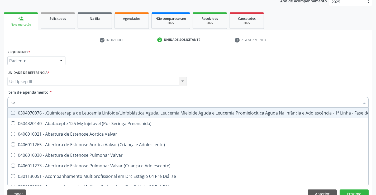
type input "s"
checkbox Urina "false"
checkbox Toxoplasmose\ "true"
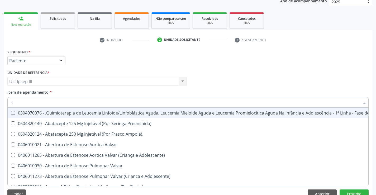
checkbox Urina "false"
checkbox Primária "true"
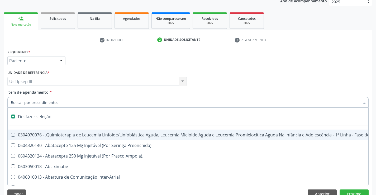
type input "p"
checkbox Urina "false"
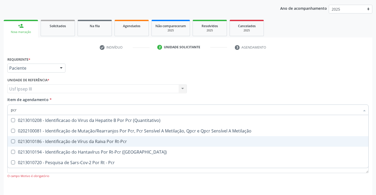
scroll to position [51, 0]
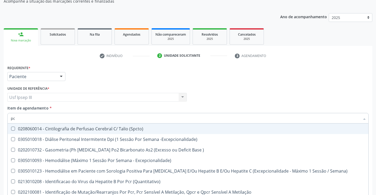
type input "p"
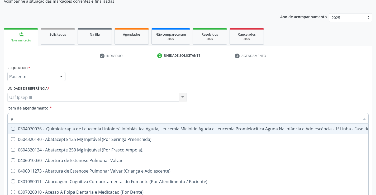
checkbox Vaso-Espasmo "true"
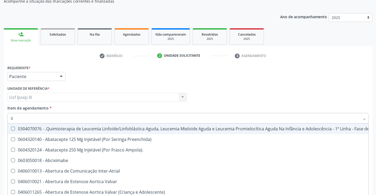
type input "02"
checkbox Coração "true"
checkbox Urina "false"
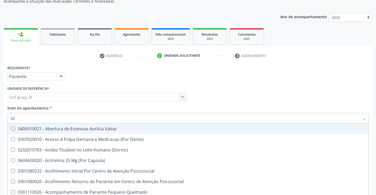
type input "020"
checkbox Terapeutica "true"
checkbox Urina "false"
checkbox \(T3\) "true"
type input "0202"
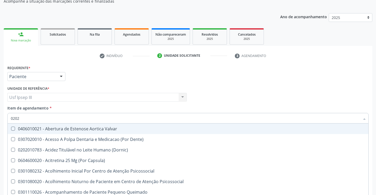
checkbox \(Dornic\) "true"
checkbox Terapeutica "false"
checkbox Monobloco "true"
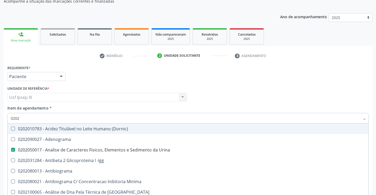
type input "02020"
checkbox Zinco "true"
checkbox Completo "false"
type input "020203"
checkbox Urina "false"
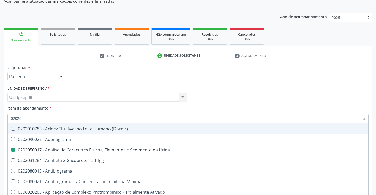
checkbox Aminoacidos "true"
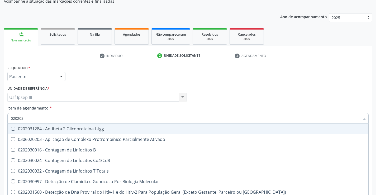
type input "0202030"
checkbox Completo "false"
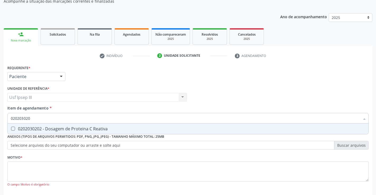
type input "0202030202"
click at [56, 130] on div "0202030202 - Dosagem de Proteina C Reativa" at bounding box center [188, 129] width 354 height 4
checkbox Reativa "true"
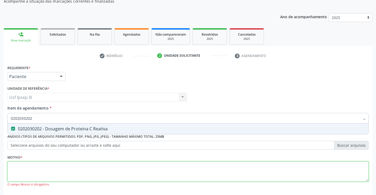
click at [31, 168] on div "Requerente * Paciente Profissional de Saúde Paciente Nenhum resultado encontrad…" at bounding box center [187, 129] width 361 height 130
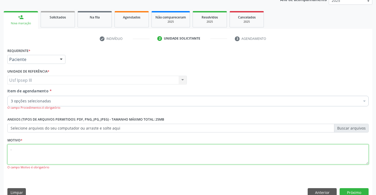
scroll to position [77, 0]
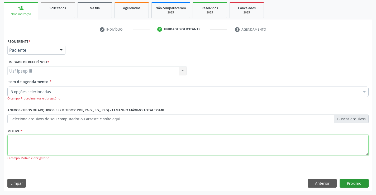
type textarea "."
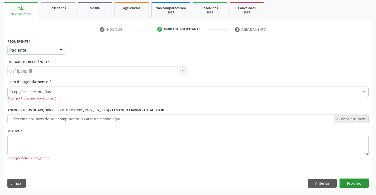
click at [354, 183] on button "Próximo" at bounding box center [353, 183] width 29 height 9
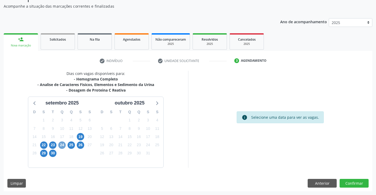
click at [61, 146] on span "24" at bounding box center [61, 144] width 7 height 7
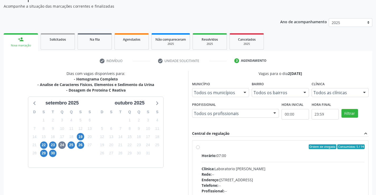
click at [304, 168] on div "Clínica: Laboratorio [PERSON_NAME]" at bounding box center [282, 169] width 163 height 6
click at [200, 149] on input "Ordem de chegada Consumidos: 5 / 14 Horário: 07:00 Clínica: Laboratorio [PERSON…" at bounding box center [198, 146] width 4 height 5
radio input "true"
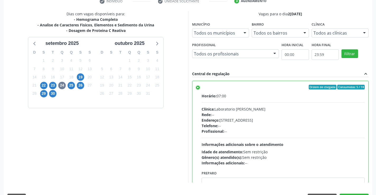
scroll to position [120, 0]
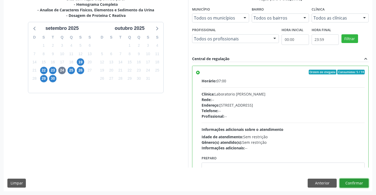
click at [346, 182] on button "Confirmar" at bounding box center [353, 183] width 29 height 9
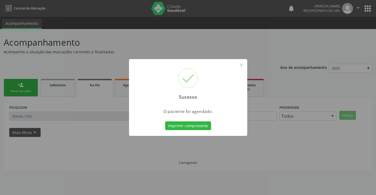
scroll to position [0, 0]
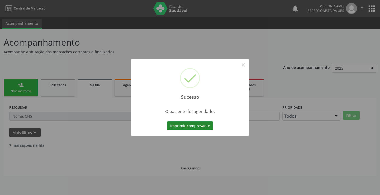
click at [183, 127] on button "Imprimir comprovante" at bounding box center [190, 125] width 46 height 9
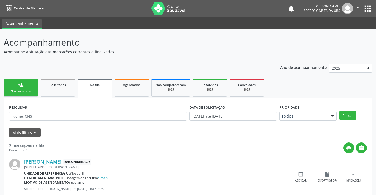
click at [29, 85] on link "person_add Nova marcação" at bounding box center [21, 88] width 34 height 18
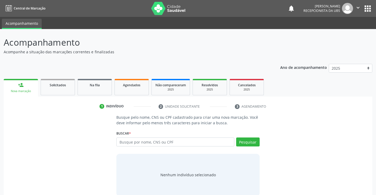
click at [26, 88] on link "person_add Nova marcação" at bounding box center [21, 88] width 34 height 18
click at [130, 142] on input "text" at bounding box center [175, 141] width 118 height 9
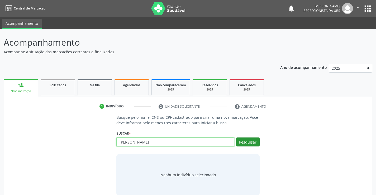
type input "[PERSON_NAME]"
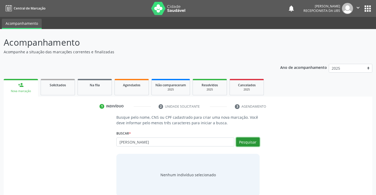
click at [252, 143] on button "Pesquisar" at bounding box center [247, 141] width 23 height 9
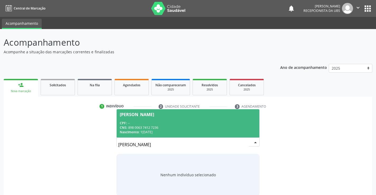
click at [228, 124] on div "CPF: --" at bounding box center [188, 123] width 136 height 4
click at [228, 124] on p "Busque pelo nome, CNS ou CPF cadastrado para criar uma nova marcação. Você deve…" at bounding box center [187, 119] width 143 height 11
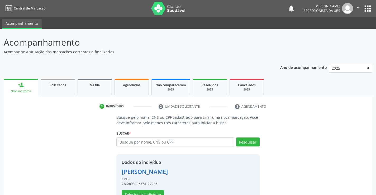
click at [156, 190] on div "Dados do indivíduo [PERSON_NAME] CPF: -- CNS: 898006374127236 Selecionar indiví…" at bounding box center [145, 179] width 46 height 40
click at [156, 193] on button "Selecionar indivíduo" at bounding box center [143, 194] width 42 height 9
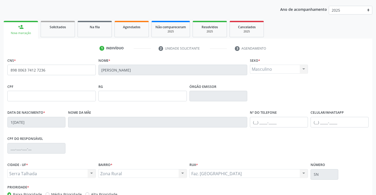
scroll to position [91, 0]
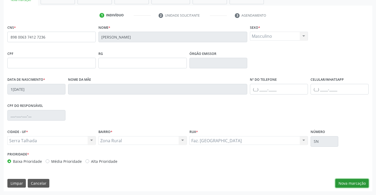
click at [351, 181] on button "Nova marcação" at bounding box center [351, 183] width 33 height 9
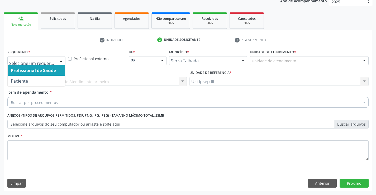
click at [61, 57] on div at bounding box center [61, 60] width 8 height 9
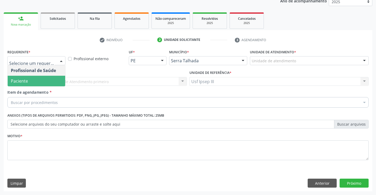
click at [50, 82] on span "Paciente" at bounding box center [36, 81] width 57 height 11
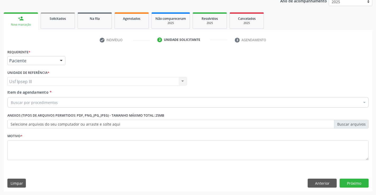
click at [57, 103] on div "Buscar por procedimentos" at bounding box center [187, 102] width 361 height 11
click at [11, 103] on input "Item de agendamento *" at bounding box center [11, 102] width 0 height 11
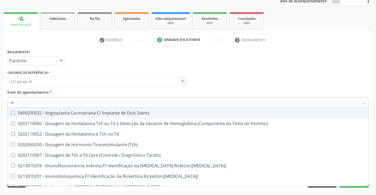
type input "tsh"
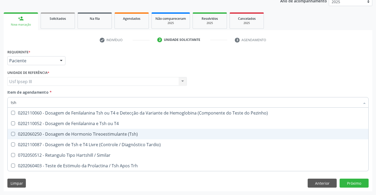
click at [45, 134] on div "0202060250 - Dosagem de Hormonio Tireoestimulante (Tsh)" at bounding box center [188, 134] width 354 height 4
checkbox \(Tsh\) "true"
type input "ts"
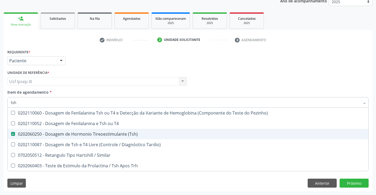
checkbox \(Tsh\) "false"
checkbox Tardio\) "true"
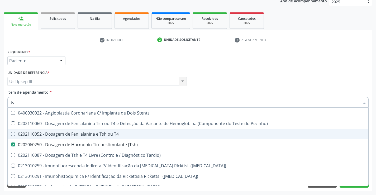
type input "t"
checkbox \(Tsh\) "false"
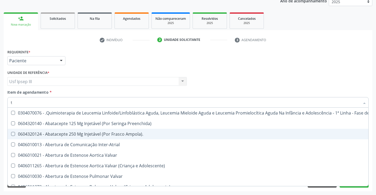
type input "t4"
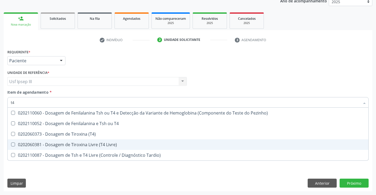
click at [47, 145] on div "0202060381 - Dosagem de Tiroxina Livre (T4 Livre)" at bounding box center [188, 144] width 354 height 4
click at [48, 145] on div "0202060381 - Dosagem de Tiroxina Livre (T4 Livre)" at bounding box center [188, 144] width 354 height 4
checkbox Livre\) "true"
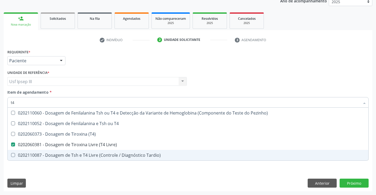
click at [90, 164] on div "Requerente * Paciente Profissional de Saúde Paciente Nenhum resultado encontrad…" at bounding box center [187, 107] width 361 height 119
checkbox T4 "true"
checkbox \(T4\) "true"
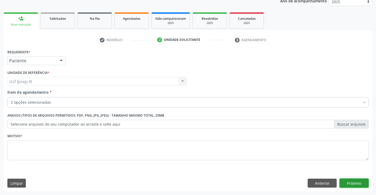
click at [360, 183] on button "Próximo" at bounding box center [353, 183] width 29 height 9
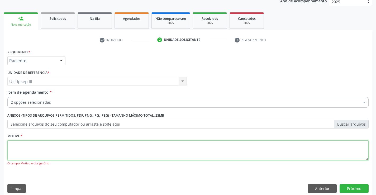
click at [110, 154] on textarea at bounding box center [187, 150] width 361 height 20
type textarea "."
click at [359, 185] on button "Próximo" at bounding box center [353, 188] width 29 height 9
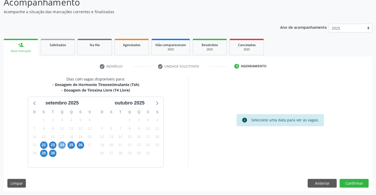
click at [63, 142] on span "24" at bounding box center [61, 144] width 7 height 7
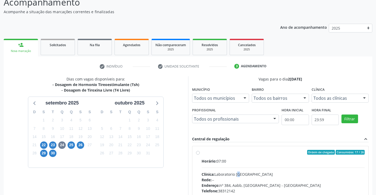
click at [240, 170] on div "Horário: 07:00 Clínica: Laboratorio Sao Francisco Rede: -- Endereço: nº 384, Aa…" at bounding box center [282, 194] width 163 height 73
radio input "true"
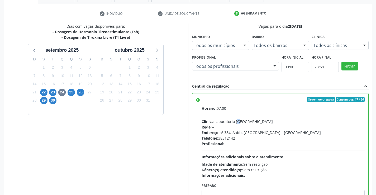
scroll to position [120, 0]
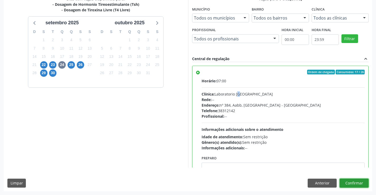
click at [364, 180] on button "Confirmar" at bounding box center [353, 183] width 29 height 9
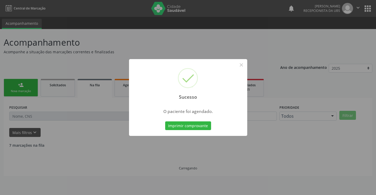
scroll to position [0, 0]
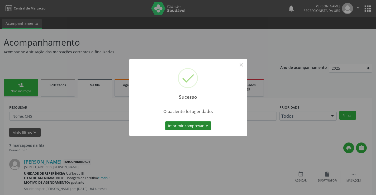
click at [183, 122] on button "Imprimir comprovante" at bounding box center [188, 125] width 46 height 9
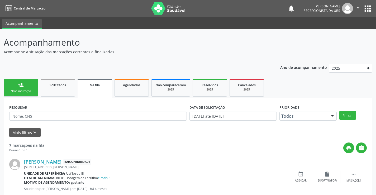
click at [17, 89] on div "Nova marcação" at bounding box center [21, 91] width 26 height 4
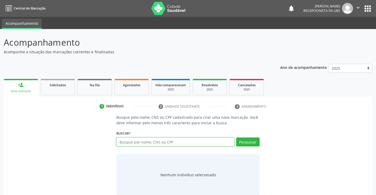
click at [128, 142] on input "text" at bounding box center [175, 141] width 118 height 9
type input "[PERSON_NAME]"
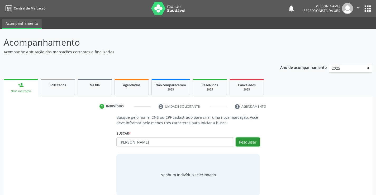
click at [253, 142] on button "Pesquisar" at bounding box center [247, 141] width 23 height 9
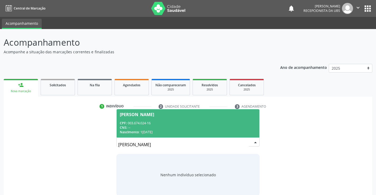
click at [217, 124] on div "CPF: 003.674.024-16" at bounding box center [188, 123] width 136 height 4
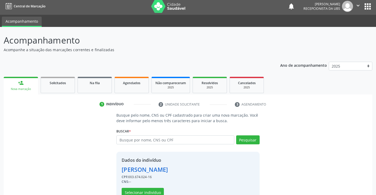
scroll to position [17, 0]
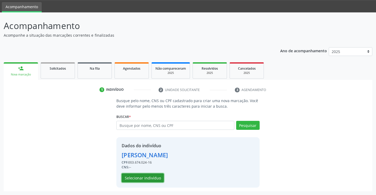
click at [140, 178] on button "Selecionar indivíduo" at bounding box center [143, 177] width 42 height 9
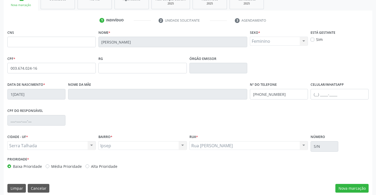
scroll to position [91, 0]
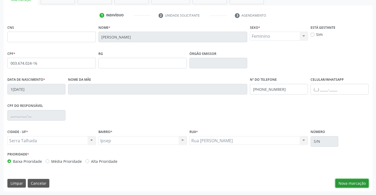
click at [359, 183] on button "Nova marcação" at bounding box center [351, 183] width 33 height 9
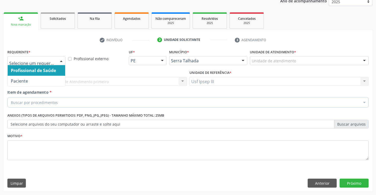
click at [60, 60] on div at bounding box center [61, 60] width 8 height 9
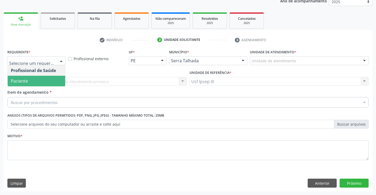
click at [53, 85] on span "Paciente" at bounding box center [36, 81] width 57 height 11
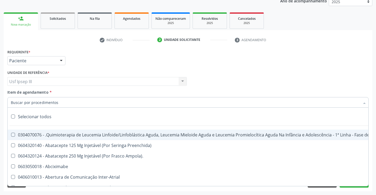
click at [57, 104] on div at bounding box center [187, 102] width 361 height 11
click at [57, 104] on input "Item de agendamento *" at bounding box center [185, 102] width 349 height 11
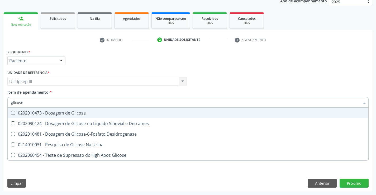
type input "glicose"
click at [51, 111] on div "0202010473 - Dosagem de Glicose" at bounding box center [188, 113] width 354 height 4
checkbox Glicose "true"
type input "glicos"
checkbox Glicose "false"
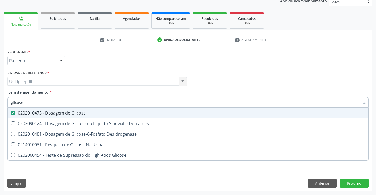
checkbox Desidrogenase "true"
type input "glico"
checkbox Desidrogenase "false"
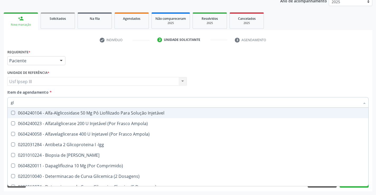
type input "g"
checkbox Glicose "false"
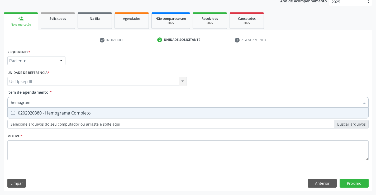
type input "hemograma"
click at [52, 111] on div "0202020380 - Hemograma Completo" at bounding box center [188, 113] width 354 height 4
checkbox Completo "true"
type input "hemog"
checkbox Completo "false"
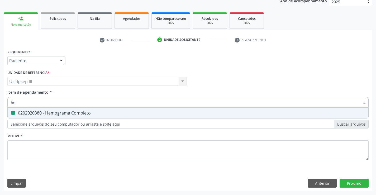
type input "h"
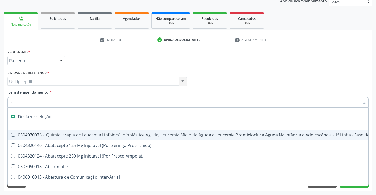
type input "se"
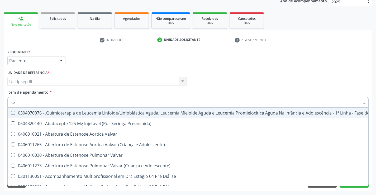
checkbox Glicose "true"
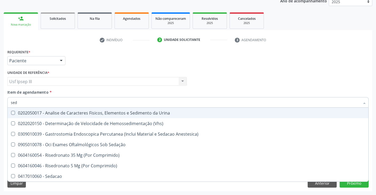
type input "sedi"
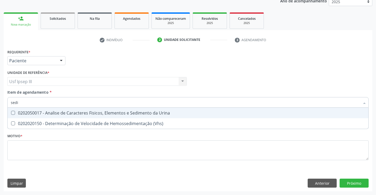
click at [52, 111] on div "0202050017 - Analise de Caracteres Fisicos, Elementos e Sedimento da Urina" at bounding box center [188, 113] width 354 height 4
checkbox Urina "true"
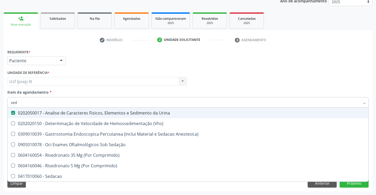
type input "se"
checkbox Urina "false"
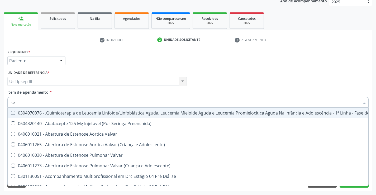
type input "s"
checkbox Urina "false"
checkbox Toxoplasmose\ "true"
checkbox Glicose "false"
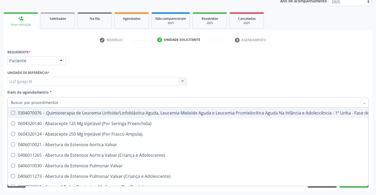
checkbox Urina "false"
checkbox Primária "true"
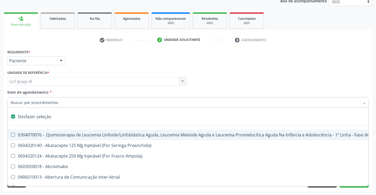
type input "p"
checkbox Urina "false"
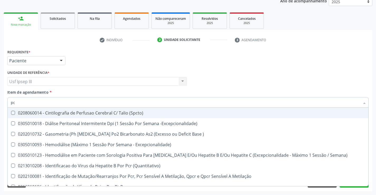
type input "p"
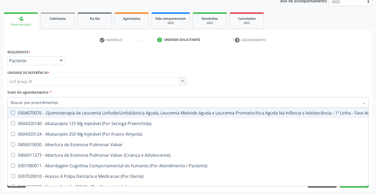
checkbox Vaso-Espasmo "true"
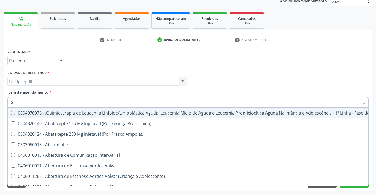
type input "02"
checkbox Coração "true"
checkbox Urina "false"
checkbox Coclear "true"
type input "020"
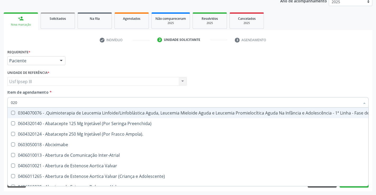
checkbox Fígado "true"
checkbox Coração "false"
checkbox Transplantado "true"
checkbox Coclear "false"
checkbox Per-Operatoria "true"
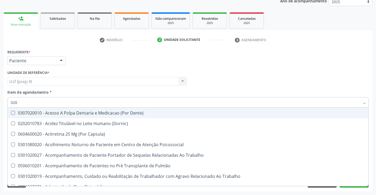
type input "0202"
checkbox Capsula\) "true"
checkbox Urina "false"
checkbox Laser "true"
checkbox Biologica "true"
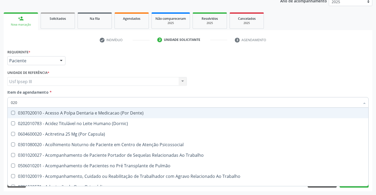
checkbox Glicose "false"
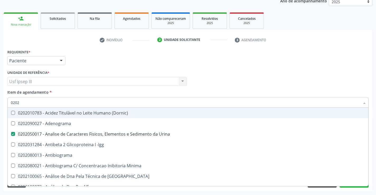
type input "02020"
checkbox Xi "true"
checkbox Glicose "false"
checkbox Zinco "true"
checkbox Completo "false"
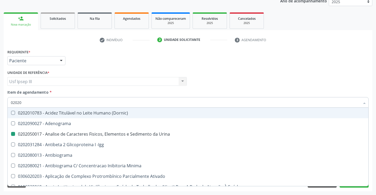
type input "020203"
checkbox Urina "false"
checkbox Aminoacidos "true"
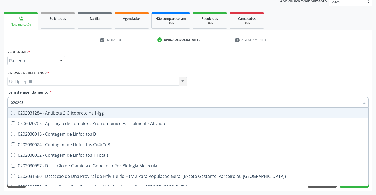
type input "0202030"
checkbox Completo "false"
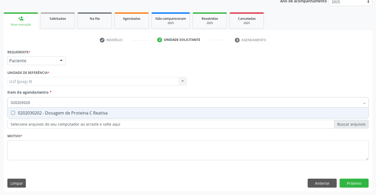
type input "0202030202"
click at [52, 111] on div "0202030202 - Dosagem de Proteina C Reativa" at bounding box center [188, 113] width 354 height 4
checkbox Reativa "true"
click at [40, 152] on div "Requerente * Paciente Profissional de Saúde Paciente Nenhum resultado encontrad…" at bounding box center [187, 107] width 361 height 119
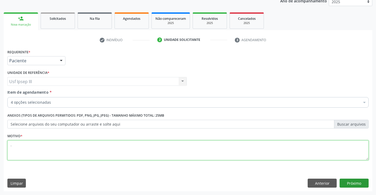
type textarea "."
click at [362, 185] on button "Próximo" at bounding box center [353, 183] width 29 height 9
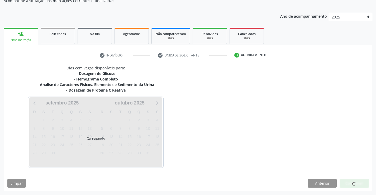
scroll to position [51, 0]
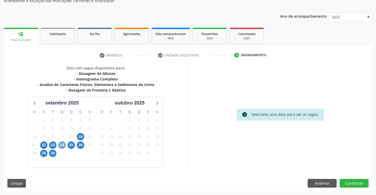
click at [60, 144] on span "24" at bounding box center [61, 144] width 7 height 7
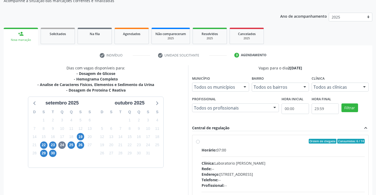
click at [265, 166] on div "Rede: --" at bounding box center [282, 169] width 163 height 6
click at [200, 143] on input "Ordem de chegada Consumidos: 6 / 14 Horário: 07:00 Clínica: Laboratorio Jose Pa…" at bounding box center [198, 141] width 4 height 5
radio input "true"
click at [265, 166] on div "Rede: --" at bounding box center [282, 169] width 163 height 6
click at [200, 143] on input "Ordem de chegada Consumidos: 6 / 14 Horário: 07:00 Clínica: Laboratorio Jose Pa…" at bounding box center [198, 141] width 4 height 5
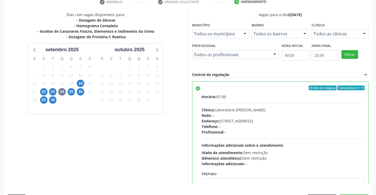
scroll to position [120, 0]
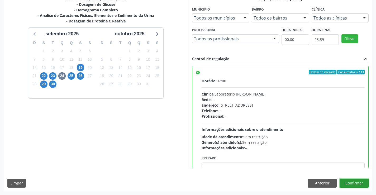
click at [357, 182] on button "Confirmar" at bounding box center [353, 183] width 29 height 9
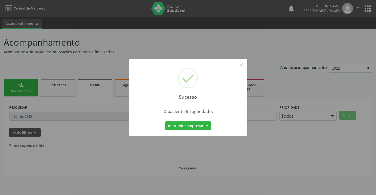
scroll to position [0, 0]
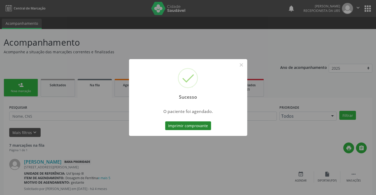
click at [171, 127] on button "Imprimir comprovante" at bounding box center [188, 125] width 46 height 9
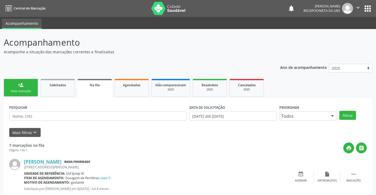
click at [23, 87] on div "person_add" at bounding box center [21, 85] width 6 height 6
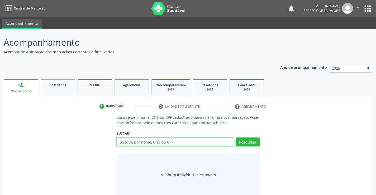
click at [144, 141] on input "text" at bounding box center [175, 141] width 118 height 9
type input "[PERSON_NAME]"
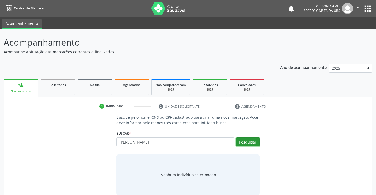
click at [250, 143] on button "Pesquisar" at bounding box center [247, 141] width 23 height 9
type input "[PERSON_NAME]"
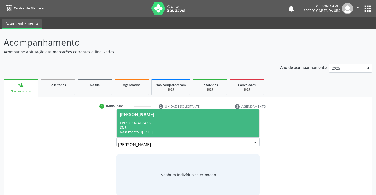
click at [234, 125] on div "CPF: 003.674.024-16" at bounding box center [188, 123] width 136 height 4
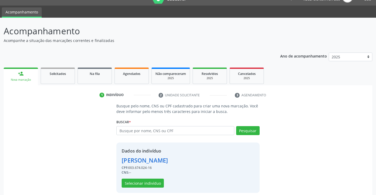
scroll to position [17, 0]
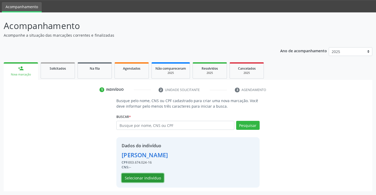
click at [149, 178] on button "Selecionar indivíduo" at bounding box center [143, 177] width 42 height 9
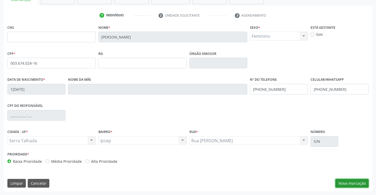
click at [354, 182] on button "Nova marcação" at bounding box center [351, 183] width 33 height 9
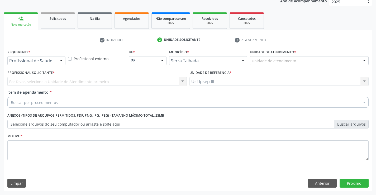
scroll to position [66, 0]
click at [60, 59] on div at bounding box center [61, 60] width 8 height 9
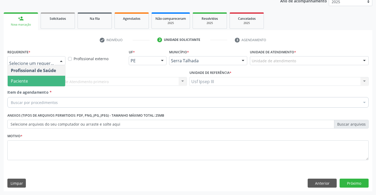
drag, startPoint x: 61, startPoint y: 62, endPoint x: 59, endPoint y: 81, distance: 18.8
click at [59, 65] on div "Profissional de Saúde Paciente Nenhum resultado encontrado para: " " Não há nen…" at bounding box center [36, 60] width 58 height 9
click at [59, 81] on span "Paciente" at bounding box center [36, 81] width 57 height 11
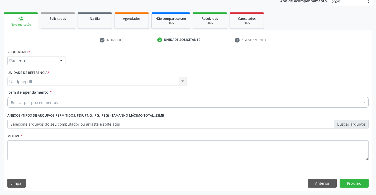
click at [52, 98] on div "Buscar por procedimentos" at bounding box center [187, 102] width 361 height 11
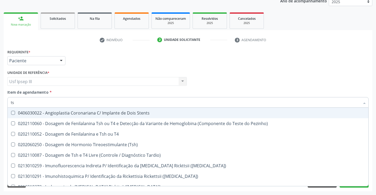
type input "tsh"
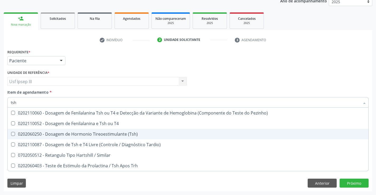
click at [29, 132] on div "0202060250 - Dosagem de Hormonio Tireoestimulante (Tsh)" at bounding box center [188, 134] width 354 height 4
checkbox \(Tsh\) "true"
type input "ts"
checkbox \(Tsh\) "false"
checkbox Tardio\) "true"
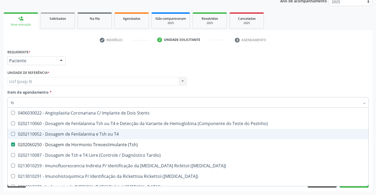
type input "t"
checkbox \(Tsh\) "false"
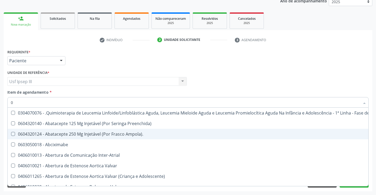
type input "02"
checkbox Odontogeriatra "true"
type input "020"
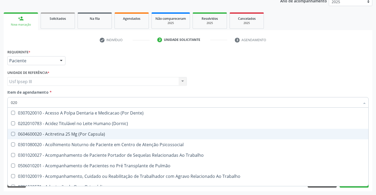
checkbox \(Tsh\) "true"
checkbox Anal "false"
type input "0202"
checkbox Drogas "true"
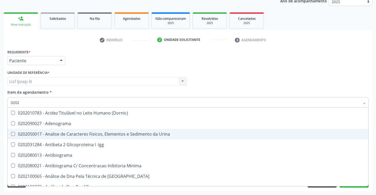
type input "02020"
checkbox Esperma "true"
checkbox \(Tsh\) "false"
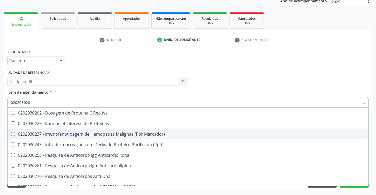
type input "0202030202"
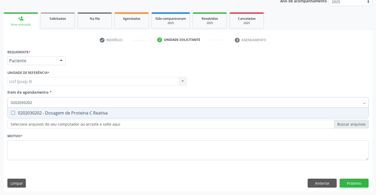
click at [47, 108] on span "0202030202 - Dosagem de Proteina C Reativa" at bounding box center [188, 113] width 360 height 11
checkbox Reativa "true"
click at [40, 148] on div "Requerente * Paciente Profissional de Saúde Paciente Nenhum resultado encontrad…" at bounding box center [187, 107] width 361 height 119
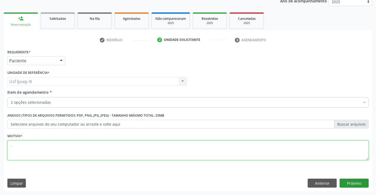
type textarea "."
click at [357, 183] on button "Próximo" at bounding box center [353, 183] width 29 height 9
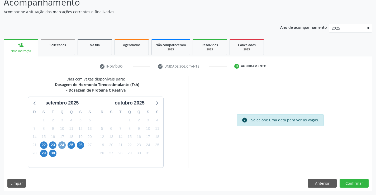
click at [61, 144] on span "24" at bounding box center [61, 144] width 7 height 7
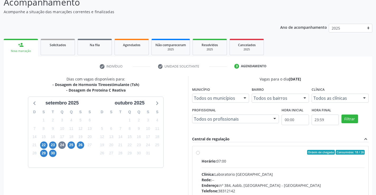
click at [242, 167] on hr at bounding box center [282, 167] width 163 height 0
click at [200, 155] on input "Ordem de chegada Consumidos: 18 / 26 Horário: 07:00 Clínica: Laboratorio Sao Fr…" at bounding box center [198, 152] width 4 height 5
radio input "true"
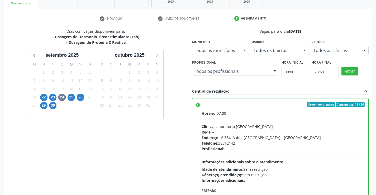
scroll to position [120, 0]
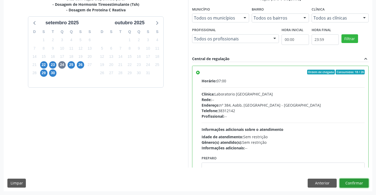
click at [356, 182] on button "Confirmar" at bounding box center [353, 183] width 29 height 9
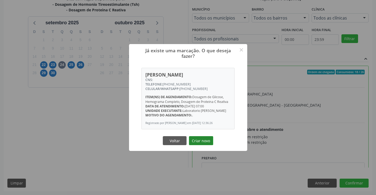
click at [205, 142] on button "Criar novo" at bounding box center [201, 140] width 24 height 9
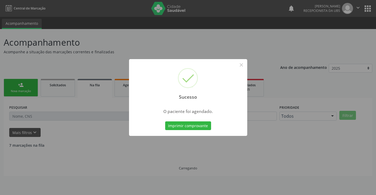
scroll to position [0, 0]
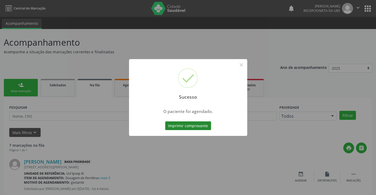
click at [176, 122] on button "Imprimir comprovante" at bounding box center [188, 125] width 46 height 9
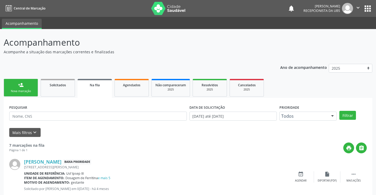
click at [35, 87] on link "person_add Nova marcação" at bounding box center [21, 88] width 34 height 18
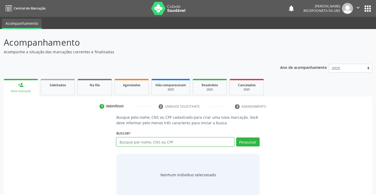
click at [141, 144] on input "text" at bounding box center [175, 141] width 118 height 9
type input "[PERSON_NAME]"
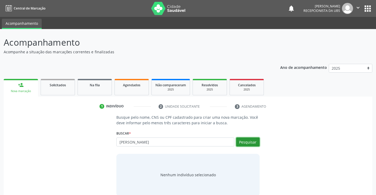
click at [248, 143] on button "Pesquisar" at bounding box center [247, 141] width 23 height 9
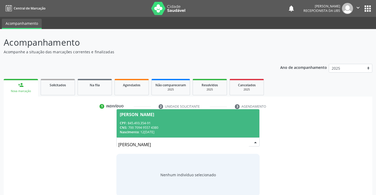
click at [219, 126] on div "CNS: 700 7094 9557 4380" at bounding box center [188, 127] width 136 height 4
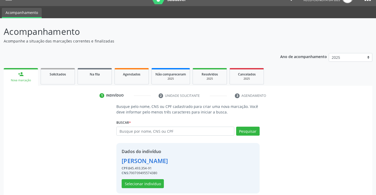
scroll to position [17, 0]
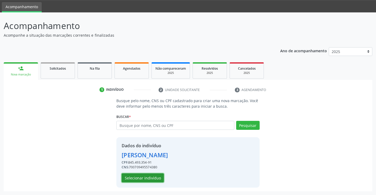
click at [141, 178] on button "Selecionar indivíduo" at bounding box center [143, 177] width 42 height 9
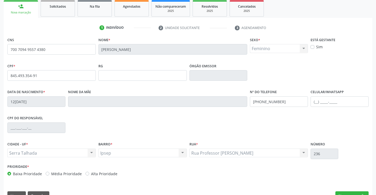
scroll to position [91, 0]
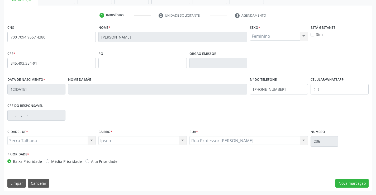
click at [353, 177] on div "CNS 700 7094 9557 4380 Nome * Ana Renata da Silva Lima Sexo * Feminino Masculin…" at bounding box center [188, 107] width 368 height 168
click at [352, 181] on button "Nova marcação" at bounding box center [351, 183] width 33 height 9
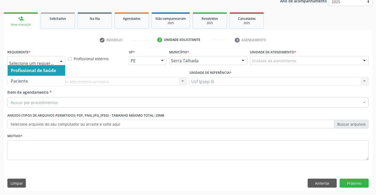
click at [60, 61] on div at bounding box center [61, 60] width 8 height 9
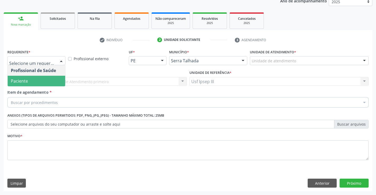
click at [38, 79] on span "Paciente" at bounding box center [36, 81] width 57 height 11
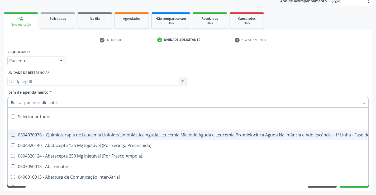
click at [62, 97] on div at bounding box center [187, 102] width 361 height 11
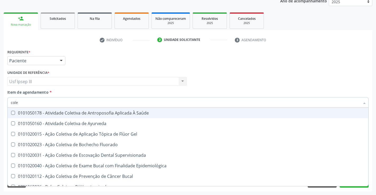
type input "coles"
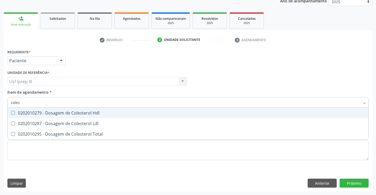
click at [61, 112] on div "0202010279 - Dosagem de Colesterol Hdl" at bounding box center [188, 113] width 354 height 4
checkbox Hdl "true"
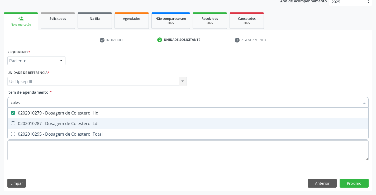
click at [59, 121] on div "0202010287 - Dosagem de Colesterol Ldl" at bounding box center [188, 123] width 354 height 4
checkbox Ldl "true"
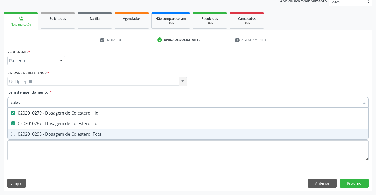
click at [54, 137] on span "0202010295 - Dosagem de Colesterol Total" at bounding box center [188, 134] width 360 height 11
checkbox Total "true"
type input "coles"
click at [353, 183] on div "Requerente * Paciente Profissional de Saúde Paciente Nenhum resultado encontrad…" at bounding box center [188, 119] width 368 height 143
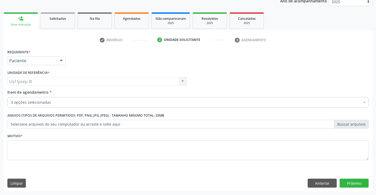
click at [90, 99] on div "3 opções selecionadas" at bounding box center [187, 102] width 361 height 11
click at [11, 99] on input "Item de agendamento *" at bounding box center [11, 102] width 0 height 11
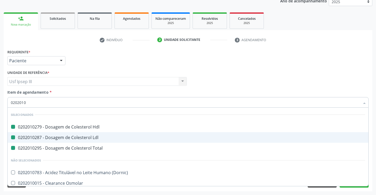
type input "02020106"
checkbox Hdl "false"
checkbox Ldl "false"
checkbox Total "false"
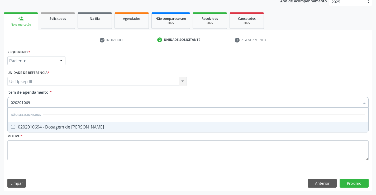
type input "0202010694"
click at [84, 125] on div "0202010694 - Dosagem de [PERSON_NAME]" at bounding box center [188, 127] width 354 height 4
checkbox Ureia "true"
type input "02020106"
checkbox Ureia "false"
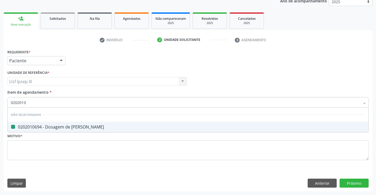
type input "020201"
checkbox Ureia "true"
type input "0"
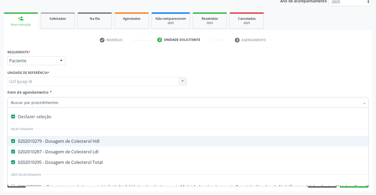
type input "g"
checkbox Encefalica "true"
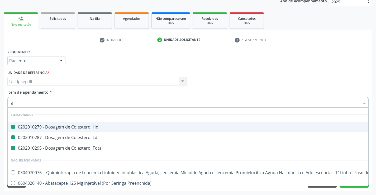
type input "gl"
checkbox Hdl "false"
checkbox Ldl "false"
checkbox Total "false"
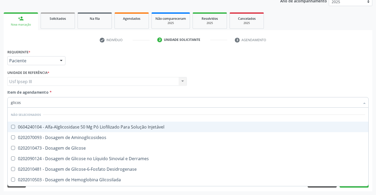
type input "glicose"
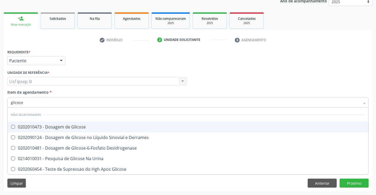
click at [82, 128] on div "0202010473 - Dosagem de Glicose" at bounding box center [188, 127] width 354 height 4
checkbox Glicose "true"
type input "glicos"
checkbox Glicose "false"
checkbox Desidrogenase "true"
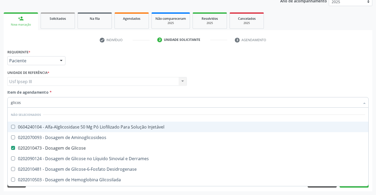
type input "glico"
checkbox Glicose "false"
checkbox Glicosilada "true"
type input "glic"
checkbox Glicosilada "false"
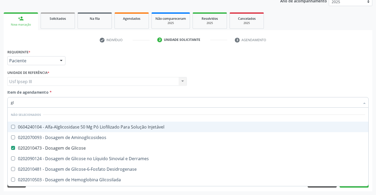
type input "g"
checkbox Injetável "true"
checkbox Aminoglicosideos "true"
checkbox Glicose "true"
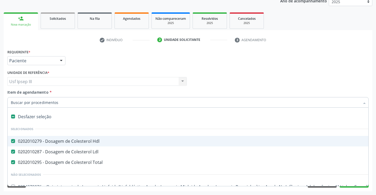
type input "h"
checkbox Total "false"
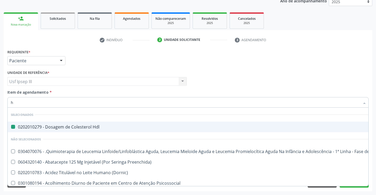
type input "he"
checkbox Hdl "false"
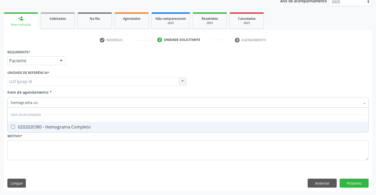
type input "hemograma com"
click at [82, 128] on div "0202020380 - Hemograma Completo" at bounding box center [188, 127] width 354 height 4
checkbox Completo "true"
click at [78, 146] on div "Requerente * Paciente Profissional de Saúde Paciente Nenhum resultado encontrad…" at bounding box center [187, 107] width 361 height 119
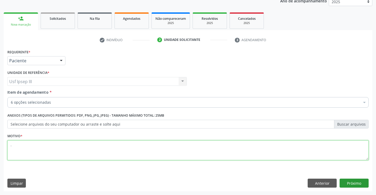
type textarea "."
click at [361, 182] on button "Próximo" at bounding box center [353, 183] width 29 height 9
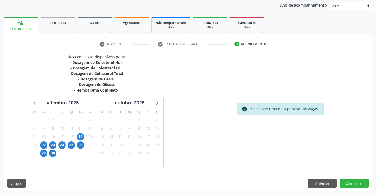
click at [65, 141] on div "24" at bounding box center [61, 145] width 7 height 8
drag, startPoint x: 61, startPoint y: 142, endPoint x: 66, endPoint y: 140, distance: 5.1
click at [66, 140] on div "D S T Q Q S S 31 1 2 3 4 5 6 7 8 9 10 11 12 13 14 15 16 17 18 19 20 21 22 23 24…" at bounding box center [62, 137] width 68 height 61
click at [63, 146] on span "24" at bounding box center [61, 144] width 7 height 7
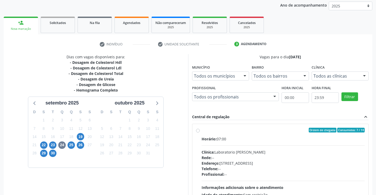
click at [275, 163] on div "Endereço: Casa, nº 409, N Senhora da Penha, Serra Talhada - PE" at bounding box center [282, 163] width 163 height 6
click at [200, 132] on input "Ordem de chegada Consumidos: 7 / 14 Horário: 07:00 Clínica: Laboratorio Jose Pa…" at bounding box center [198, 130] width 4 height 5
radio input "true"
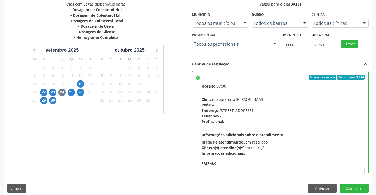
scroll to position [120, 0]
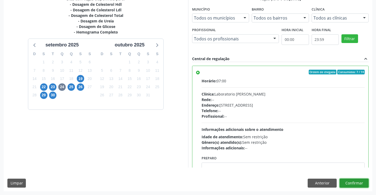
click at [355, 183] on button "Confirmar" at bounding box center [353, 183] width 29 height 9
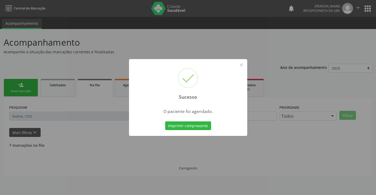
scroll to position [0, 0]
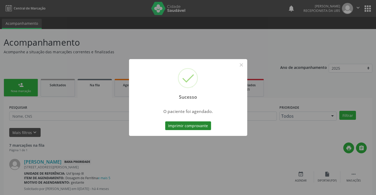
click at [182, 126] on button "Imprimir comprovante" at bounding box center [188, 125] width 46 height 9
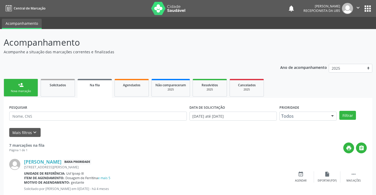
click at [23, 90] on div "Nova marcação" at bounding box center [21, 91] width 26 height 4
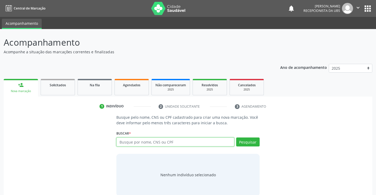
click at [144, 139] on input "text" at bounding box center [175, 141] width 118 height 9
type input "ana renata da silva lima"
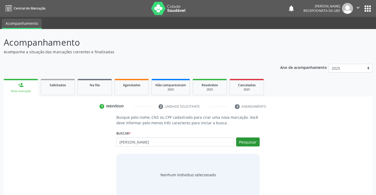
drag, startPoint x: 255, startPoint y: 136, endPoint x: 253, endPoint y: 144, distance: 8.1
click at [255, 138] on div "Buscar * Busque por nome, CNS ou CPF Nenhum resultado encontrado para: " " Não …" at bounding box center [187, 139] width 143 height 21
click at [252, 140] on button "Pesquisar" at bounding box center [247, 141] width 23 height 9
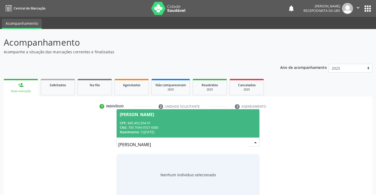
click at [235, 120] on span "Ana Renata da Silva Lima CPF: 845.493.354-91 CNS: 700 7094 9557 4380 Nascimento…" at bounding box center [188, 123] width 142 height 28
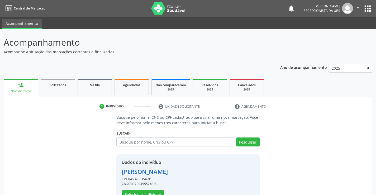
scroll to position [17, 0]
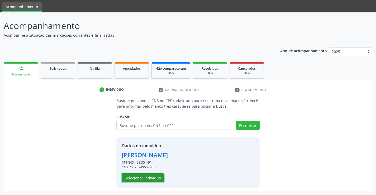
click at [142, 176] on button "Selecionar indivíduo" at bounding box center [143, 177] width 42 height 9
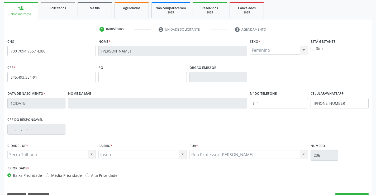
scroll to position [91, 0]
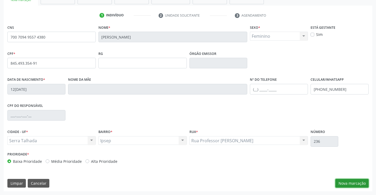
click at [358, 181] on button "Nova marcação" at bounding box center [351, 183] width 33 height 9
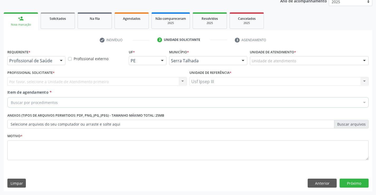
scroll to position [66, 0]
click at [63, 60] on div at bounding box center [61, 60] width 8 height 9
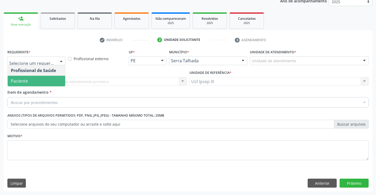
drag, startPoint x: 60, startPoint y: 60, endPoint x: 54, endPoint y: 78, distance: 18.0
click at [54, 65] on div "Profissional de Saúde Paciente Nenhum resultado encontrado para: " " Não há nen…" at bounding box center [36, 60] width 58 height 9
click at [54, 78] on span "Paciente" at bounding box center [36, 81] width 57 height 11
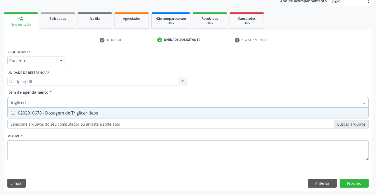
type input "triglicerid"
click at [59, 113] on div "0202010678 - Dosagem de Triglicerideos" at bounding box center [188, 113] width 354 height 4
checkbox Triglicerideos "true"
click at [49, 145] on div "Requerente * Paciente Profissional de Saúde Paciente Nenhum resultado encontrad…" at bounding box center [187, 107] width 361 height 119
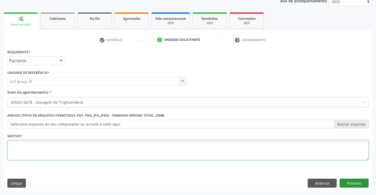
type textarea "."
click at [361, 183] on button "Próximo" at bounding box center [353, 183] width 29 height 9
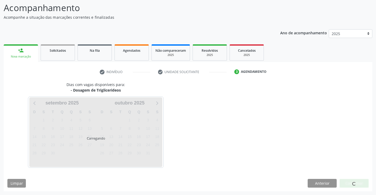
scroll to position [35, 0]
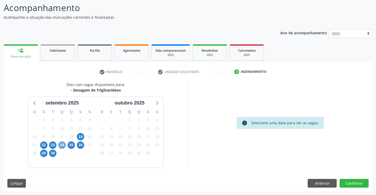
click at [62, 145] on span "24" at bounding box center [61, 144] width 7 height 7
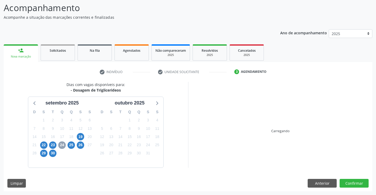
click at [62, 145] on span "24" at bounding box center [61, 144] width 7 height 7
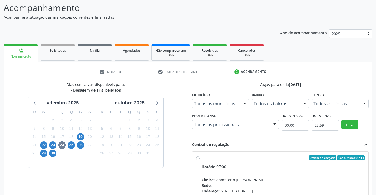
click at [268, 182] on div "Clínica: Laboratorio Jose Paulo Terto" at bounding box center [282, 180] width 163 height 6
click at [200, 160] on input "Ordem de chegada Consumidos: 8 / 14 Horário: 07:00 Clínica: Laboratorio Jose Pa…" at bounding box center [198, 157] width 4 height 5
radio input "true"
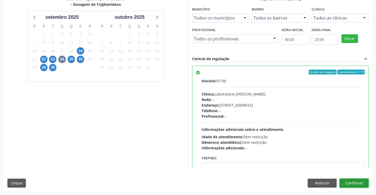
click at [358, 180] on button "Confirmar" at bounding box center [353, 183] width 29 height 9
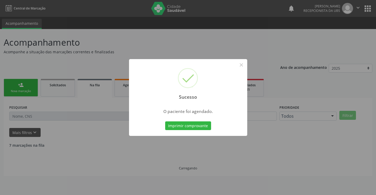
scroll to position [0, 0]
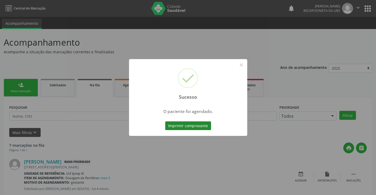
click at [200, 124] on button "Imprimir comprovante" at bounding box center [188, 125] width 46 height 9
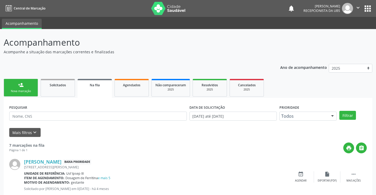
click at [20, 86] on div "person_add" at bounding box center [21, 85] width 6 height 6
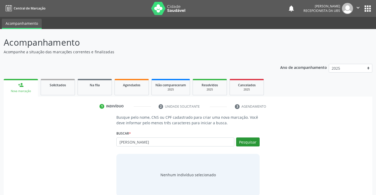
type input "[PERSON_NAME]"
click at [250, 144] on button "Pesquisar" at bounding box center [247, 141] width 23 height 9
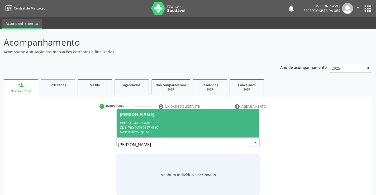
click at [229, 129] on div "CNS: 700 7094 9557 4380" at bounding box center [188, 127] width 136 height 4
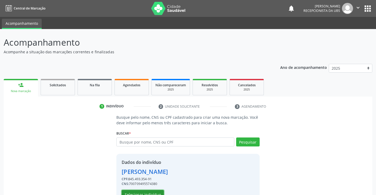
click at [149, 190] on button "Selecionar indivíduo" at bounding box center [143, 194] width 42 height 9
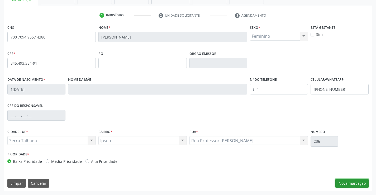
click at [349, 182] on button "Nova marcação" at bounding box center [351, 183] width 33 height 9
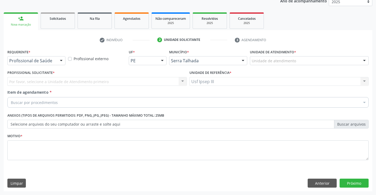
scroll to position [66, 0]
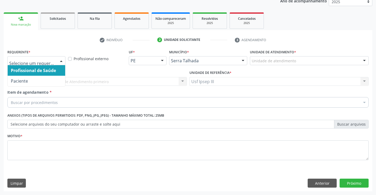
click at [59, 60] on div at bounding box center [61, 60] width 8 height 9
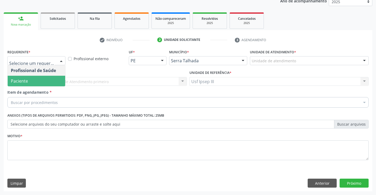
click at [49, 83] on span "Paciente" at bounding box center [36, 81] width 57 height 11
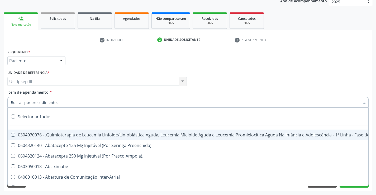
click at [58, 102] on div at bounding box center [187, 102] width 361 height 11
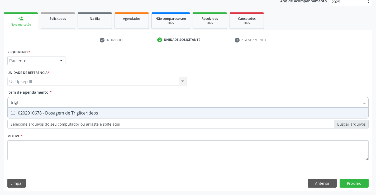
type input "trigli"
click at [69, 114] on div "0202010678 - Dosagem de Triglicerideos" at bounding box center [188, 113] width 354 height 4
checkbox Triglicerideos "true"
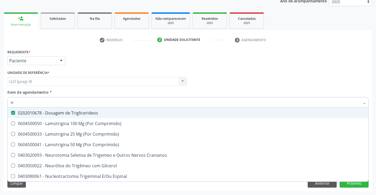
type input "t"
checkbox Triglicerideos "false"
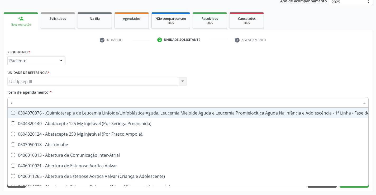
type input "ce"
checkbox Stent\) "true"
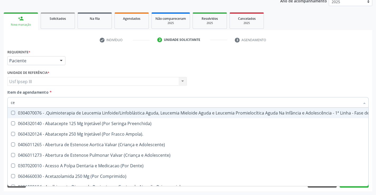
type input "c"
checkbox Triglicerideos "false"
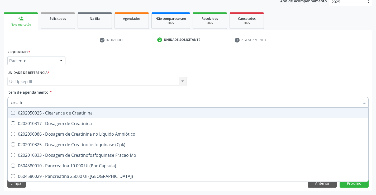
type input "creatini"
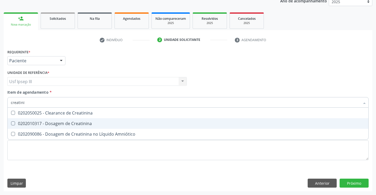
click at [65, 122] on div "0202010317 - Dosagem de Creatinina" at bounding box center [188, 123] width 354 height 4
checkbox Creatinina "true"
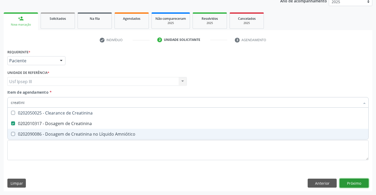
drag, startPoint x: 355, startPoint y: 179, endPoint x: 355, endPoint y: 183, distance: 4.5
click at [354, 182] on div "Requerente * Paciente Profissional de Saúde Paciente Nenhum resultado encontrad…" at bounding box center [188, 119] width 368 height 143
checkbox Amniótico "true"
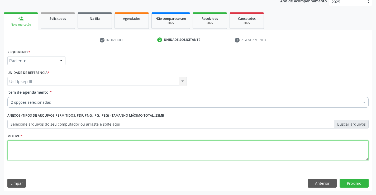
click at [207, 143] on textarea at bounding box center [187, 150] width 361 height 20
type textarea "."
click at [360, 179] on button "Próximo" at bounding box center [353, 183] width 29 height 9
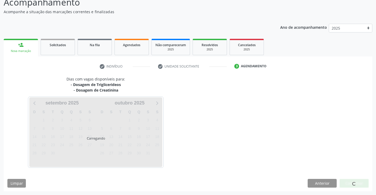
scroll to position [40, 0]
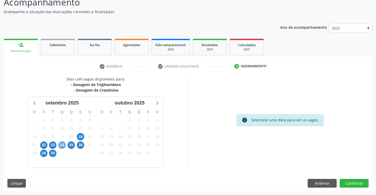
click at [62, 145] on span "24" at bounding box center [61, 144] width 7 height 7
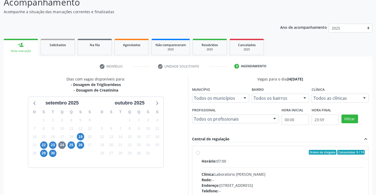
click at [241, 181] on div "Horário: 07:00 Clínica: Laboratorio [PERSON_NAME]: -- Endereço: [STREET_ADDRESS…" at bounding box center [282, 194] width 163 height 73
radio input "true"
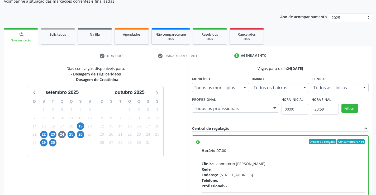
scroll to position [120, 0]
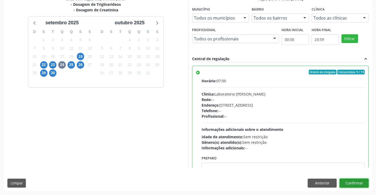
drag, startPoint x: 356, startPoint y: 179, endPoint x: 349, endPoint y: 178, distance: 6.9
click at [350, 178] on div "Dias com vagas disponíveis para: - Dosagem de Triglicerideos - Dosagem de Creat…" at bounding box center [188, 93] width 368 height 195
click at [349, 180] on div "Dias com vagas disponíveis para: - Dosagem de Triglicerideos - Dosagem de Creat…" at bounding box center [188, 93] width 368 height 195
click at [349, 180] on button "Confirmar" at bounding box center [353, 183] width 29 height 9
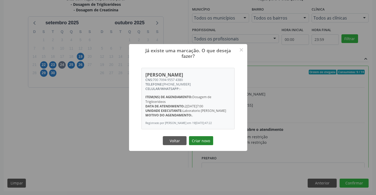
click at [199, 141] on button "Criar novo" at bounding box center [201, 140] width 24 height 9
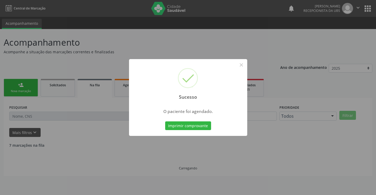
scroll to position [0, 0]
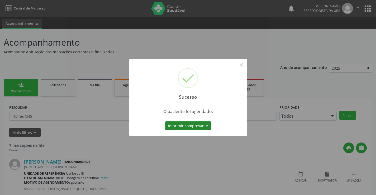
click at [188, 122] on button "Imprimir comprovante" at bounding box center [188, 125] width 46 height 9
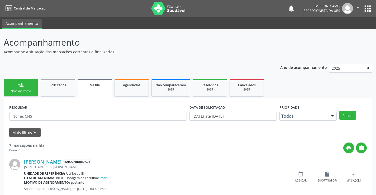
click at [24, 87] on link "person_add Nova marcação" at bounding box center [21, 88] width 34 height 18
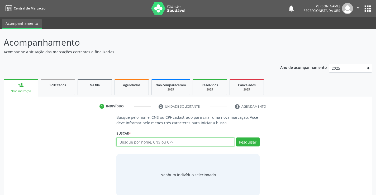
click at [158, 140] on input "text" at bounding box center [175, 141] width 118 height 9
type input "[PERSON_NAME]"
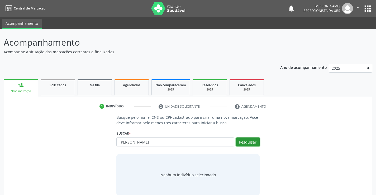
click at [258, 143] on button "Pesquisar" at bounding box center [247, 141] width 23 height 9
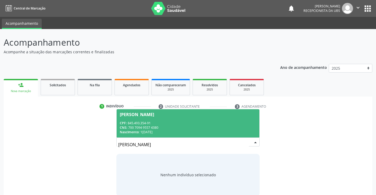
click at [223, 126] on div "CNS: 700 7094 9557 4380" at bounding box center [188, 127] width 136 height 4
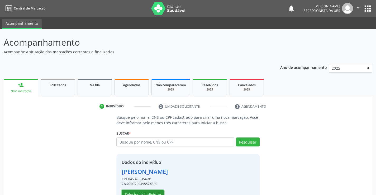
click at [156, 194] on button "Selecionar indivíduo" at bounding box center [143, 194] width 42 height 9
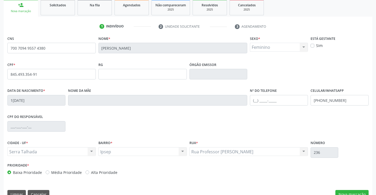
scroll to position [91, 0]
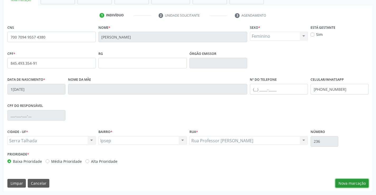
click at [350, 182] on button "Nova marcação" at bounding box center [351, 183] width 33 height 9
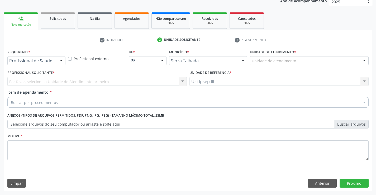
scroll to position [66, 0]
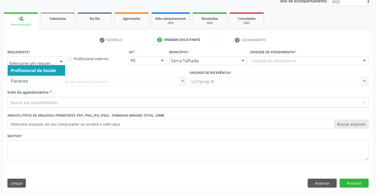
click at [61, 57] on div at bounding box center [61, 60] width 8 height 9
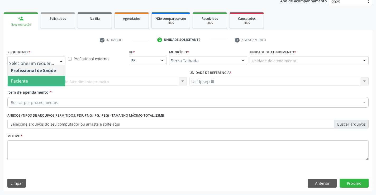
click at [50, 79] on span "Paciente" at bounding box center [36, 81] width 57 height 11
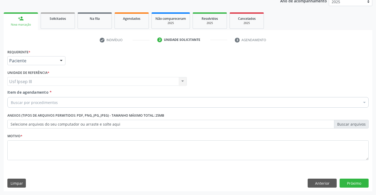
click at [57, 101] on div "Buscar por procedimentos" at bounding box center [187, 102] width 361 height 11
click at [11, 101] on input "Item de agendamento *" at bounding box center [11, 102] width 0 height 11
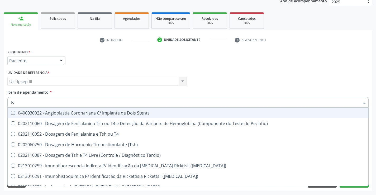
type input "tsh"
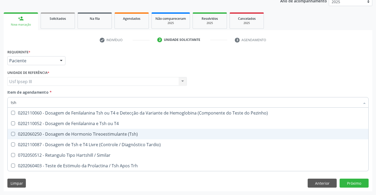
click at [42, 132] on div "0202060250 - Dosagem de Hormonio Tireoestimulante (Tsh)" at bounding box center [188, 134] width 354 height 4
checkbox \(Tsh\) "true"
type input "ts"
checkbox \(Tsh\) "false"
checkbox Tardio\) "true"
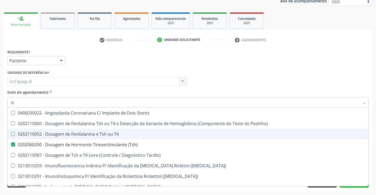
type input "t"
checkbox \(Tsh\) "false"
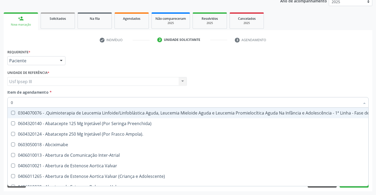
type input "02"
checkbox Odontogeriatra "true"
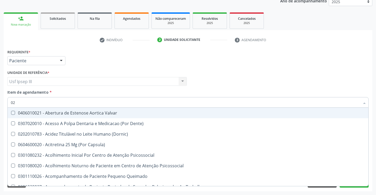
type input "020"
checkbox Hormonais "true"
checkbox \(Tsh\) "false"
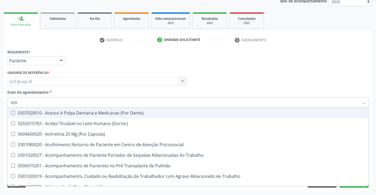
type input "0202"
checkbox Drogas "true"
type input "02020"
checkbox Saúde "true"
checkbox Drogas "false"
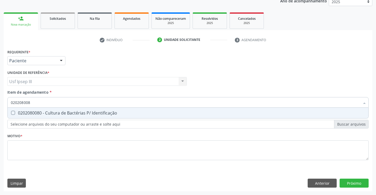
type input "0202080080"
drag, startPoint x: 54, startPoint y: 112, endPoint x: 57, endPoint y: 109, distance: 5.0
click at [57, 109] on span "0202080080 - Cultura de Bactérias P/ Identificação" at bounding box center [188, 113] width 360 height 11
checkbox Identificação "true"
click at [47, 144] on div "Requerente * Paciente Profissional de Saúde Paciente Nenhum resultado encontrad…" at bounding box center [187, 107] width 361 height 119
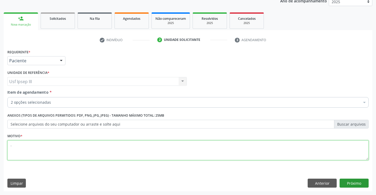
type textarea "."
click at [356, 181] on button "Próximo" at bounding box center [353, 183] width 29 height 9
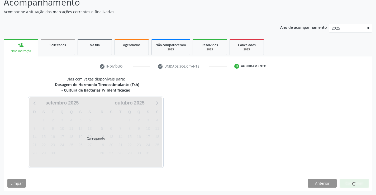
scroll to position [40, 0]
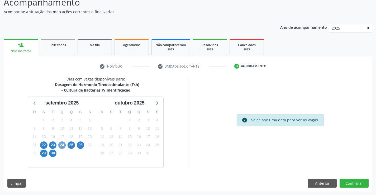
click at [62, 145] on span "24" at bounding box center [61, 144] width 7 height 7
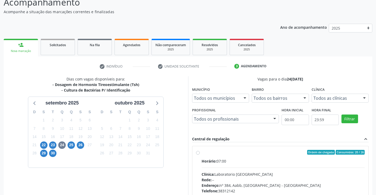
click at [314, 176] on div "Clínica: Laboratorio [GEOGRAPHIC_DATA]" at bounding box center [282, 174] width 163 height 6
click at [200, 155] on input "Ordem de chegada Consumidos: 20 / 26 Horário: 07:00 Clínica: Laboratorio [GEOGR…" at bounding box center [198, 152] width 4 height 5
radio input "true"
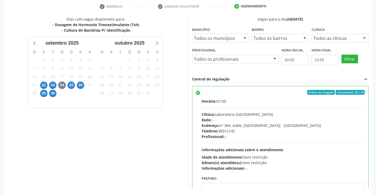
scroll to position [120, 0]
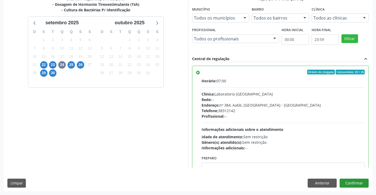
click at [374, 189] on div "Acompanhamento Acompanhe a situação das marcações correntes e finalizadas Relat…" at bounding box center [188, 52] width 376 height 286
click at [361, 186] on button "Confirmar" at bounding box center [353, 183] width 29 height 9
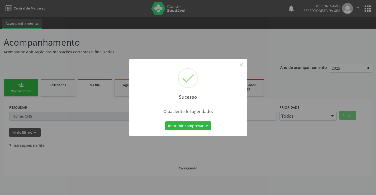
scroll to position [0, 0]
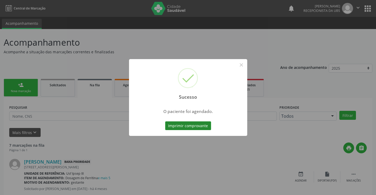
click at [183, 126] on button "Imprimir comprovante" at bounding box center [188, 125] width 46 height 9
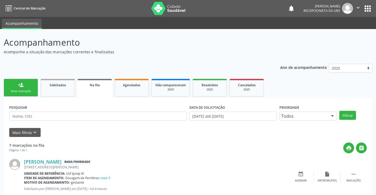
click at [29, 88] on link "person_add Nova marcação" at bounding box center [21, 88] width 34 height 18
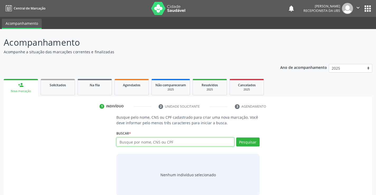
click at [133, 139] on input "text" at bounding box center [175, 141] width 118 height 9
type input "[PERSON_NAME]"
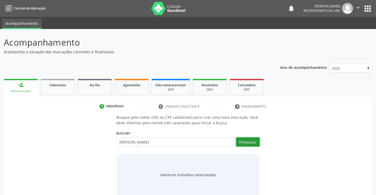
click at [241, 142] on button "Pesquisar" at bounding box center [247, 141] width 23 height 9
type input "[PERSON_NAME]"
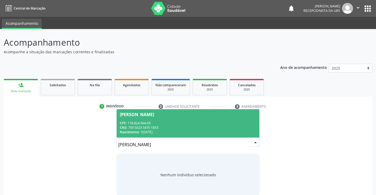
click at [219, 116] on div "[PERSON_NAME]" at bounding box center [188, 114] width 136 height 4
click at [219, 116] on p "Busque pelo nome, CNS ou CPF cadastrado para criar uma nova marcação. Você deve…" at bounding box center [187, 119] width 143 height 11
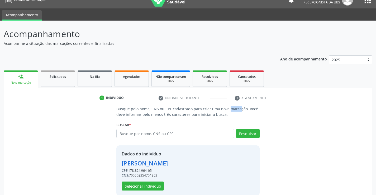
scroll to position [17, 0]
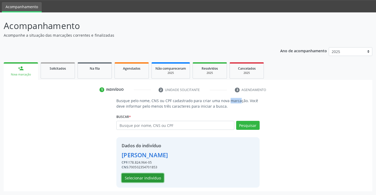
click at [138, 181] on button "Selecionar indivíduo" at bounding box center [143, 177] width 42 height 9
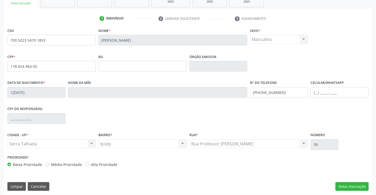
scroll to position [91, 0]
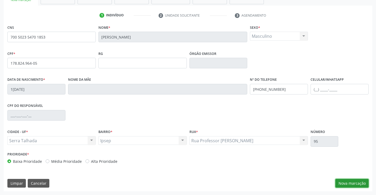
click at [348, 185] on button "Nova marcação" at bounding box center [351, 183] width 33 height 9
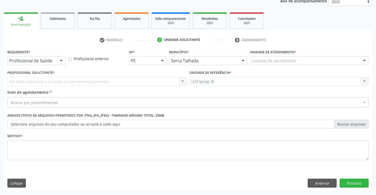
scroll to position [66, 0]
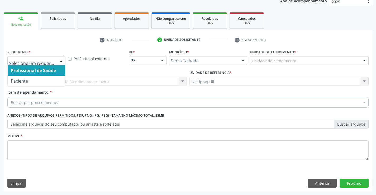
click at [59, 60] on div at bounding box center [61, 60] width 8 height 9
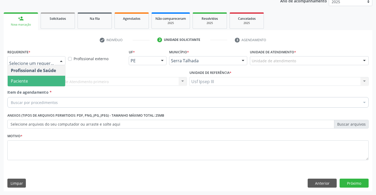
click at [48, 80] on span "Paciente" at bounding box center [36, 81] width 57 height 11
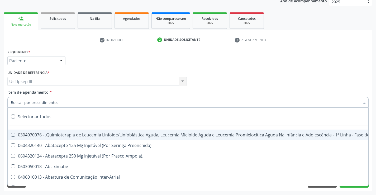
click at [52, 98] on div at bounding box center [187, 102] width 361 height 11
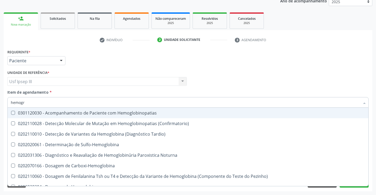
type input "hemogra"
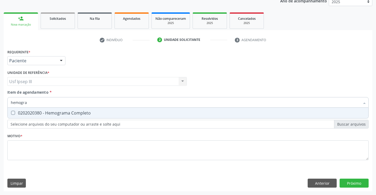
click at [61, 112] on div "0202020380 - Hemograma Completo" at bounding box center [188, 113] width 354 height 4
checkbox Completo "true"
type input "hemog"
checkbox Completo "false"
type input "h"
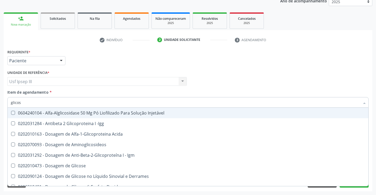
type input "glicose"
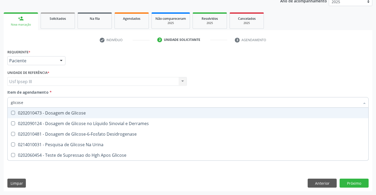
click at [61, 113] on div "0202010473 - Dosagem de Glicose" at bounding box center [188, 113] width 354 height 4
checkbox Glicose "true"
type input "glicos"
checkbox Glicose "false"
checkbox Desidrogenase "true"
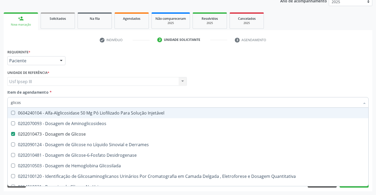
type input "glico"
checkbox Glicose "false"
checkbox Glicosilada "true"
type input "glic"
checkbox Glicosilada "false"
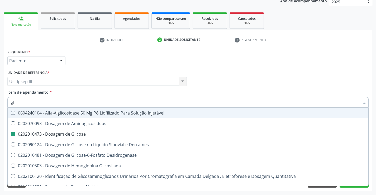
type input "g"
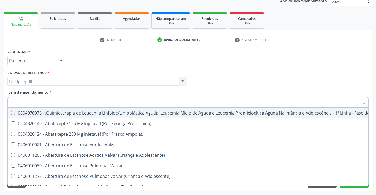
type input "se"
checkbox Multiprofissional\ "true"
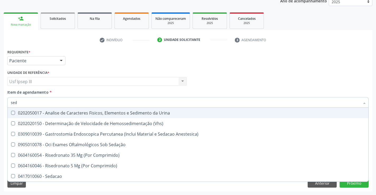
type input "sedi"
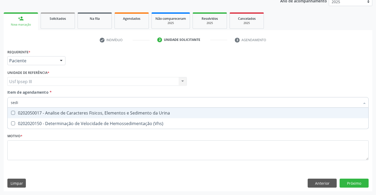
click at [61, 113] on div "0202050017 - Analise de Caracteres Fisicos, Elementos e Sedimento da Urina" at bounding box center [188, 113] width 354 height 4
checkbox Urina "true"
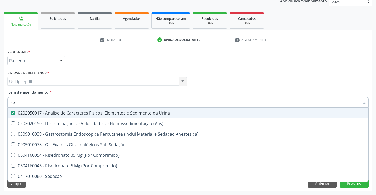
type input "s"
checkbox Urina "false"
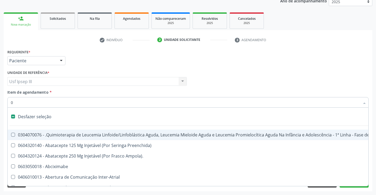
type input "02"
checkbox Coração "true"
checkbox Urina "false"
checkbox Coclear "true"
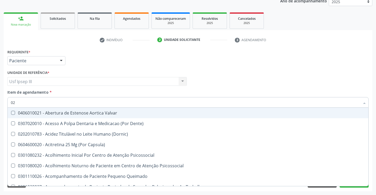
type input "020"
checkbox Terapeutica "true"
checkbox Urina "false"
checkbox \(Qualitativo\) "true"
checkbox Glicose "false"
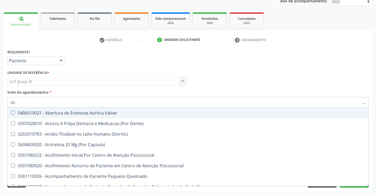
checkbox \(T3\) "true"
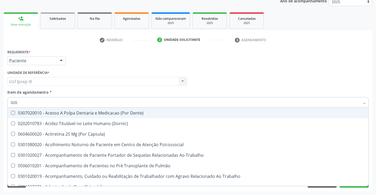
type input "0202"
checkbox Capsula\) "true"
checkbox Urina "false"
checkbox Laser "true"
checkbox Biologica "true"
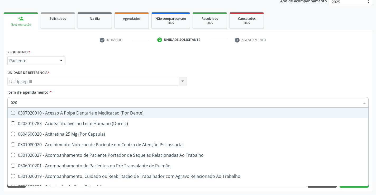
checkbox Glicose "false"
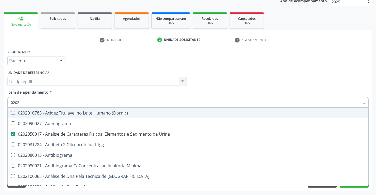
type input "02020"
checkbox Xi "true"
checkbox Glicose "false"
checkbox Zinco "true"
checkbox Completo "false"
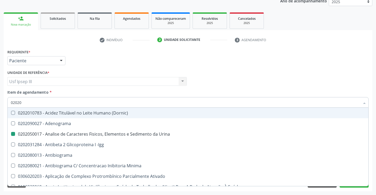
type input "020204"
checkbox Urina "false"
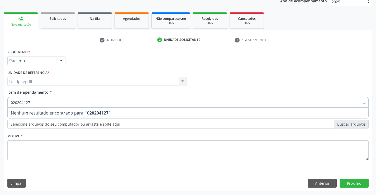
click at [24, 101] on input "020204127" at bounding box center [185, 102] width 349 height 11
type input "0202040127"
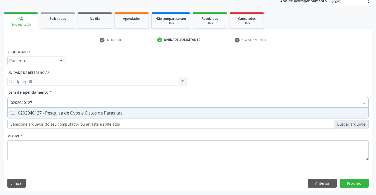
click at [27, 109] on span "0202040127 - Pesquisa de Ovos e Cistos de Parasitas" at bounding box center [188, 113] width 360 height 11
checkbox Parasitas "true"
click at [24, 149] on div "Requerente * Paciente Profissional de Saúde Paciente Nenhum resultado encontrad…" at bounding box center [187, 107] width 361 height 119
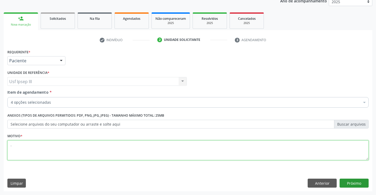
type textarea "."
click at [353, 183] on button "Próximo" at bounding box center [353, 183] width 29 height 9
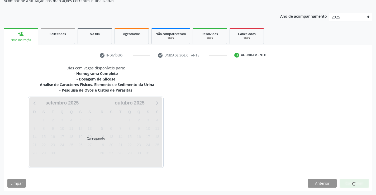
scroll to position [51, 0]
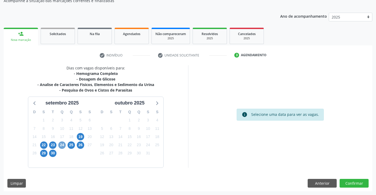
click at [63, 145] on span "24" at bounding box center [61, 144] width 7 height 7
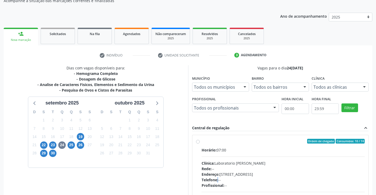
click at [218, 180] on span "Telefone:" at bounding box center [209, 179] width 17 height 5
radio input "true"
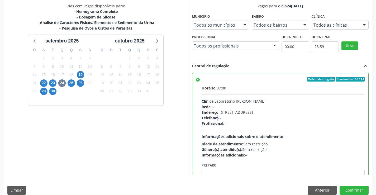
scroll to position [120, 0]
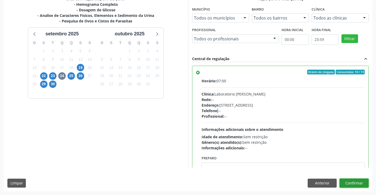
click at [353, 180] on button "Confirmar" at bounding box center [353, 183] width 29 height 9
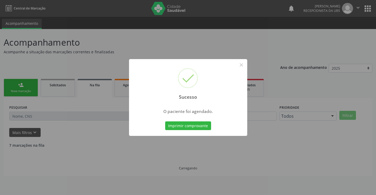
scroll to position [0, 0]
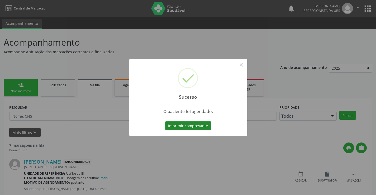
click at [184, 125] on button "Imprimir comprovante" at bounding box center [188, 125] width 46 height 9
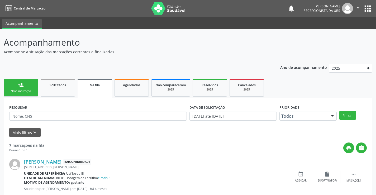
click at [28, 90] on div "Nova marcação" at bounding box center [21, 91] width 26 height 4
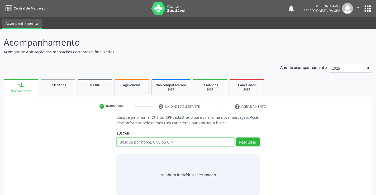
click at [139, 142] on input "text" at bounding box center [175, 141] width 118 height 9
type input "[PERSON_NAME]"
click at [243, 146] on div "Pesquisar" at bounding box center [246, 143] width 25 height 13
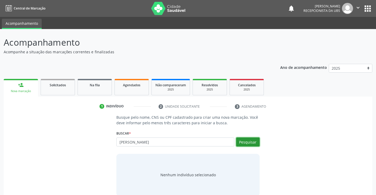
click at [243, 142] on button "Pesquisar" at bounding box center [247, 141] width 23 height 9
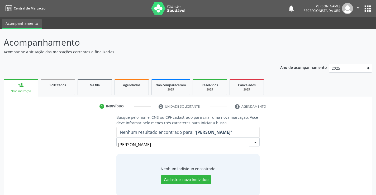
click at [142, 142] on input "jose audenir batista" at bounding box center [183, 144] width 130 height 11
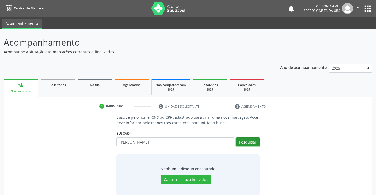
click at [245, 142] on button "Pesquisar" at bounding box center [247, 141] width 23 height 9
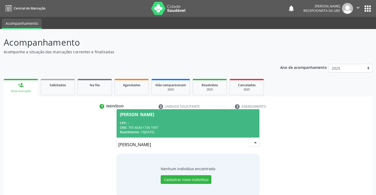
click at [223, 127] on div "CNS: 705 4034 1736 1097" at bounding box center [188, 127] width 136 height 4
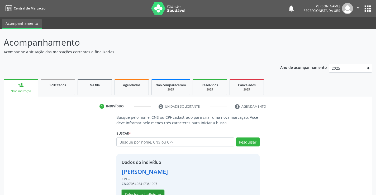
click at [140, 191] on button "Selecionar indivíduo" at bounding box center [143, 194] width 42 height 9
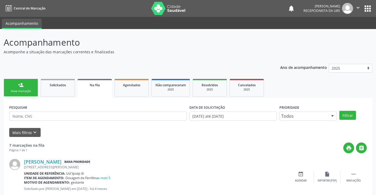
click at [8, 91] on div "Nova marcação" at bounding box center [21, 91] width 26 height 4
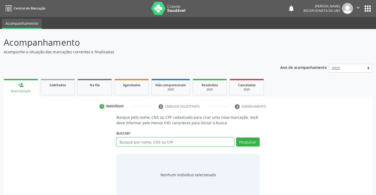
drag, startPoint x: 126, startPoint y: 143, endPoint x: 123, endPoint y: 141, distance: 3.2
click at [126, 143] on input "text" at bounding box center [175, 141] width 118 height 9
type input "[PERSON_NAME]"
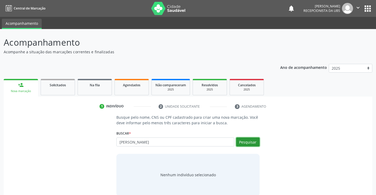
click at [244, 142] on button "Pesquisar" at bounding box center [247, 141] width 23 height 9
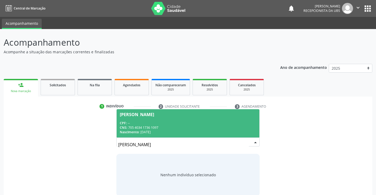
click at [160, 133] on div "Nascimento: [DATE]" at bounding box center [188, 132] width 136 height 4
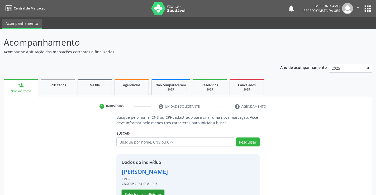
click at [143, 193] on button "Selecionar indivíduo" at bounding box center [143, 194] width 42 height 9
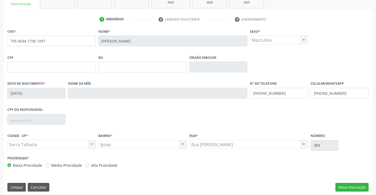
scroll to position [91, 0]
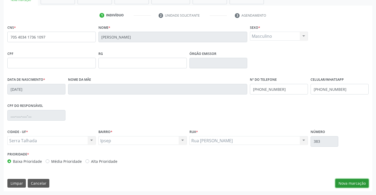
click at [351, 181] on button "Nova marcação" at bounding box center [351, 183] width 33 height 9
click at [0, 0] on button "Próximo" at bounding box center [0, 0] width 0 height 0
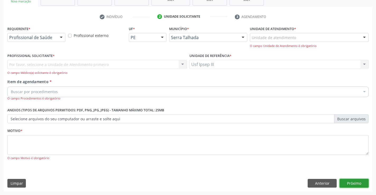
scroll to position [66, 0]
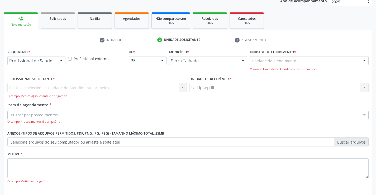
click at [61, 59] on div at bounding box center [61, 60] width 8 height 9
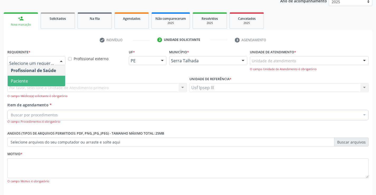
click at [61, 79] on span "Paciente" at bounding box center [36, 81] width 57 height 11
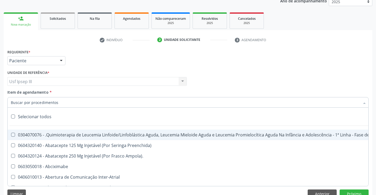
click at [69, 100] on div at bounding box center [187, 102] width 361 height 11
click at [69, 100] on input "Item de agendamento *" at bounding box center [185, 102] width 349 height 11
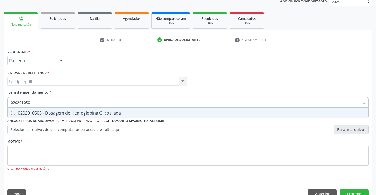
type input "0202010503"
click at [60, 111] on div "0202010503 - Dosagem de Hemoglobina Glicosilada" at bounding box center [188, 113] width 354 height 4
checkbox Glicosilada "true"
type input "020201"
checkbox Glicosilada "false"
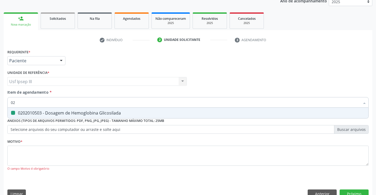
type input "0"
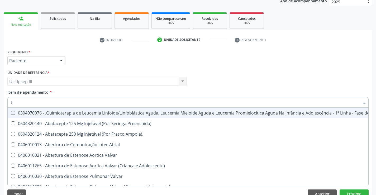
type input "t4"
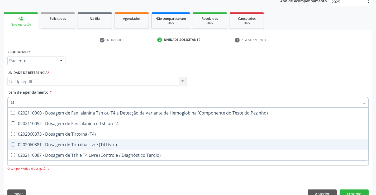
click at [52, 146] on div "0202060381 - Dosagem de Tiroxina Livre (T4 Livre)" at bounding box center [188, 144] width 354 height 4
checkbox Livre\) "true"
type input "t"
checkbox Livre\) "false"
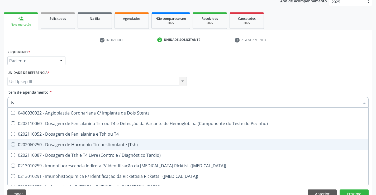
type input "tsh"
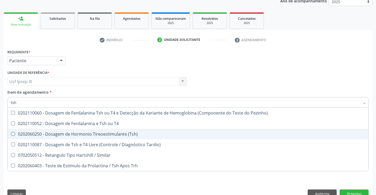
click at [58, 133] on div "0202060250 - Dosagem de Hormonio Tireoestimulante (Tsh)" at bounding box center [188, 134] width 354 height 4
checkbox \(Tsh\) "true"
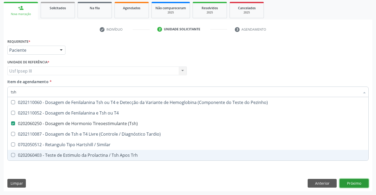
click at [356, 185] on button "Próximo" at bounding box center [353, 183] width 29 height 9
checkbox T4 "true"
checkbox Tardio\) "true"
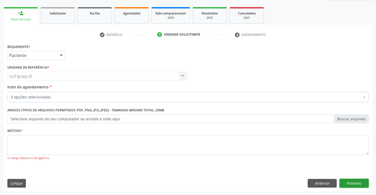
scroll to position [72, 0]
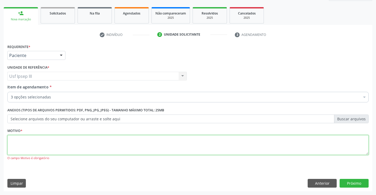
click at [138, 138] on textarea at bounding box center [187, 145] width 361 height 20
type textarea "."
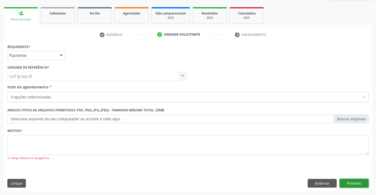
click at [355, 182] on button "Próximo" at bounding box center [353, 183] width 29 height 9
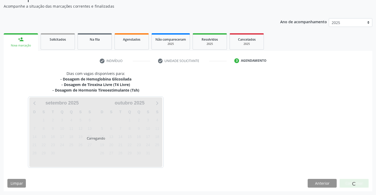
scroll to position [46, 0]
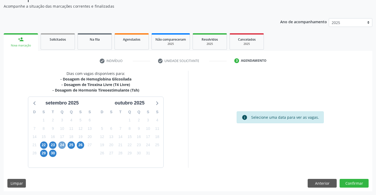
click at [63, 144] on span "24" at bounding box center [61, 144] width 7 height 7
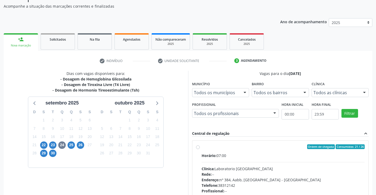
click at [300, 174] on div "Rede: --" at bounding box center [282, 174] width 163 height 6
click at [200, 149] on input "Ordem de chegada Consumidos: 21 / 26 Horário: 07:00 Clínica: Laboratorio Sao Fr…" at bounding box center [198, 146] width 4 height 5
radio input "true"
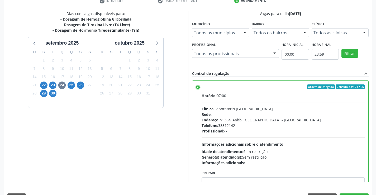
scroll to position [120, 0]
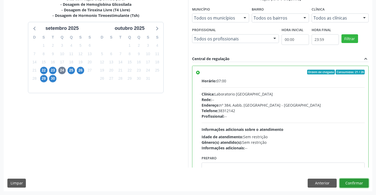
click at [349, 183] on button "Confirmar" at bounding box center [353, 183] width 29 height 9
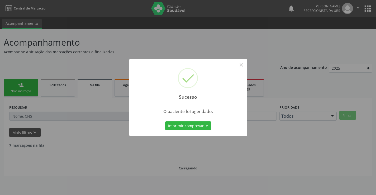
scroll to position [0, 0]
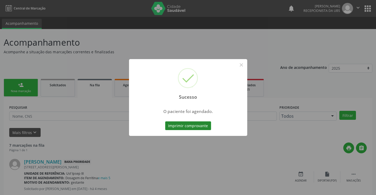
click at [190, 129] on button "Imprimir comprovante" at bounding box center [188, 125] width 46 height 9
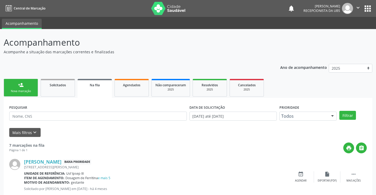
click at [23, 88] on link "person_add Nova marcação" at bounding box center [21, 88] width 34 height 18
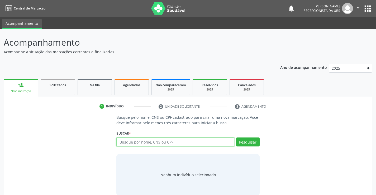
click at [124, 143] on input "text" at bounding box center [175, 141] width 118 height 9
type input "maria cicera pereira dos anjos"
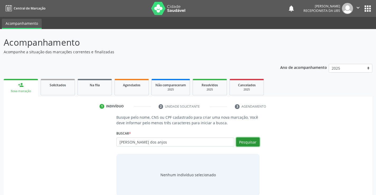
click at [243, 142] on button "Pesquisar" at bounding box center [247, 141] width 23 height 9
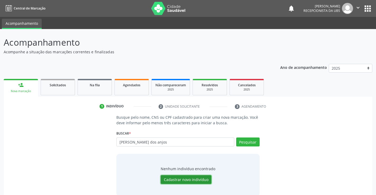
click at [199, 178] on button "Cadastrar novo indivíduo" at bounding box center [186, 179] width 51 height 9
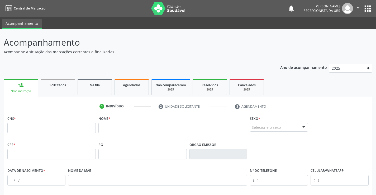
click at [23, 83] on div "person_add" at bounding box center [21, 85] width 6 height 6
click at [27, 89] on link "person_add Nova marcação" at bounding box center [21, 88] width 34 height 18
click at [27, 86] on link "person_add Nova marcação" at bounding box center [21, 88] width 34 height 18
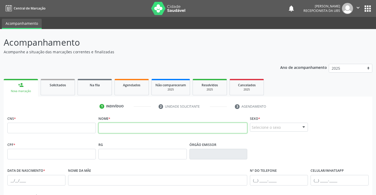
click at [113, 127] on input "text" at bounding box center [172, 128] width 149 height 11
type input "adriana siqueira silva pereira"
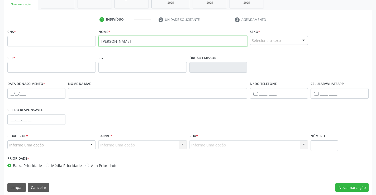
scroll to position [91, 0]
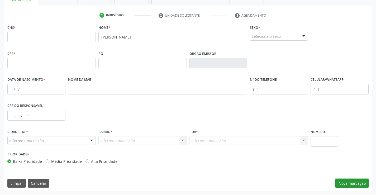
click at [358, 183] on button "Nova marcação" at bounding box center [351, 183] width 33 height 9
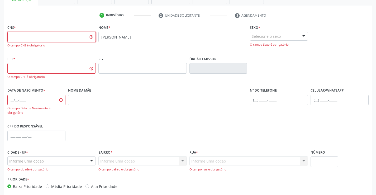
click at [32, 35] on input "text" at bounding box center [51, 37] width 88 height 11
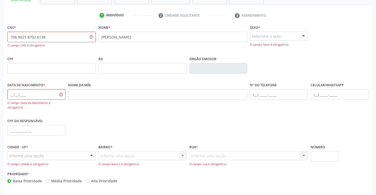
type input "706 9021 8702 6138"
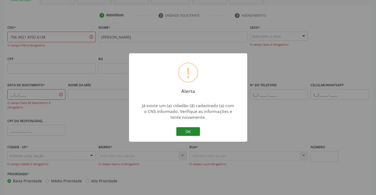
click at [189, 135] on button "OK" at bounding box center [188, 131] width 24 height 9
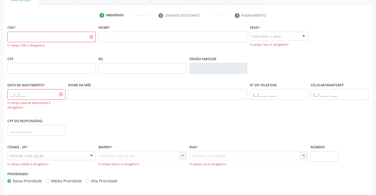
scroll to position [0, 0]
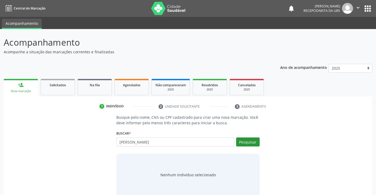
type input "[PERSON_NAME]"
click at [247, 143] on button "Pesquisar" at bounding box center [247, 141] width 23 height 9
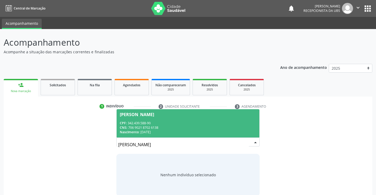
click at [225, 132] on div "Nascimento: [DATE]" at bounding box center [188, 132] width 136 height 4
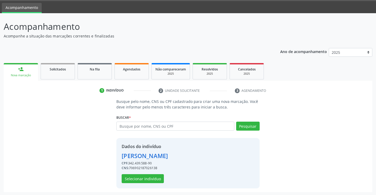
scroll to position [17, 0]
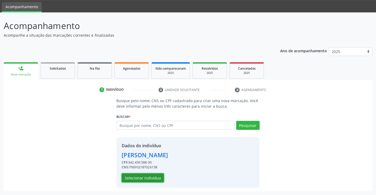
click at [146, 177] on button "Selecionar indivíduo" at bounding box center [143, 177] width 42 height 9
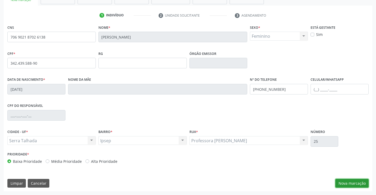
click at [353, 181] on button "Nova marcação" at bounding box center [351, 183] width 33 height 9
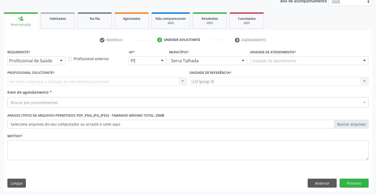
scroll to position [66, 0]
click at [58, 58] on div at bounding box center [61, 60] width 8 height 9
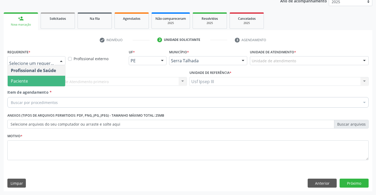
click at [49, 79] on span "Paciente" at bounding box center [36, 81] width 57 height 11
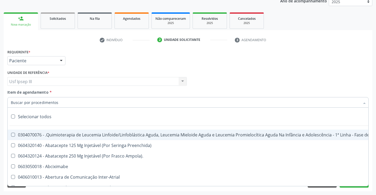
click at [65, 98] on div at bounding box center [187, 102] width 361 height 11
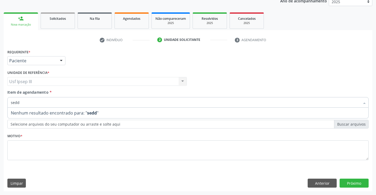
type input "sed"
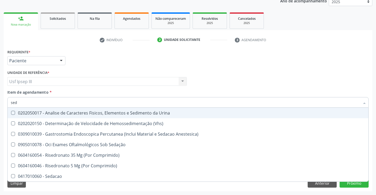
click at [79, 112] on div "0202050017 - Analise de Caracteres Fisicos, Elementos e Sedimento da Urina" at bounding box center [188, 113] width 354 height 4
checkbox Urina "true"
type input "se"
checkbox Urina "false"
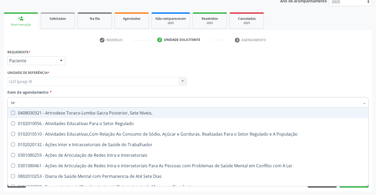
type input "s"
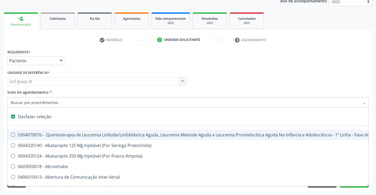
type input "t"
checkbox Reto "true"
checkbox Urina "false"
type input "tr"
checkbox Reto "false"
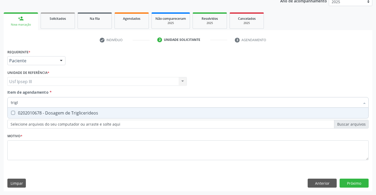
type input "trigli"
click at [74, 115] on div "0202010678 - Dosagem de Triglicerideos" at bounding box center [188, 113] width 354 height 4
checkbox Triglicerideos "true"
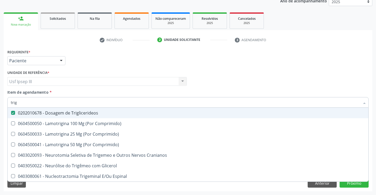
type input "tri"
checkbox Triglicerideos "false"
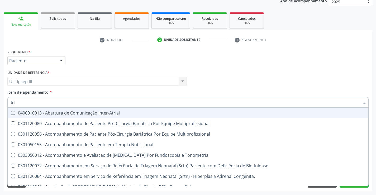
type input "tr"
checkbox Triglicerideos "false"
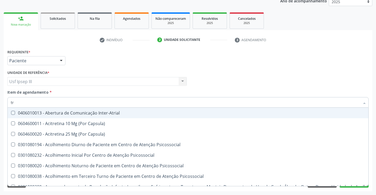
type input "t"
checkbox Articulação "false"
checkbox Psicossocial "true"
checkbox Triglicerideos "false"
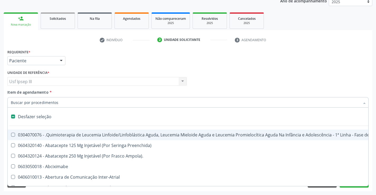
type input "c"
checkbox Punho "true"
checkbox Urina "false"
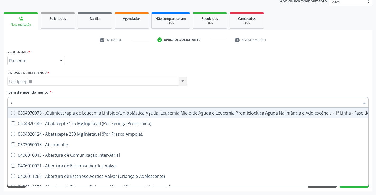
type input "co"
checkbox Injetável "true"
checkbox Urina "false"
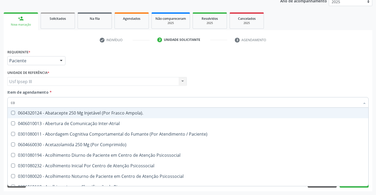
type input "col"
checkbox Urina "false"
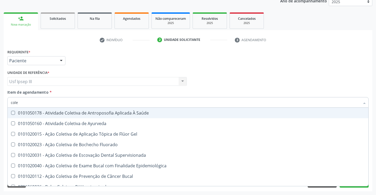
type input "coles"
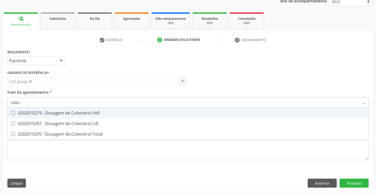
click at [74, 115] on div "0202010279 - Dosagem de Colesterol Hdl" at bounding box center [188, 113] width 354 height 4
checkbox Hdl "true"
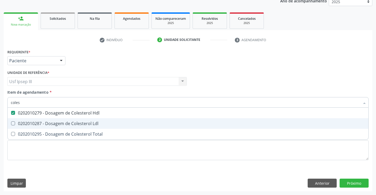
click at [80, 123] on div "0202010287 - Dosagem de Colesterol Ldl" at bounding box center [188, 123] width 354 height 4
checkbox Ldl "true"
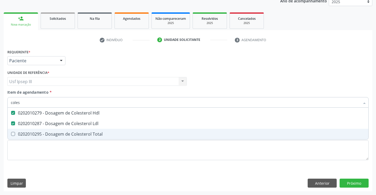
click at [75, 132] on div "0202010295 - Dosagem de Colesterol Total" at bounding box center [188, 134] width 354 height 4
checkbox Total "true"
type input "cole"
checkbox Hdl "false"
checkbox Ldl "false"
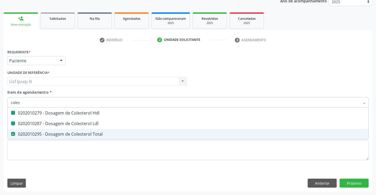
checkbox Total "false"
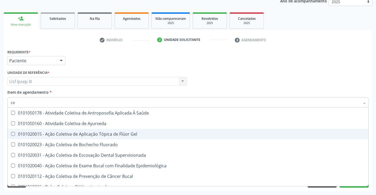
type input "c"
checkbox Hdl "false"
checkbox Ldl "false"
checkbox Total "false"
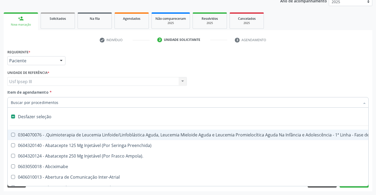
type input "h"
checkbox Urina "false"
checkbox A "true"
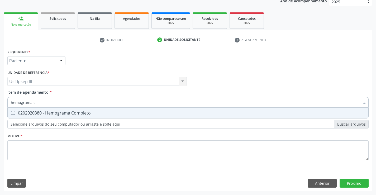
type input "hemograma co"
click at [97, 110] on span "0202020380 - Hemograma Completo" at bounding box center [188, 113] width 360 height 11
checkbox Completo "true"
click at [44, 147] on div "Requerente * Paciente Profissional de Saúde Paciente Nenhum resultado encontrad…" at bounding box center [187, 107] width 361 height 119
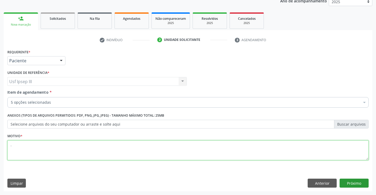
type textarea "."
click at [354, 183] on button "Próximo" at bounding box center [353, 183] width 29 height 9
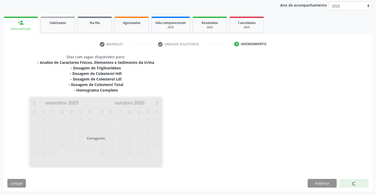
scroll to position [62, 0]
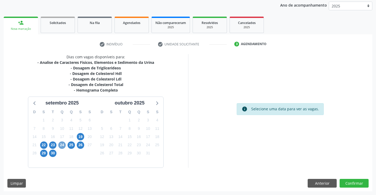
click at [63, 145] on span "24" at bounding box center [61, 144] width 7 height 7
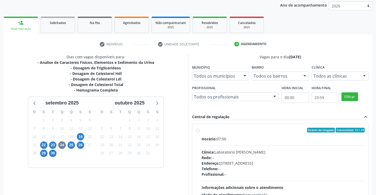
click at [282, 165] on div "Endereço: [STREET_ADDRESS]" at bounding box center [282, 163] width 163 height 6
click at [200, 132] on input "Ordem de chegada Consumidos: 12 / 14 Horário: 07:00 Clínica: Laboratorio [PERSO…" at bounding box center [198, 130] width 4 height 5
radio input "true"
click at [375, 190] on div "Acompanhamento Acompanhe a situação das marcações correntes e finalizadas Relat…" at bounding box center [188, 110] width 376 height 286
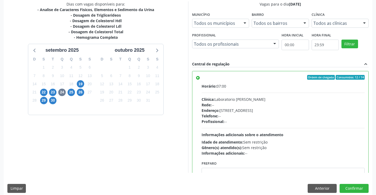
scroll to position [120, 0]
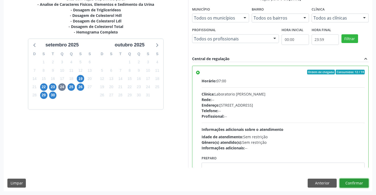
click at [365, 184] on button "Confirmar" at bounding box center [353, 183] width 29 height 9
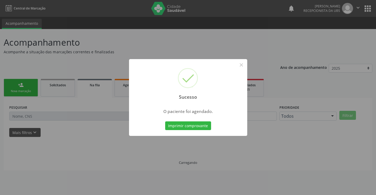
scroll to position [0, 0]
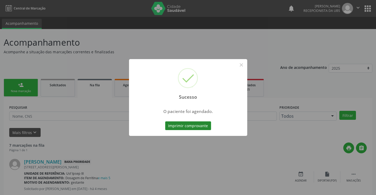
click at [184, 126] on button "Imprimir comprovante" at bounding box center [188, 125] width 46 height 9
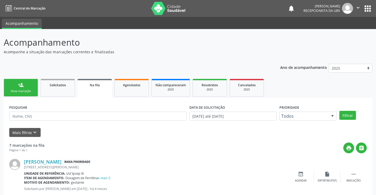
click at [31, 93] on div "Nova marcação" at bounding box center [21, 91] width 26 height 4
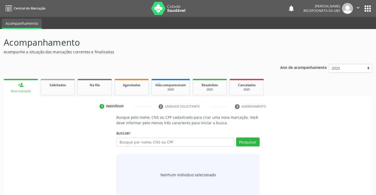
click at [148, 146] on div "Busque por nome, CNS ou CPF Nenhum resultado encontrado para: " " Digite nome, …" at bounding box center [187, 143] width 143 height 13
click at [145, 145] on input "text" at bounding box center [175, 141] width 118 height 9
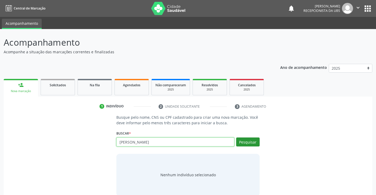
type input "[PERSON_NAME]"
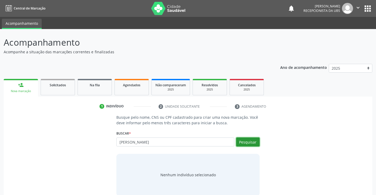
click at [248, 141] on button "Pesquisar" at bounding box center [247, 141] width 23 height 9
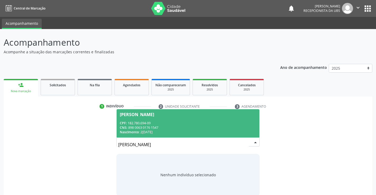
click at [231, 122] on div "CPF: 182.780.694-09" at bounding box center [188, 123] width 136 height 4
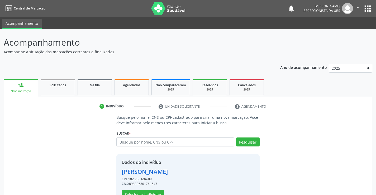
scroll to position [17, 0]
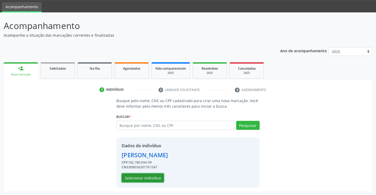
click at [149, 180] on button "Selecionar indivíduo" at bounding box center [143, 177] width 42 height 9
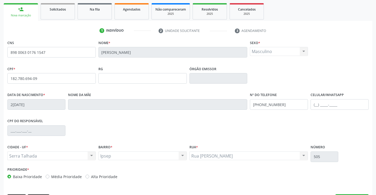
scroll to position [91, 0]
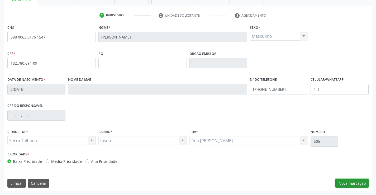
click at [359, 186] on button "Nova marcação" at bounding box center [351, 183] width 33 height 9
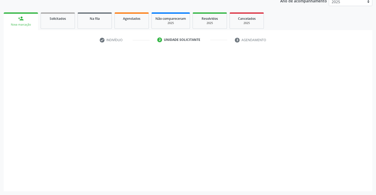
scroll to position [66, 0]
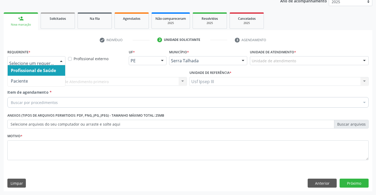
click at [60, 57] on div at bounding box center [61, 60] width 8 height 9
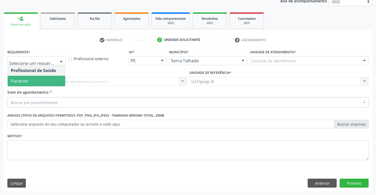
click at [37, 81] on span "Paciente" at bounding box center [36, 81] width 57 height 11
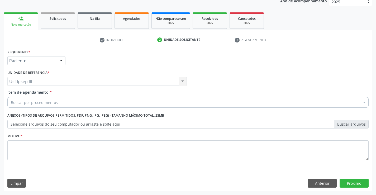
click at [72, 96] on div "Item de agendamento * Buscar por procedimentos Selecionar todos 0304070076 - .Q…" at bounding box center [187, 97] width 361 height 17
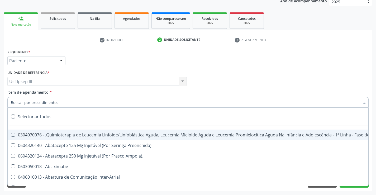
click at [71, 99] on div at bounding box center [187, 102] width 361 height 11
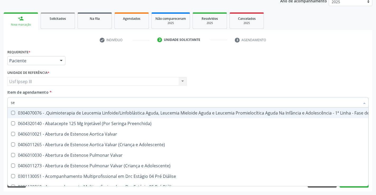
type input "sed"
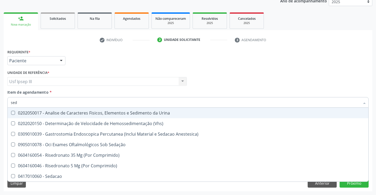
click at [86, 111] on div "0202050017 - Analise de Caracteres Fisicos, Elementos e Sedimento da Urina" at bounding box center [188, 113] width 354 height 4
checkbox Urina "true"
type input "se"
checkbox Urina "false"
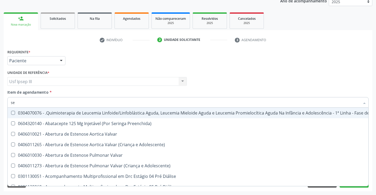
type input "s"
checkbox Urina "false"
checkbox Toxoplasmose\ "true"
checkbox Toxoplasmose\ "false"
checkbox Doses\) "true"
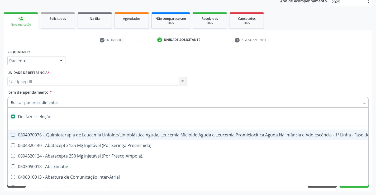
type input "g"
checkbox Urina "false"
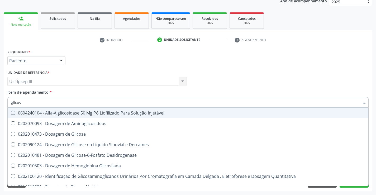
type input "glicose"
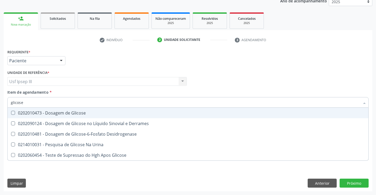
click at [86, 110] on span "0202010473 - Dosagem de Glicose" at bounding box center [188, 113] width 360 height 11
checkbox Glicose "true"
type input "glicos"
checkbox Glicose "false"
checkbox Desidrogenase "true"
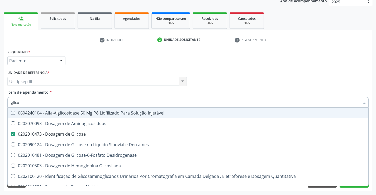
type input "glic"
checkbox Glicose "false"
checkbox Glicosilada "false"
type input "g"
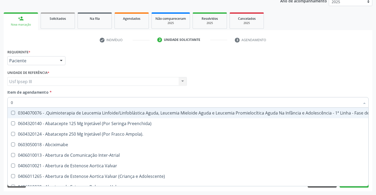
type input "02"
checkbox Coração "true"
checkbox Urina "false"
checkbox Coclear "true"
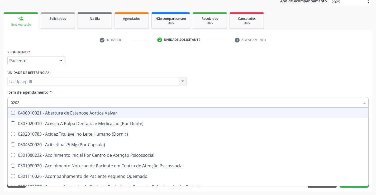
type input "02020"
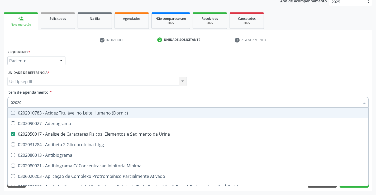
checkbox Urina "true"
checkbox Liquor "false"
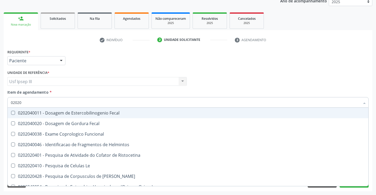
type input "020204"
checkbox Funcional "false"
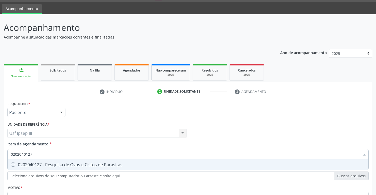
click at [86, 110] on div "Requerente * Paciente Profissional de Saúde Paciente Nenhum resultado encontrad…" at bounding box center [188, 110] width 364 height 21
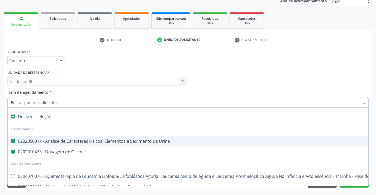
type input "h"
checkbox Urina "false"
checkbox Glicose "false"
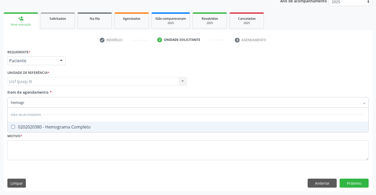
type input "hemogra"
click at [61, 127] on div "0202020380 - Hemograma Completo" at bounding box center [188, 127] width 354 height 4
checkbox Completo "true"
type input "hemog"
checkbox Completo "false"
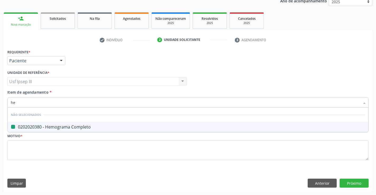
type input "h"
checkbox Completo "true"
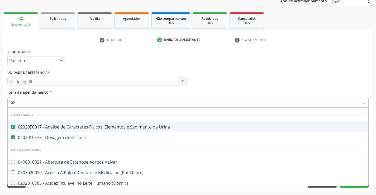
type input "020"
checkbox \(T3\) "true"
type input "0202"
checkbox Revisao "true"
type input "02020"
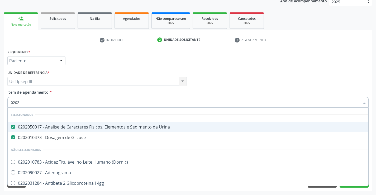
checkbox Zinco "true"
checkbox Completo "false"
type input "020204"
checkbox Urina "false"
checkbox Glicose "false"
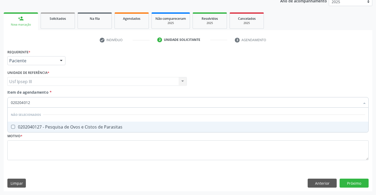
type input "0202040127"
click at [61, 127] on div "0202040127 - Pesquisa de Ovos e Cistos de Parasitas" at bounding box center [188, 127] width 354 height 4
checkbox Parasitas "true"
click at [51, 147] on div "Requerente * Paciente Profissional de Saúde Paciente Nenhum resultado encontrad…" at bounding box center [187, 107] width 361 height 119
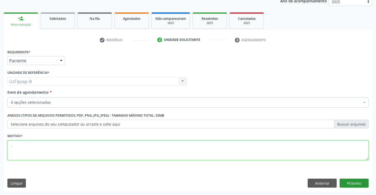
type textarea "."
click at [355, 182] on button "Próximo" at bounding box center [353, 183] width 29 height 9
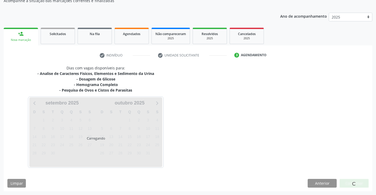
scroll to position [51, 0]
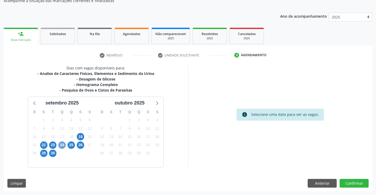
click at [63, 145] on span "24" at bounding box center [61, 144] width 7 height 7
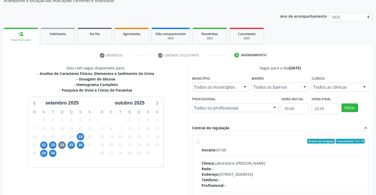
click at [346, 171] on div "Rede: --" at bounding box center [282, 169] width 163 height 6
click at [200, 143] on input "Ordem de chegada Consumidos: 13 / 14 Horário: 07:00 Clínica: Laboratorio [PERSO…" at bounding box center [198, 141] width 4 height 5
radio input "true"
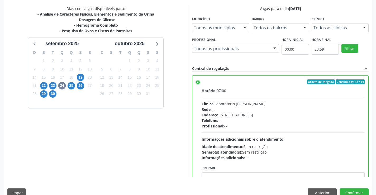
scroll to position [120, 0]
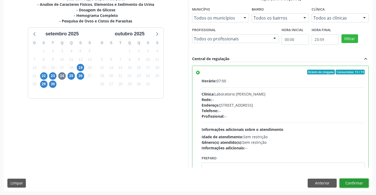
click at [357, 182] on button "Confirmar" at bounding box center [353, 183] width 29 height 9
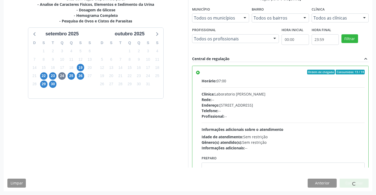
scroll to position [0, 0]
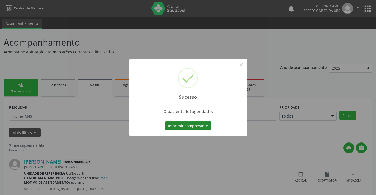
click at [188, 127] on button "Imprimir comprovante" at bounding box center [188, 125] width 46 height 9
